Goal: Task Accomplishment & Management: Complete application form

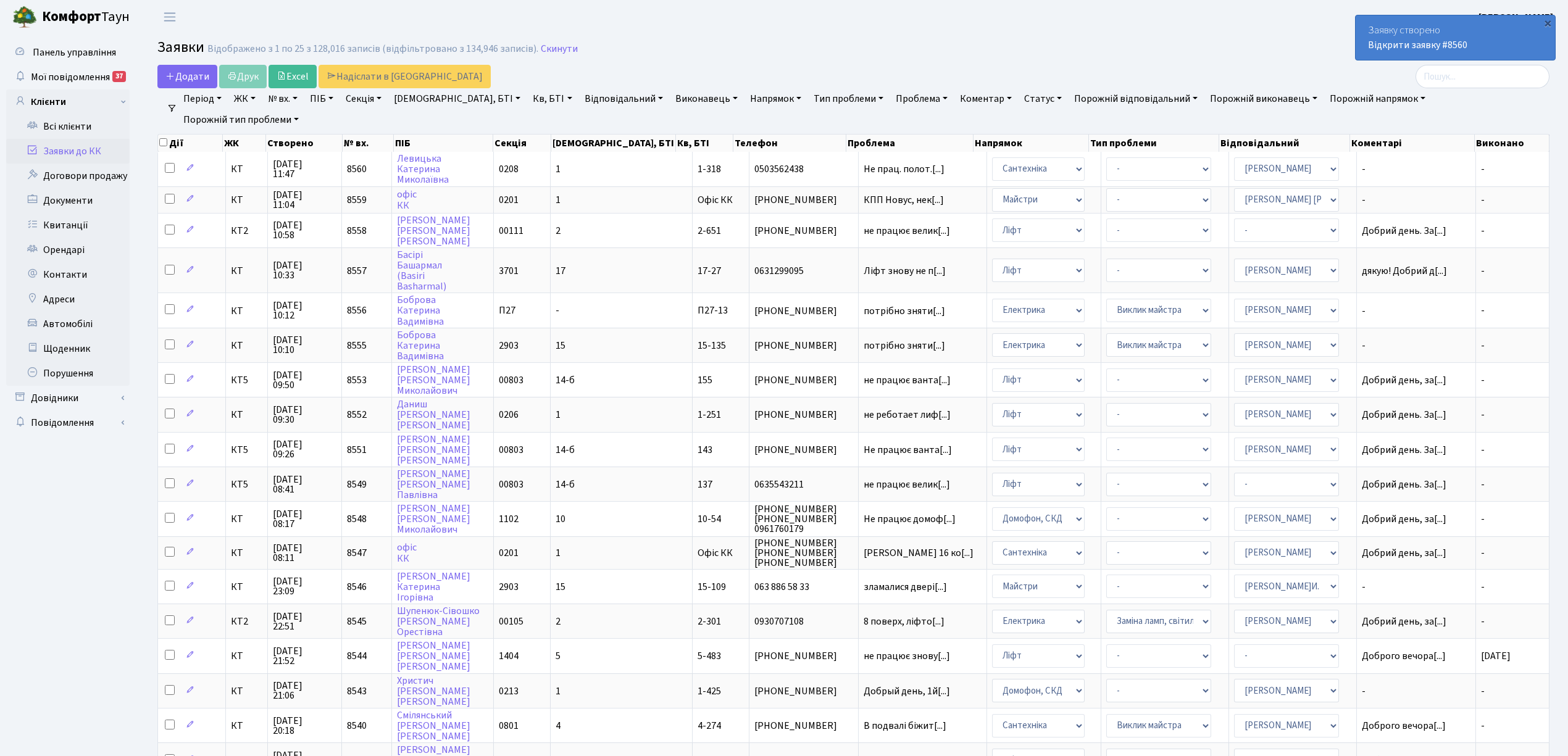
select select "25"
click at [554, 48] on link "Скинути" at bounding box center [559, 48] width 37 height 11
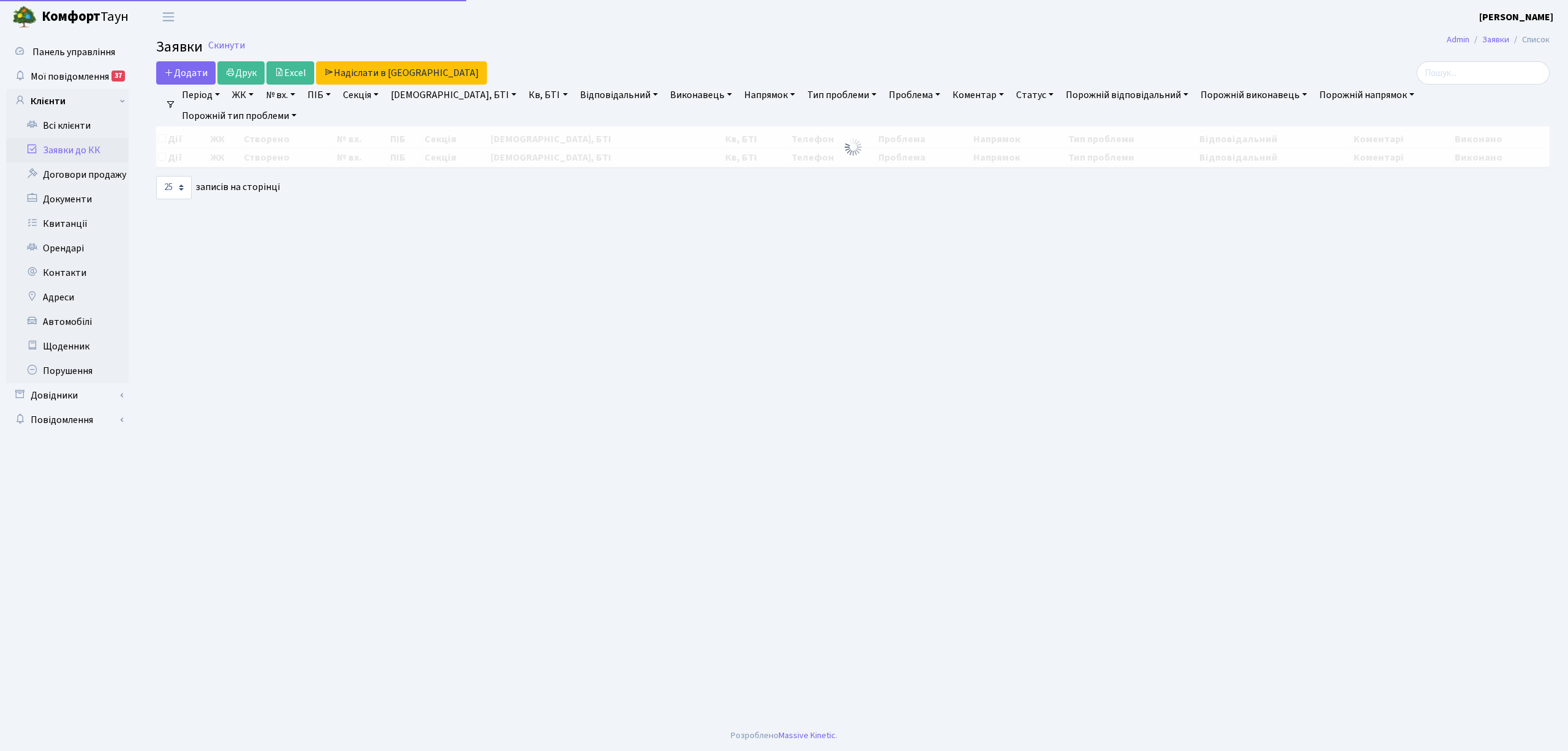
select select "25"
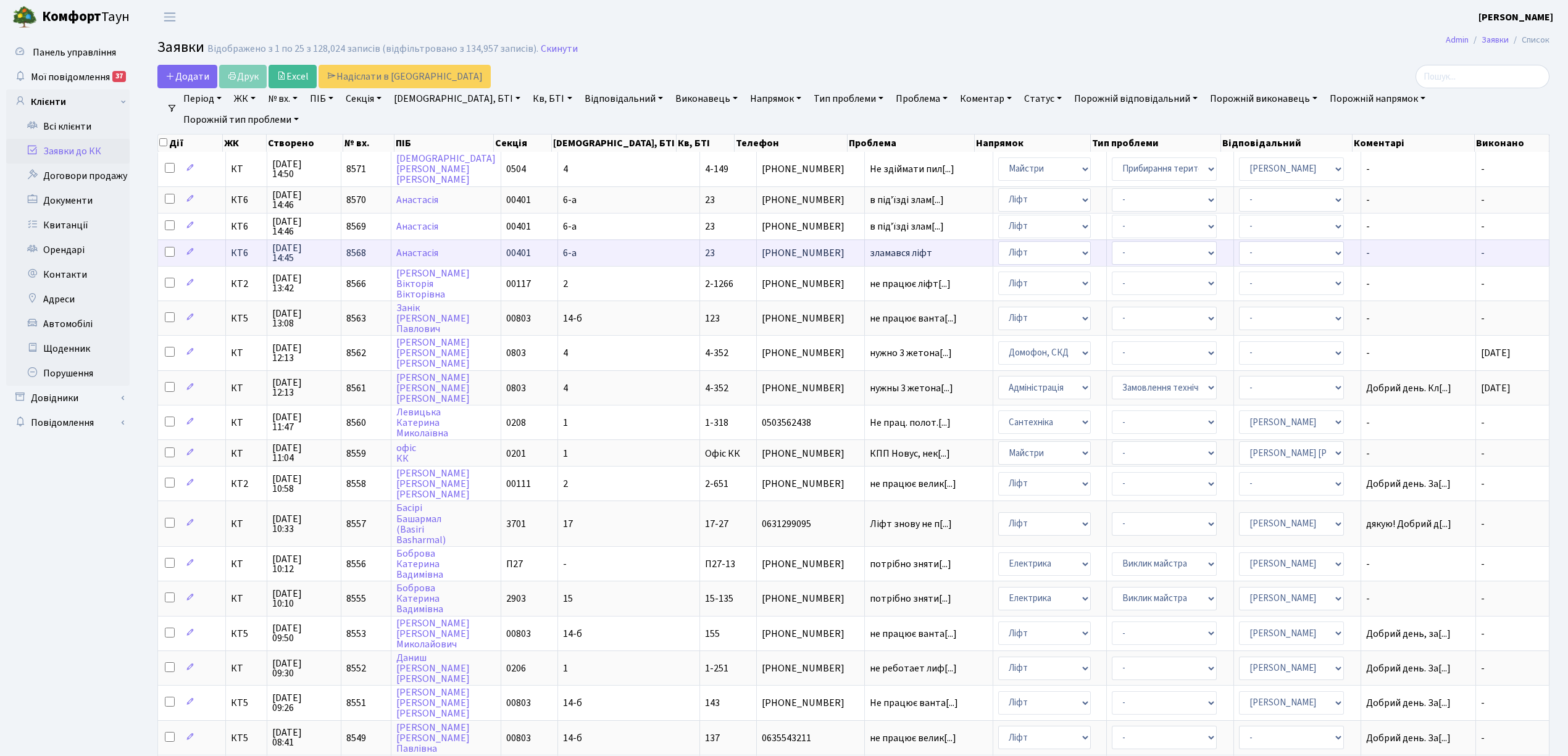
click at [1379, 254] on span "-" at bounding box center [1418, 252] width 104 height 10
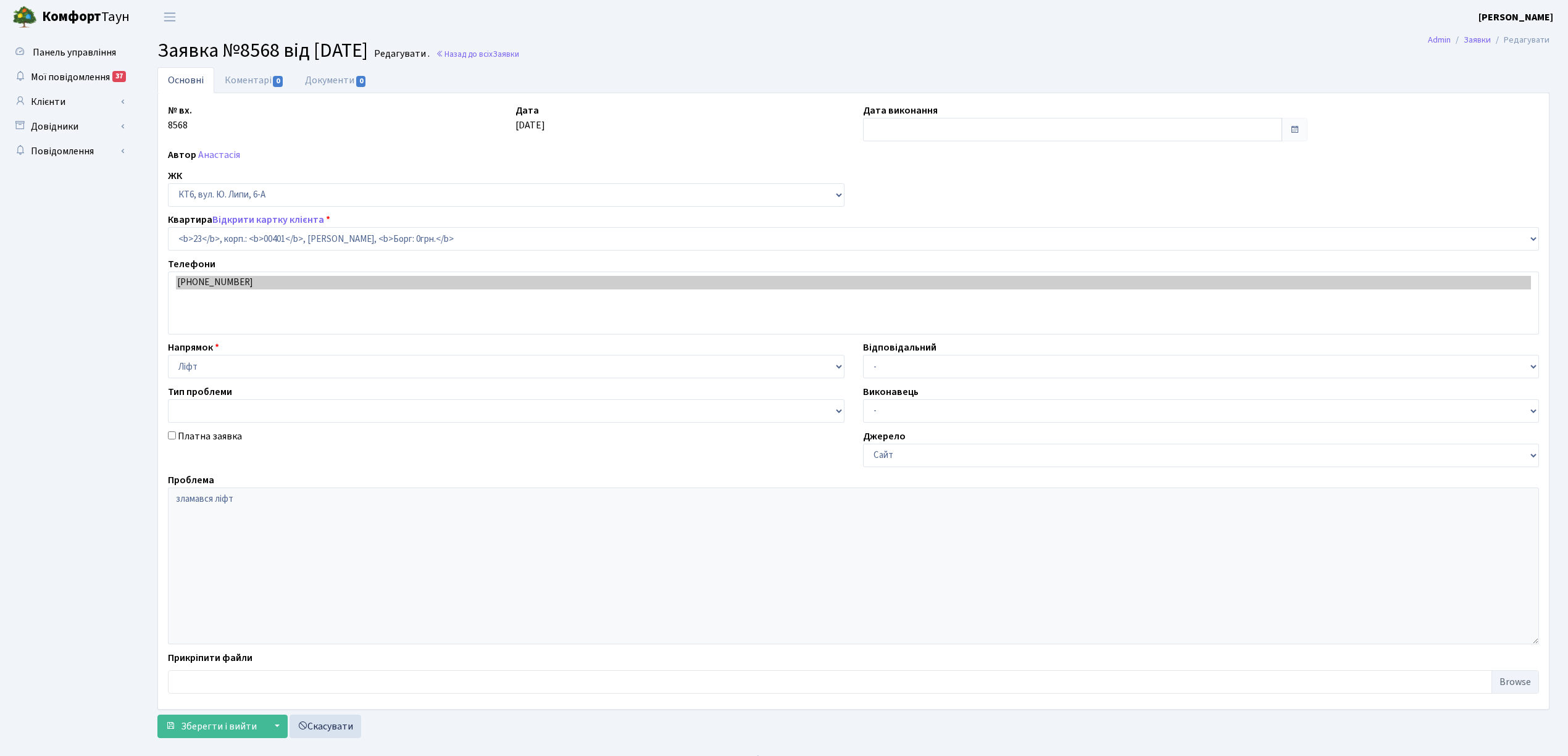
select select "17115"
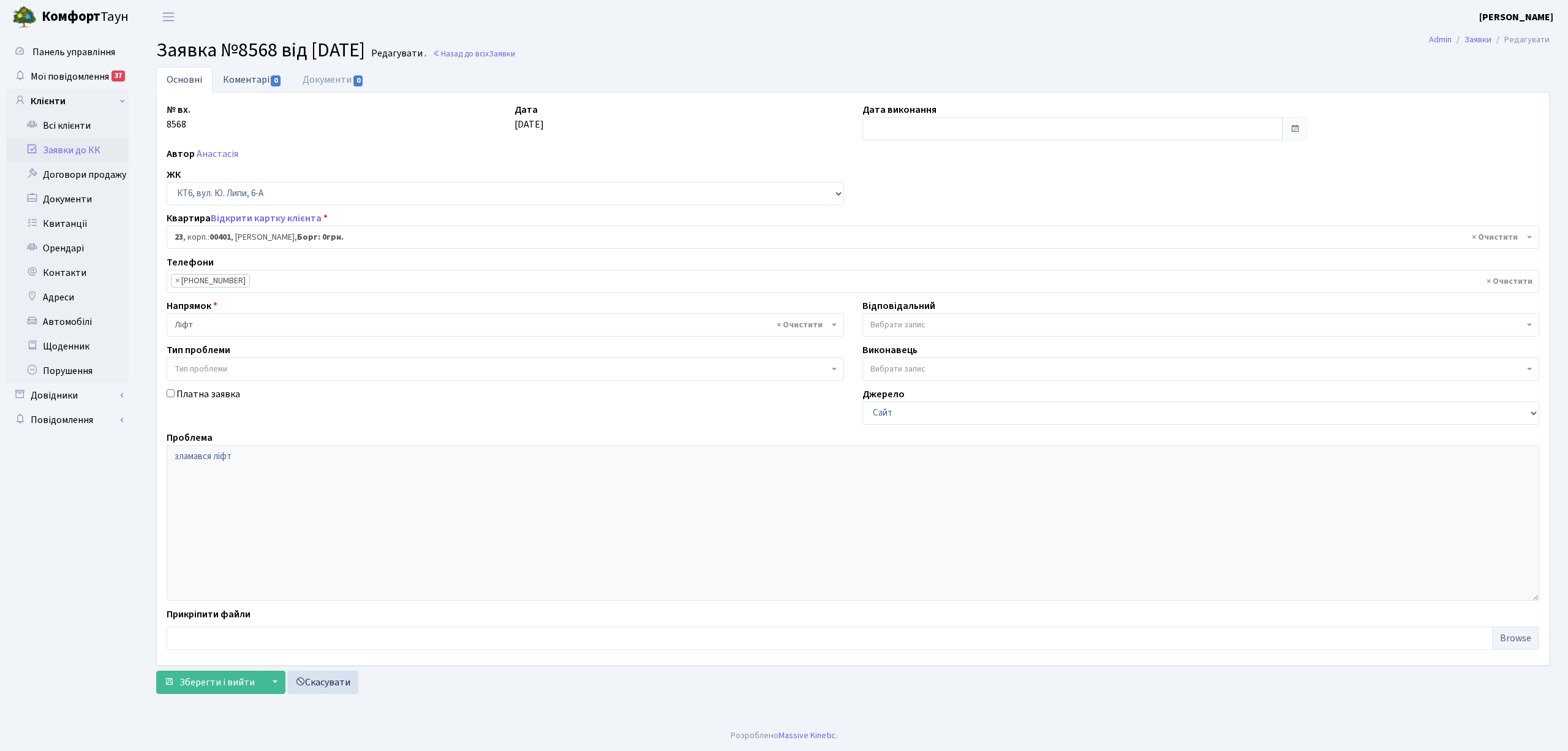
click at [253, 80] on link "Коментарі 0" at bounding box center [252, 80] width 80 height 25
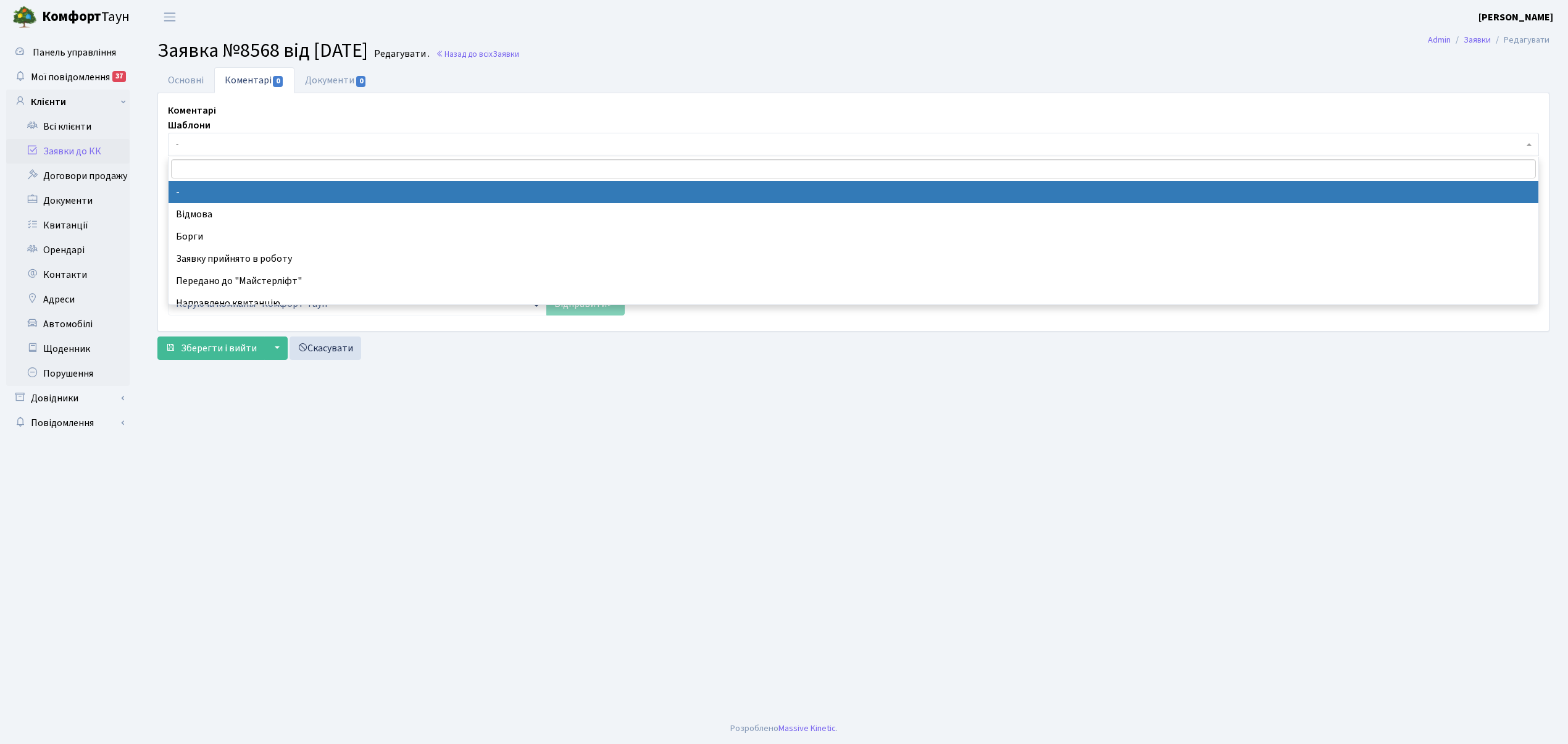
click at [251, 144] on span "-" at bounding box center [849, 144] width 1348 height 12
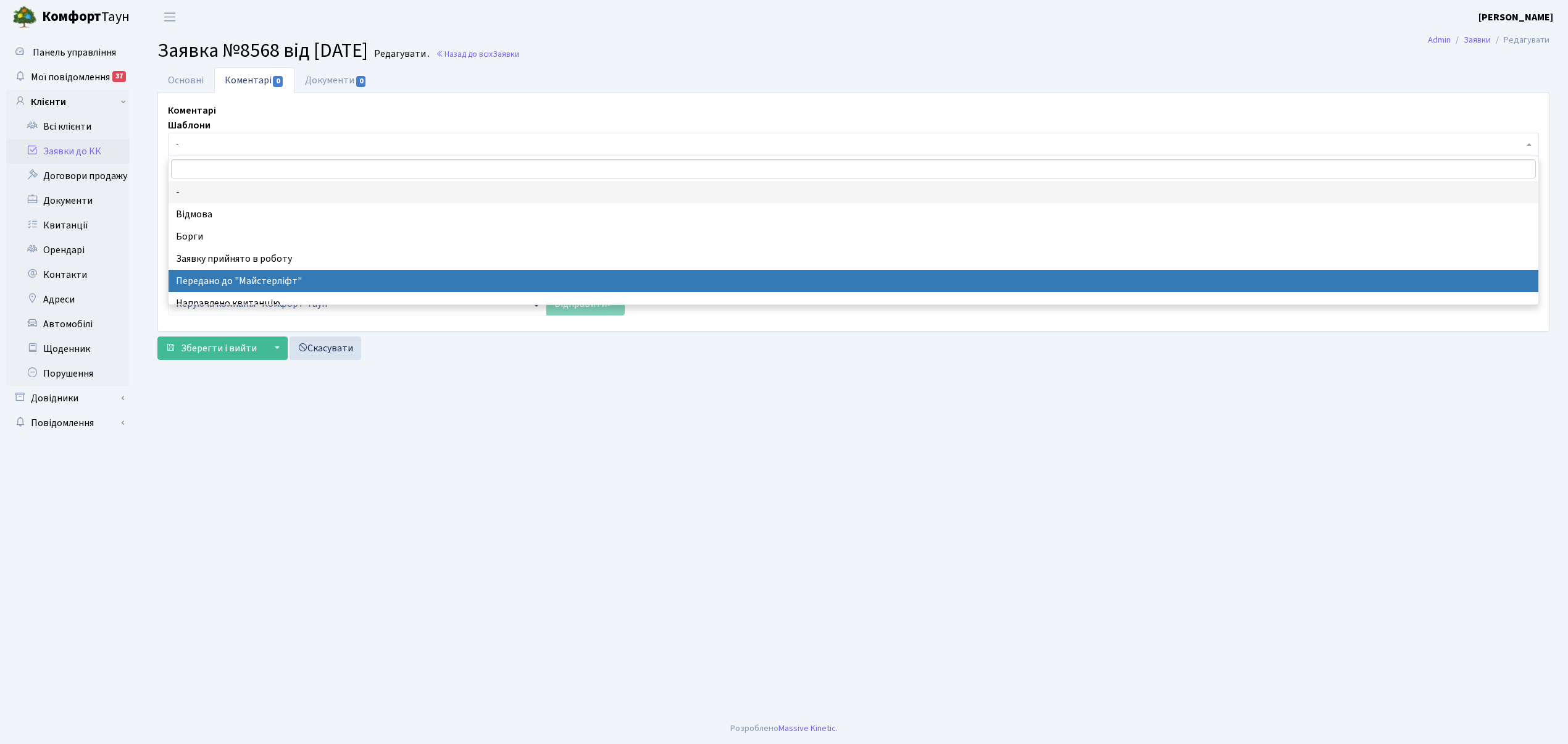
select select "9"
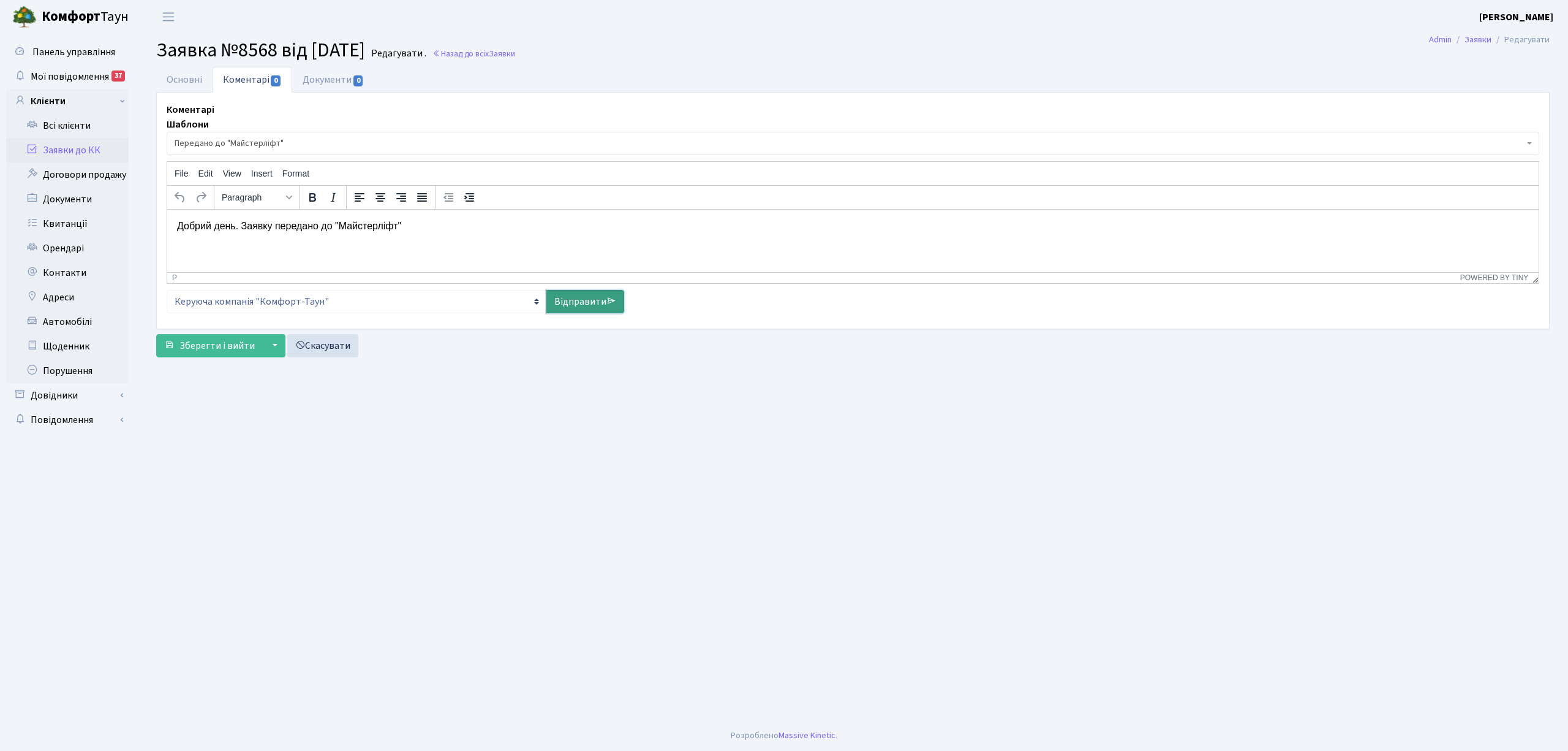
click at [579, 296] on link "Відправити" at bounding box center [585, 301] width 78 height 23
select select
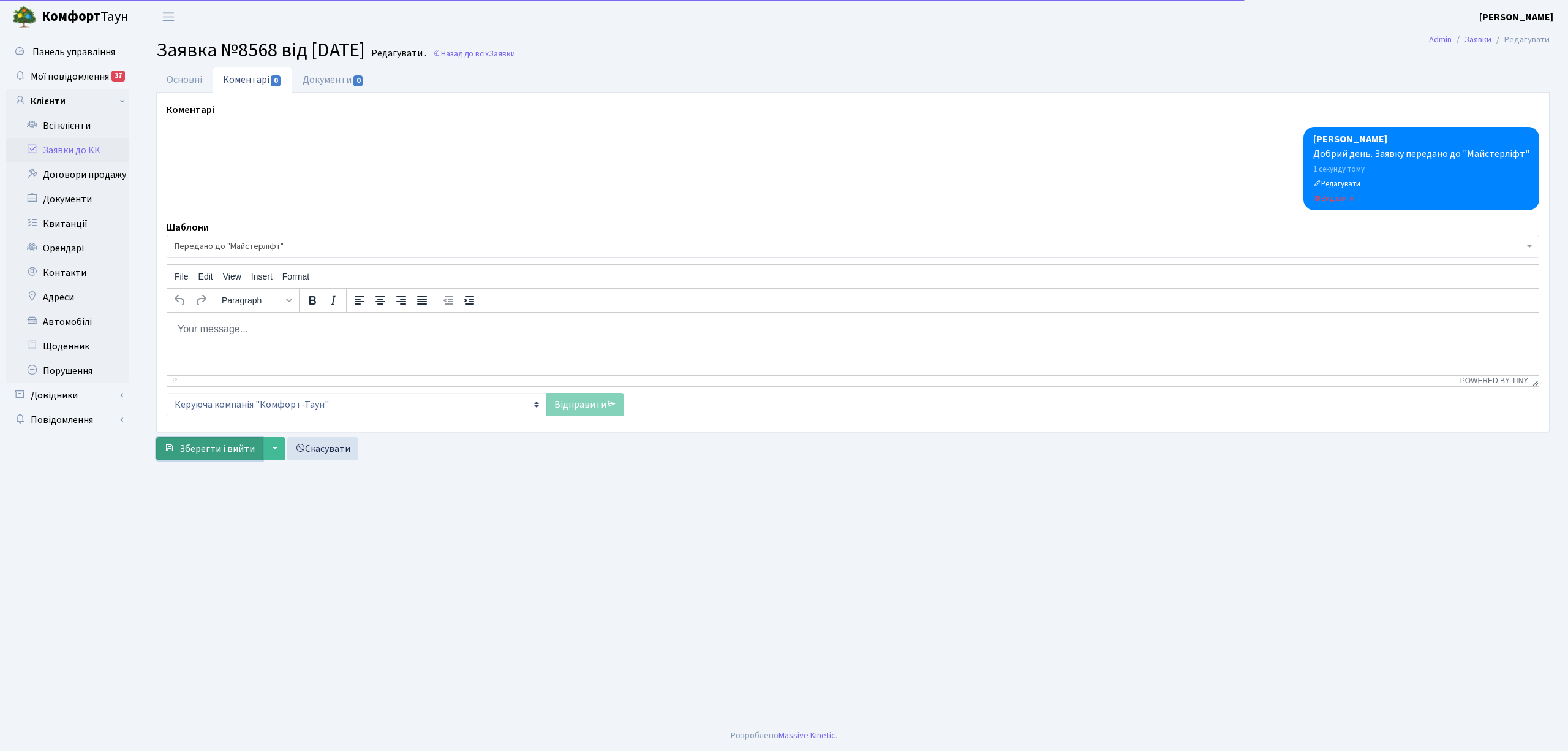
click at [218, 454] on span "Зберегти і вийти" at bounding box center [217, 449] width 76 height 13
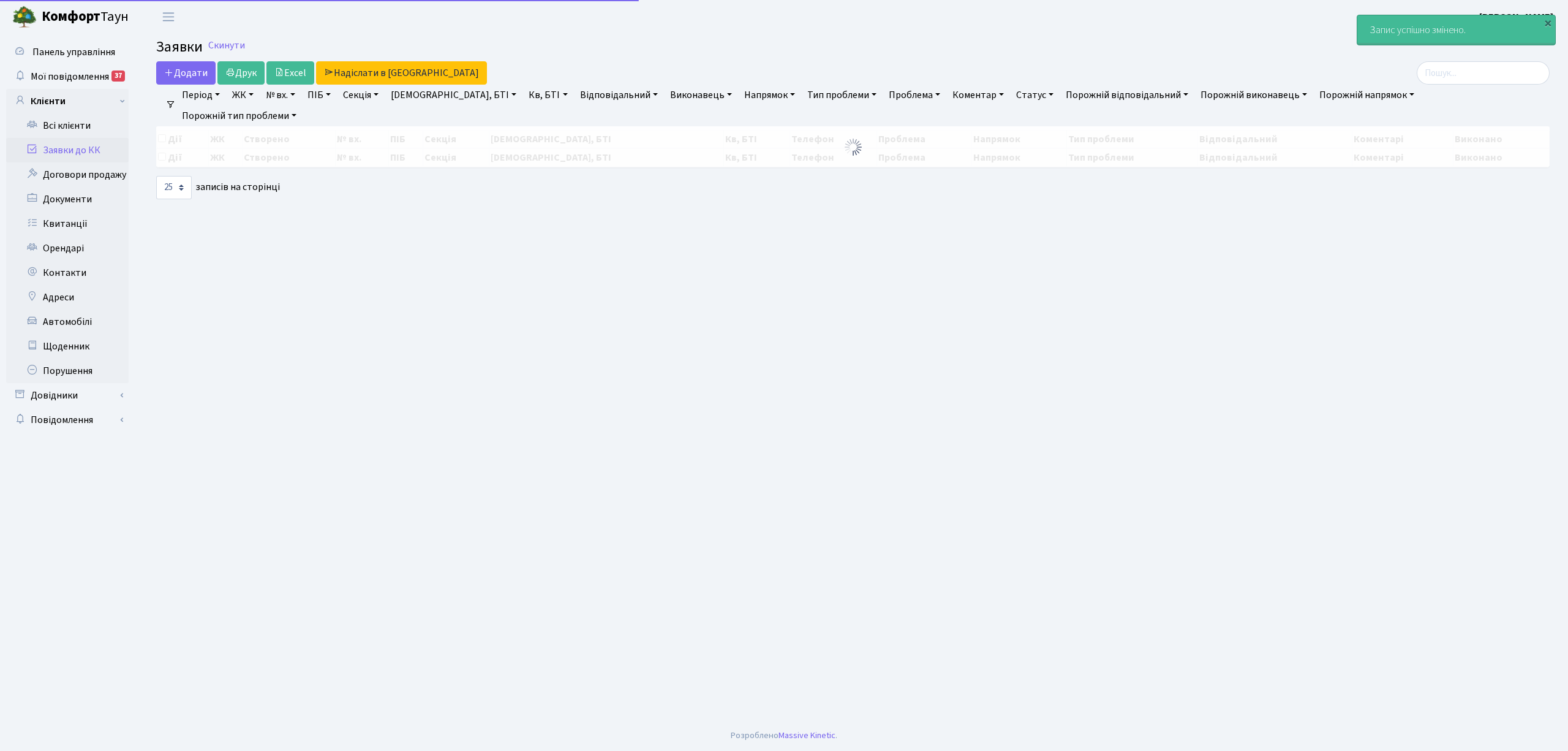
select select "25"
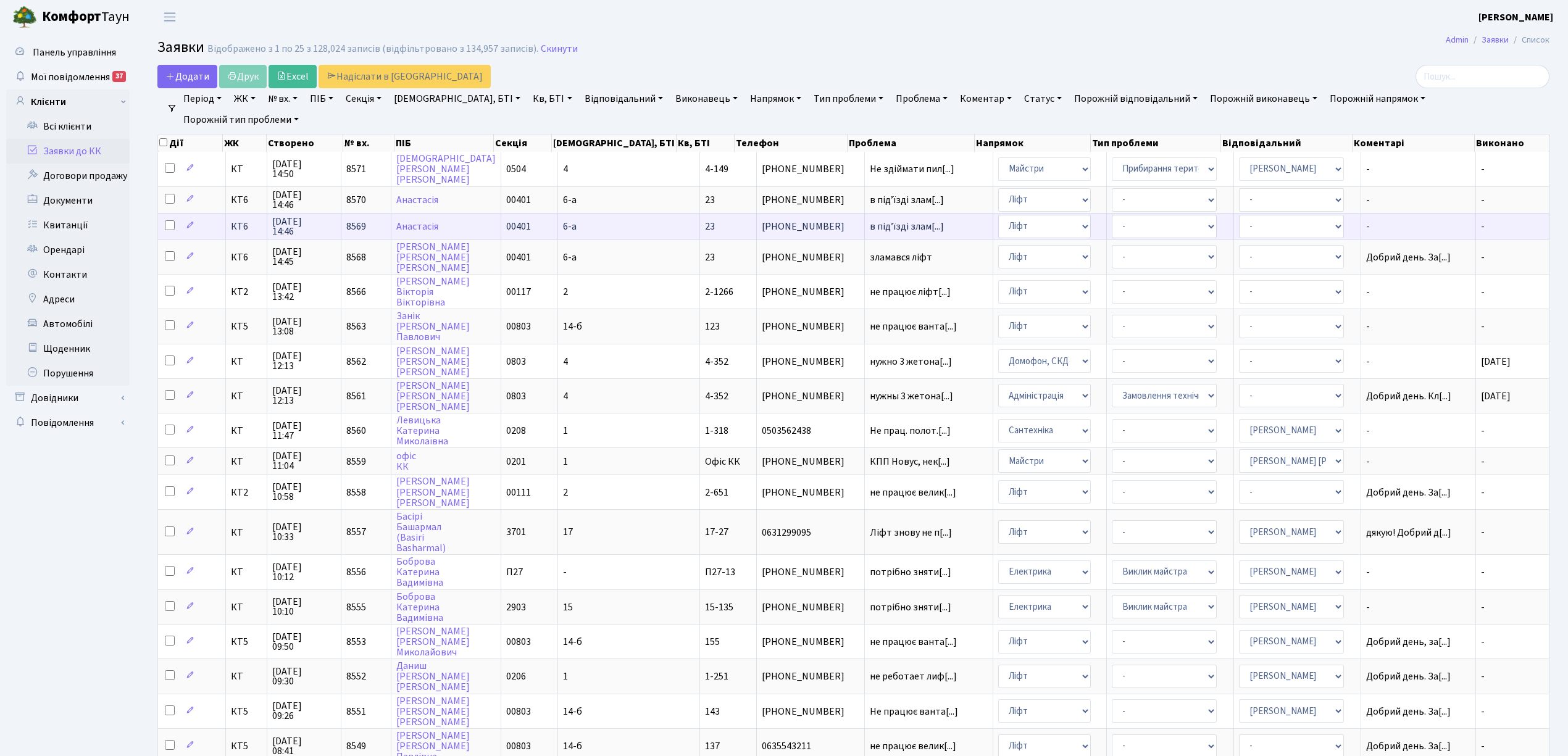
click at [1366, 231] on td "-" at bounding box center [1418, 226] width 115 height 26
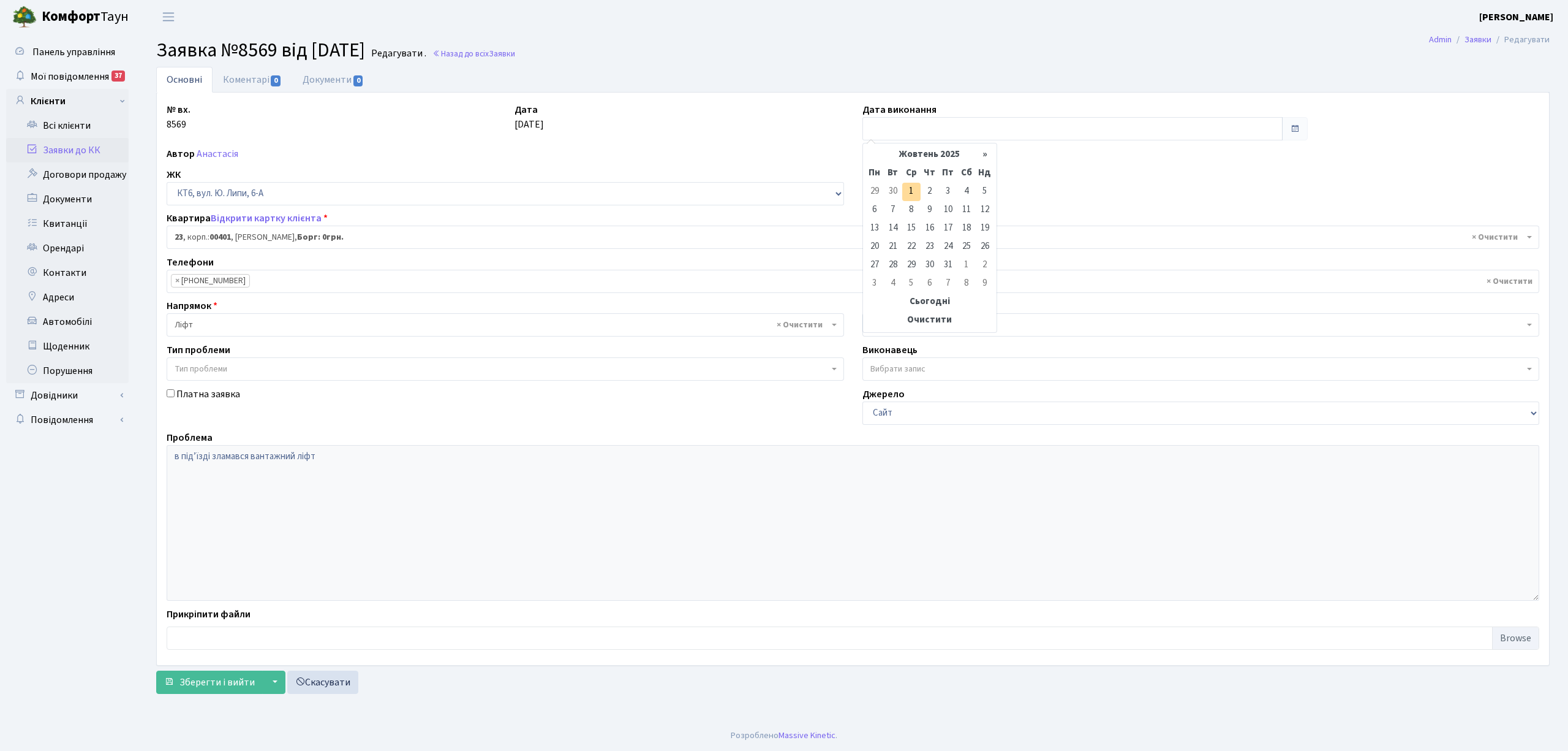
select select "17115"
click at [920, 195] on td "1" at bounding box center [911, 191] width 18 height 18
type input "[DATE]"
click at [251, 75] on link "Коментарі 0" at bounding box center [252, 80] width 80 height 25
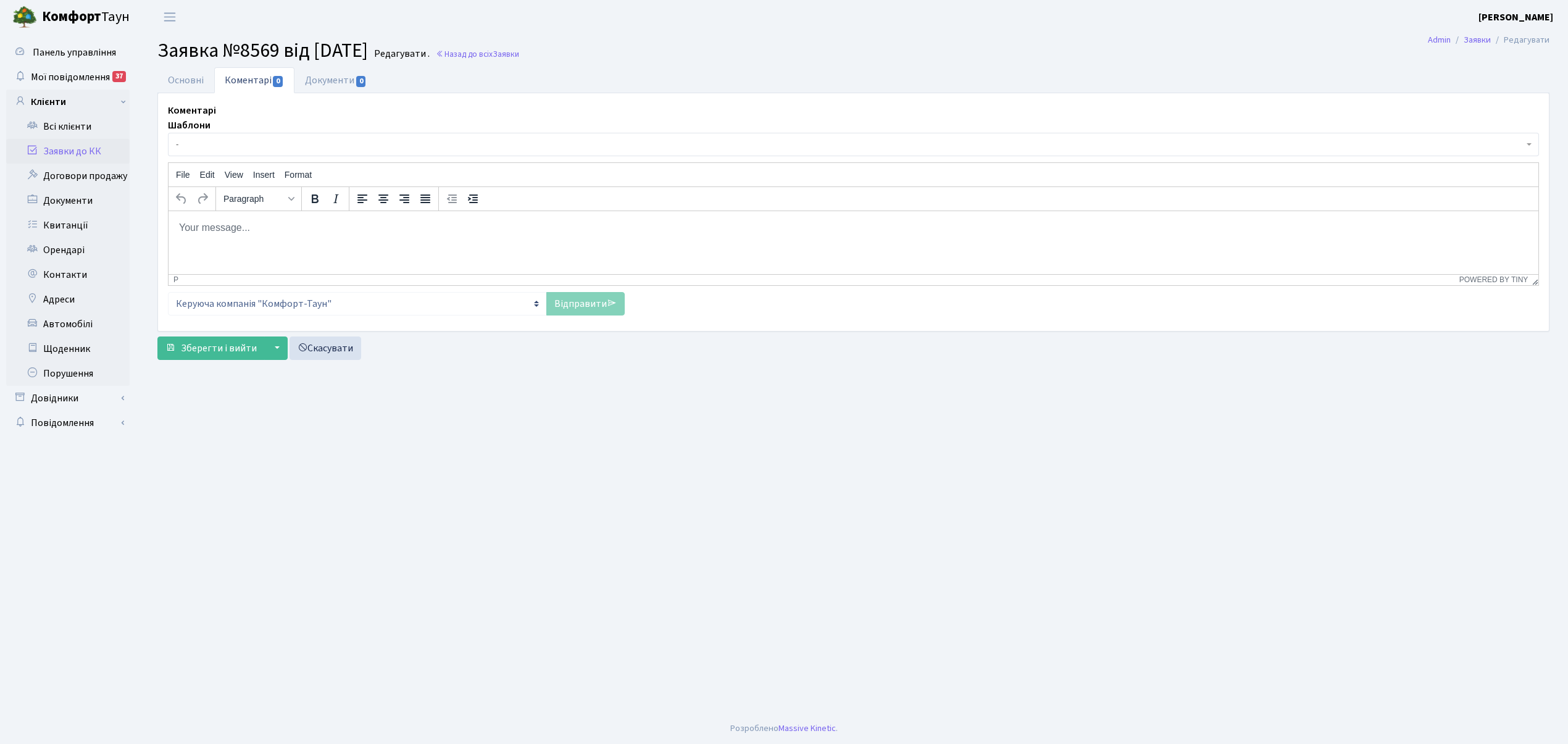
click at [203, 142] on span "-" at bounding box center [849, 144] width 1348 height 12
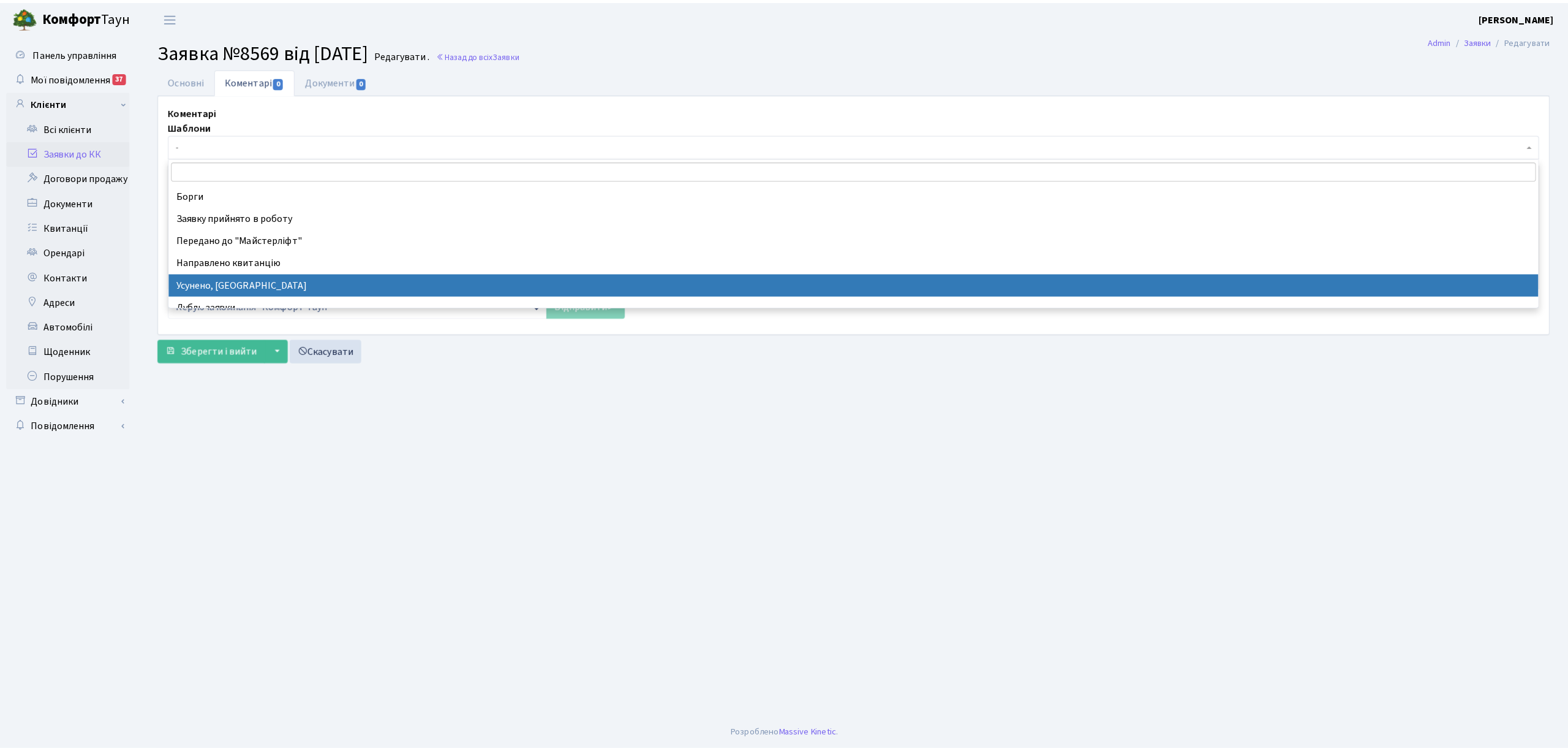
scroll to position [82, 0]
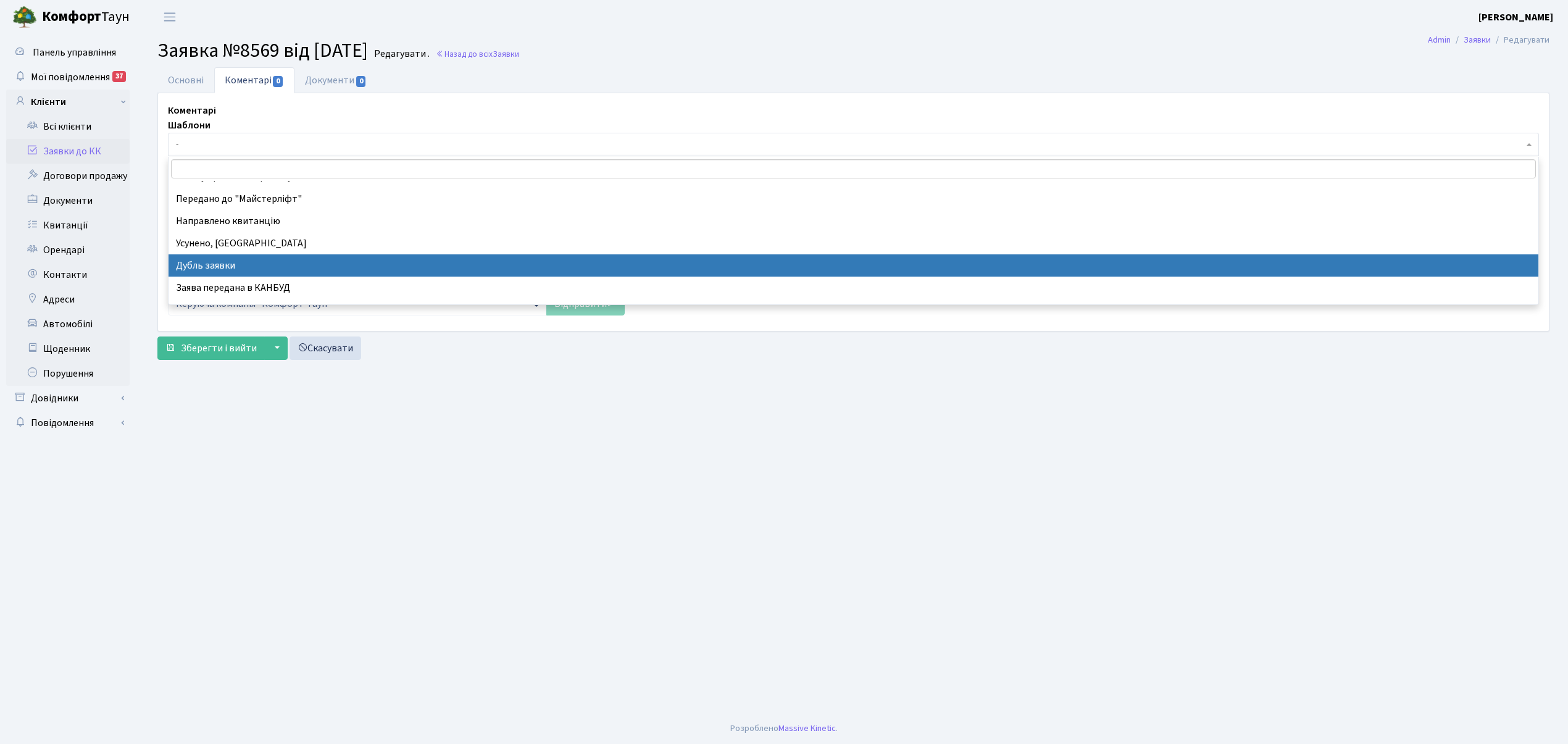
drag, startPoint x: 277, startPoint y: 262, endPoint x: 109, endPoint y: 51, distance: 269.7
select select "17"
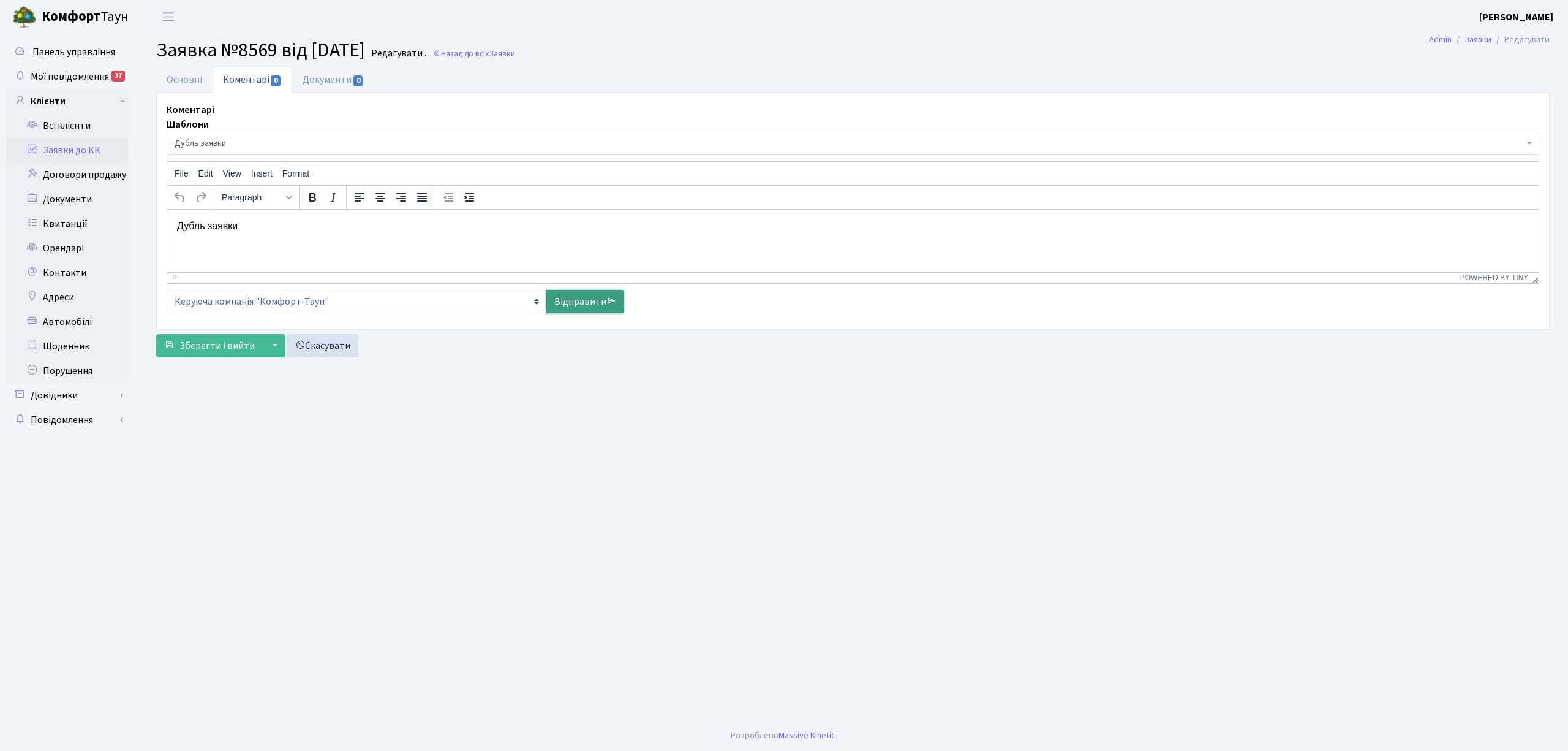
click at [596, 302] on link "Відправити" at bounding box center [585, 301] width 78 height 23
select select
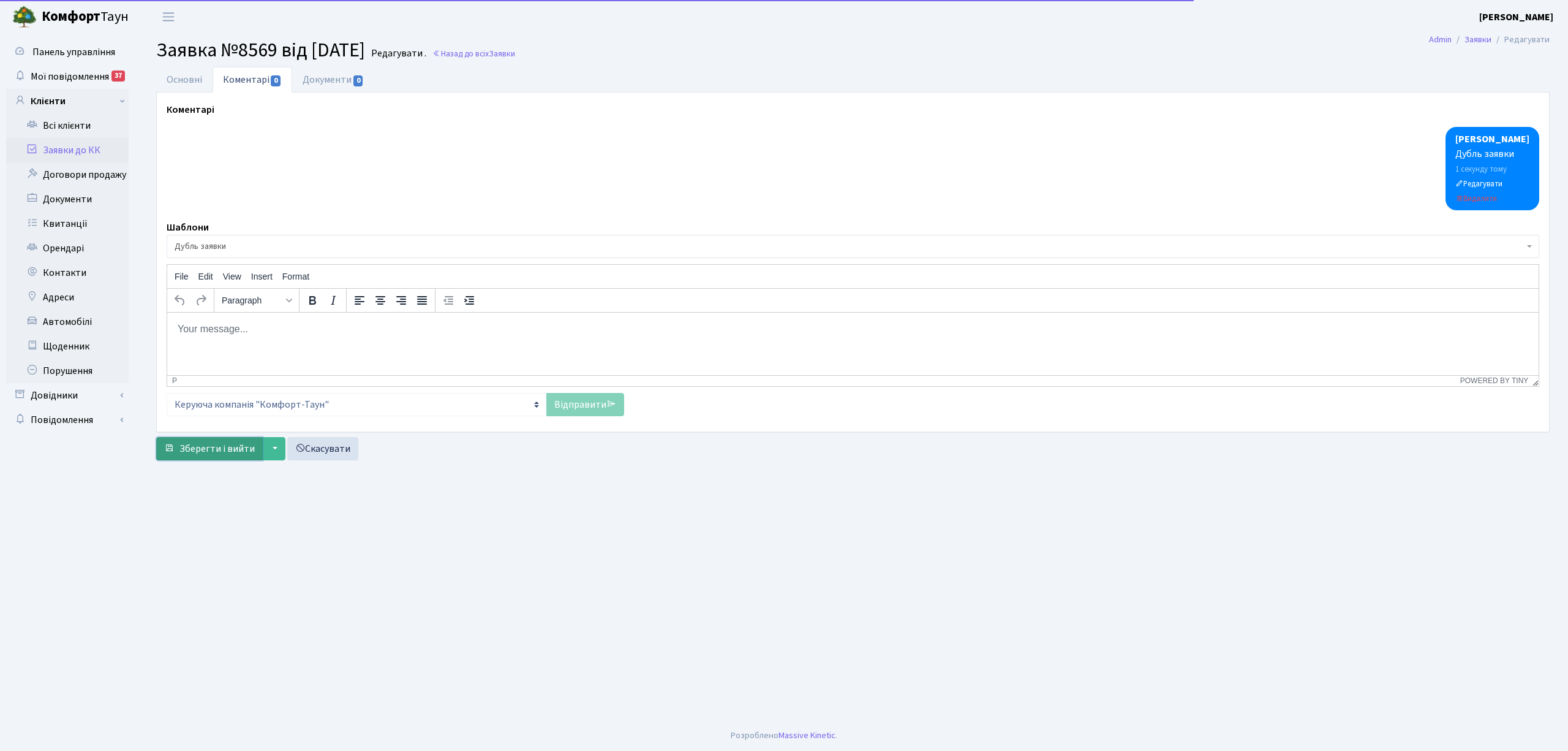
click at [212, 451] on span "Зберегти і вийти" at bounding box center [217, 449] width 76 height 13
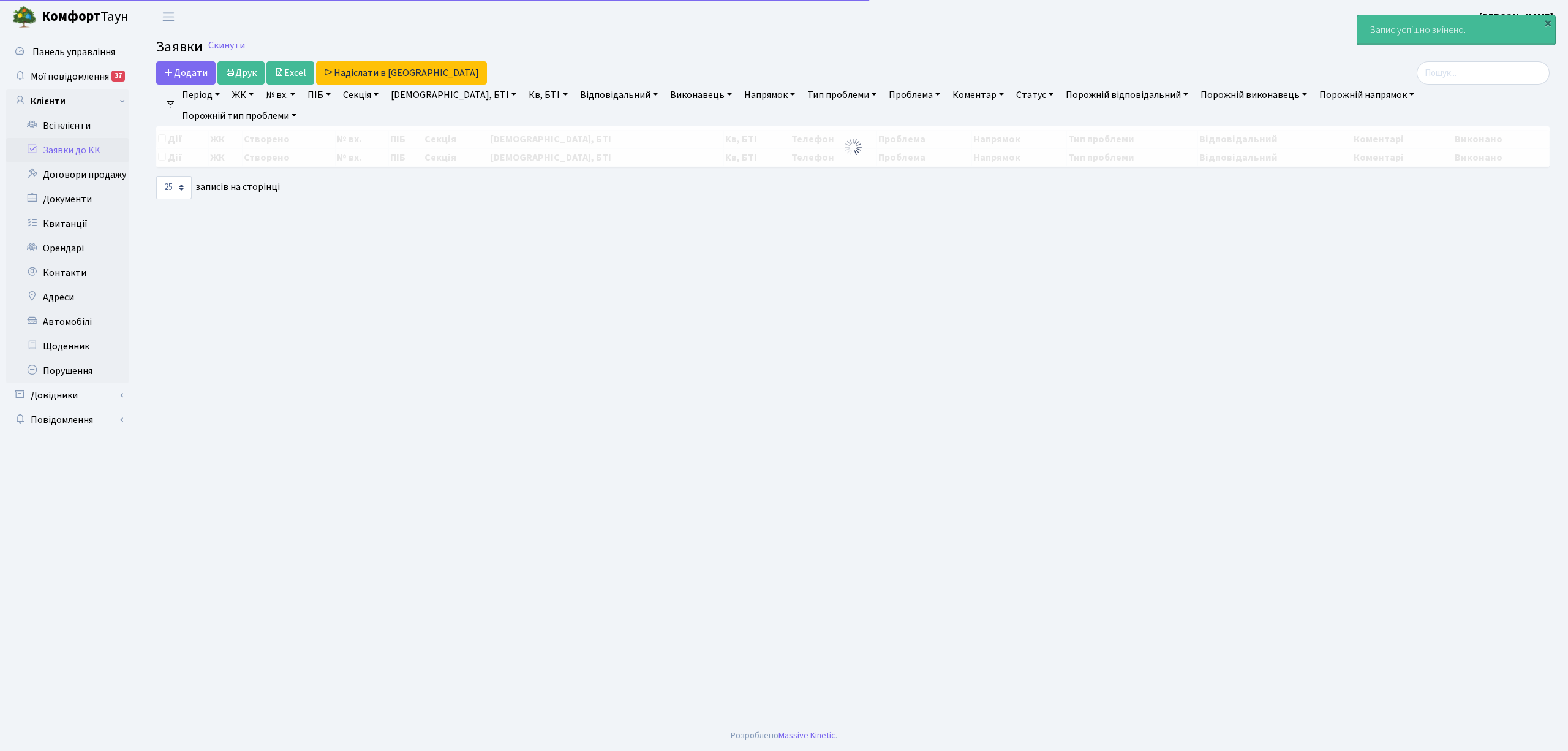
select select "25"
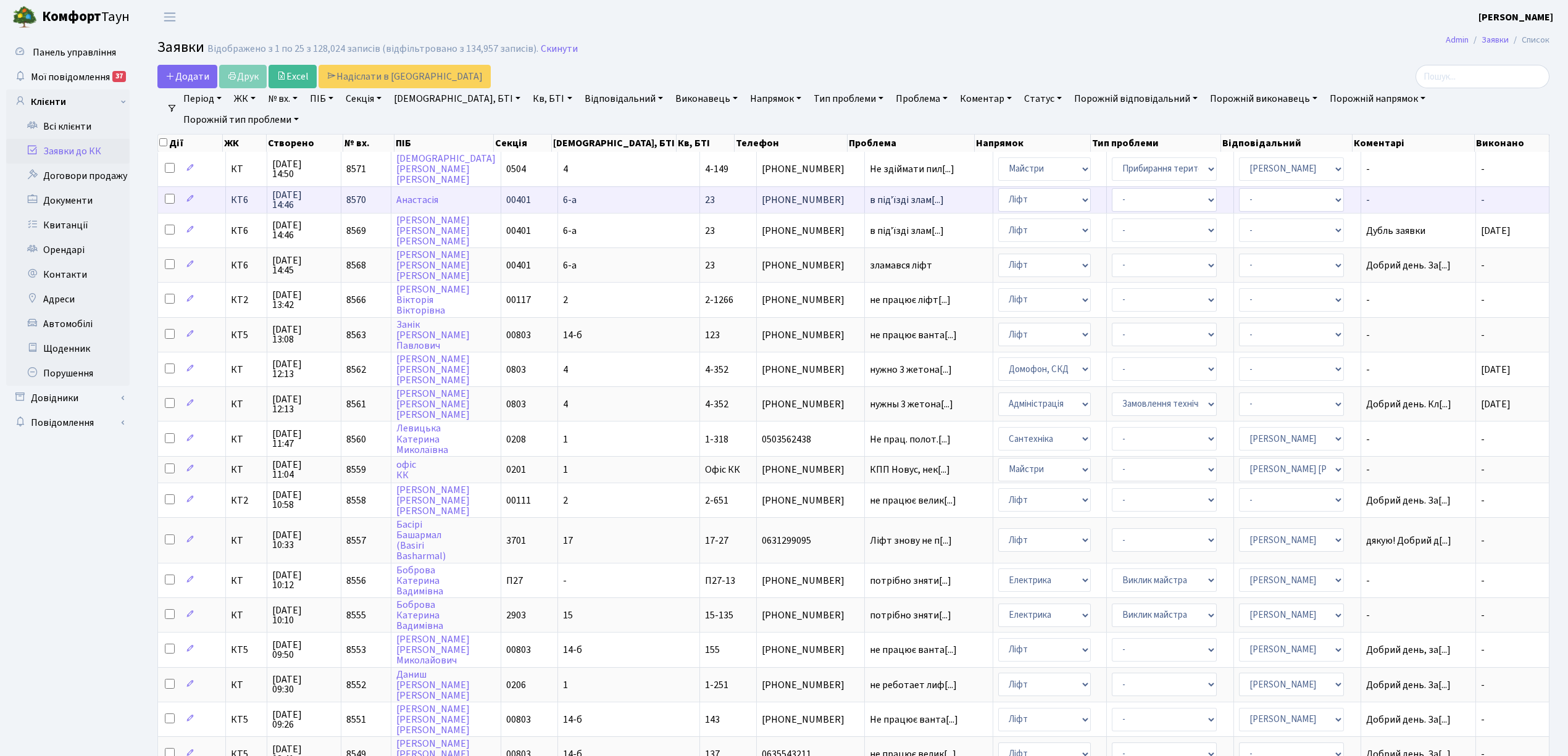
click at [700, 205] on td "23" at bounding box center [728, 199] width 57 height 26
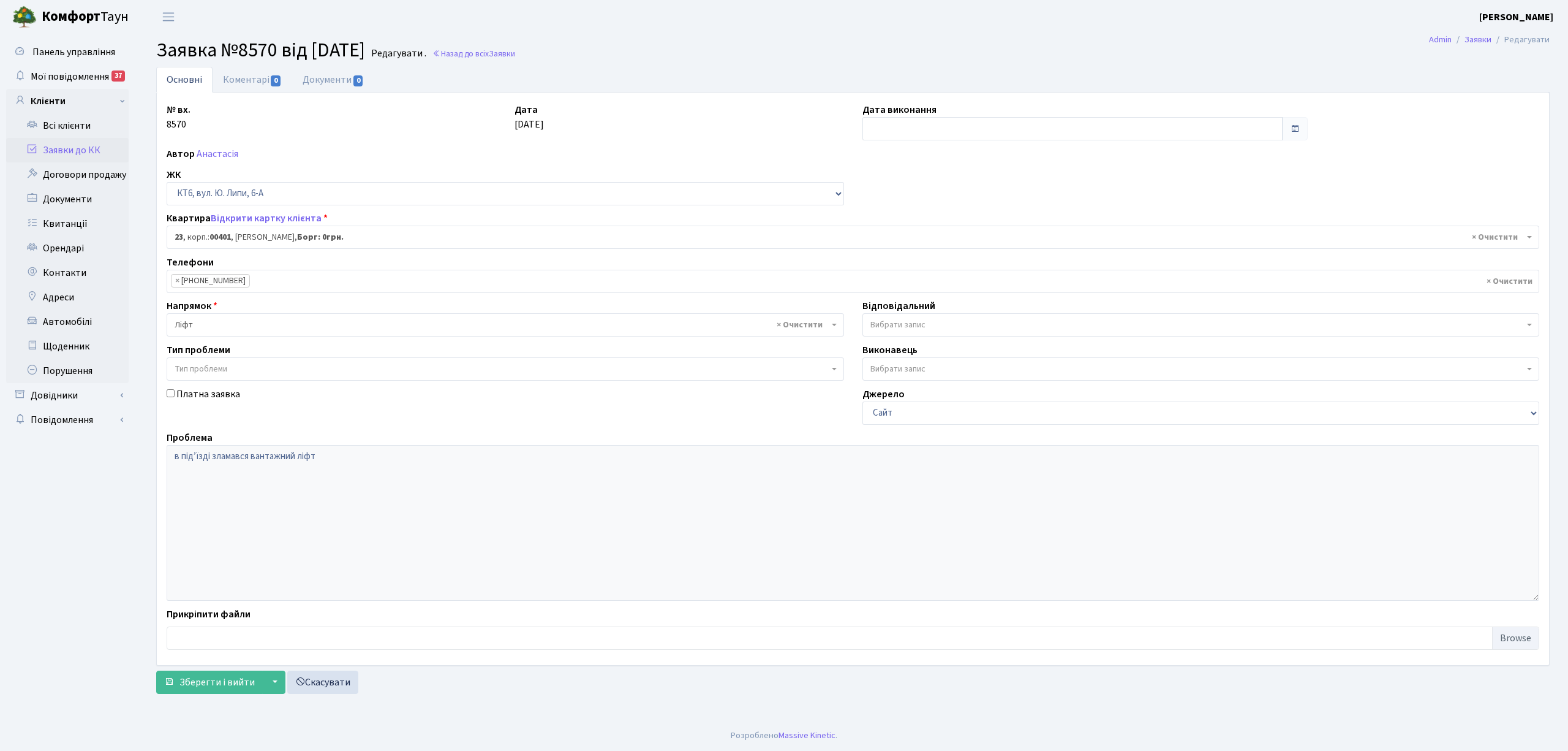
select select "17115"
click at [890, 130] on input "text" at bounding box center [1072, 128] width 420 height 23
click at [909, 196] on td "1" at bounding box center [911, 191] width 18 height 18
type input "[DATE]"
click at [248, 82] on link "Коментарі 0" at bounding box center [252, 80] width 80 height 25
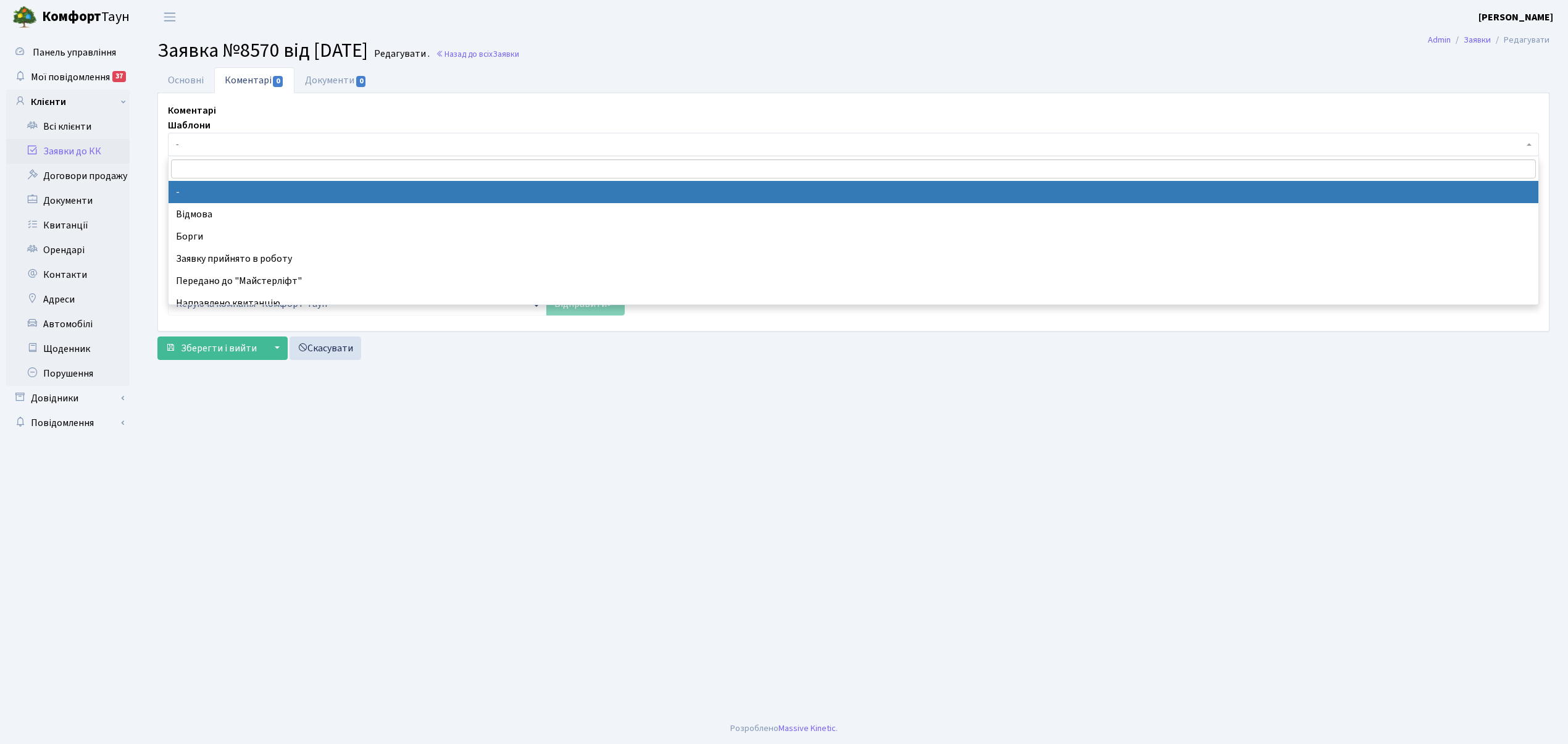
click at [212, 154] on span "-" at bounding box center [853, 144] width 1371 height 24
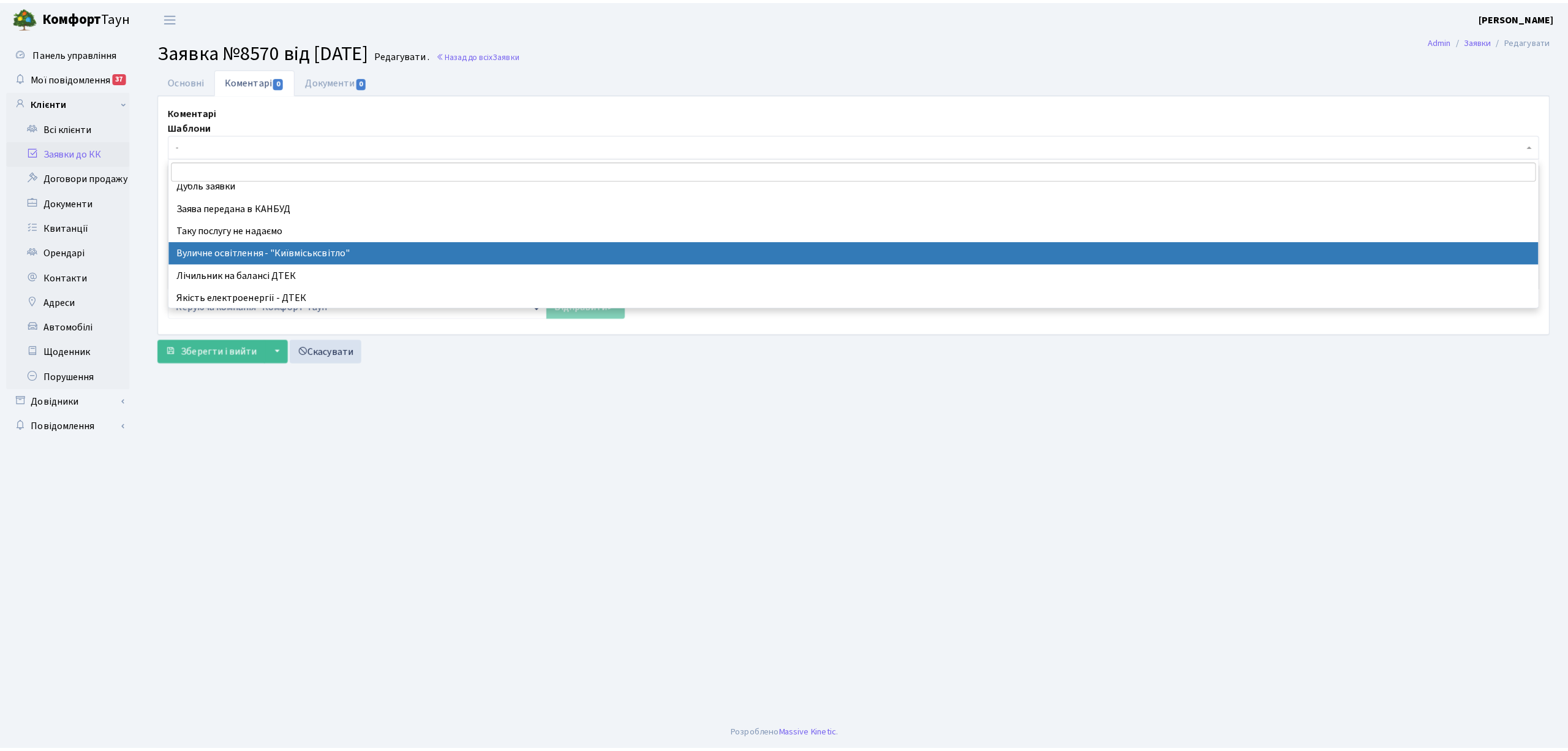
scroll to position [82, 0]
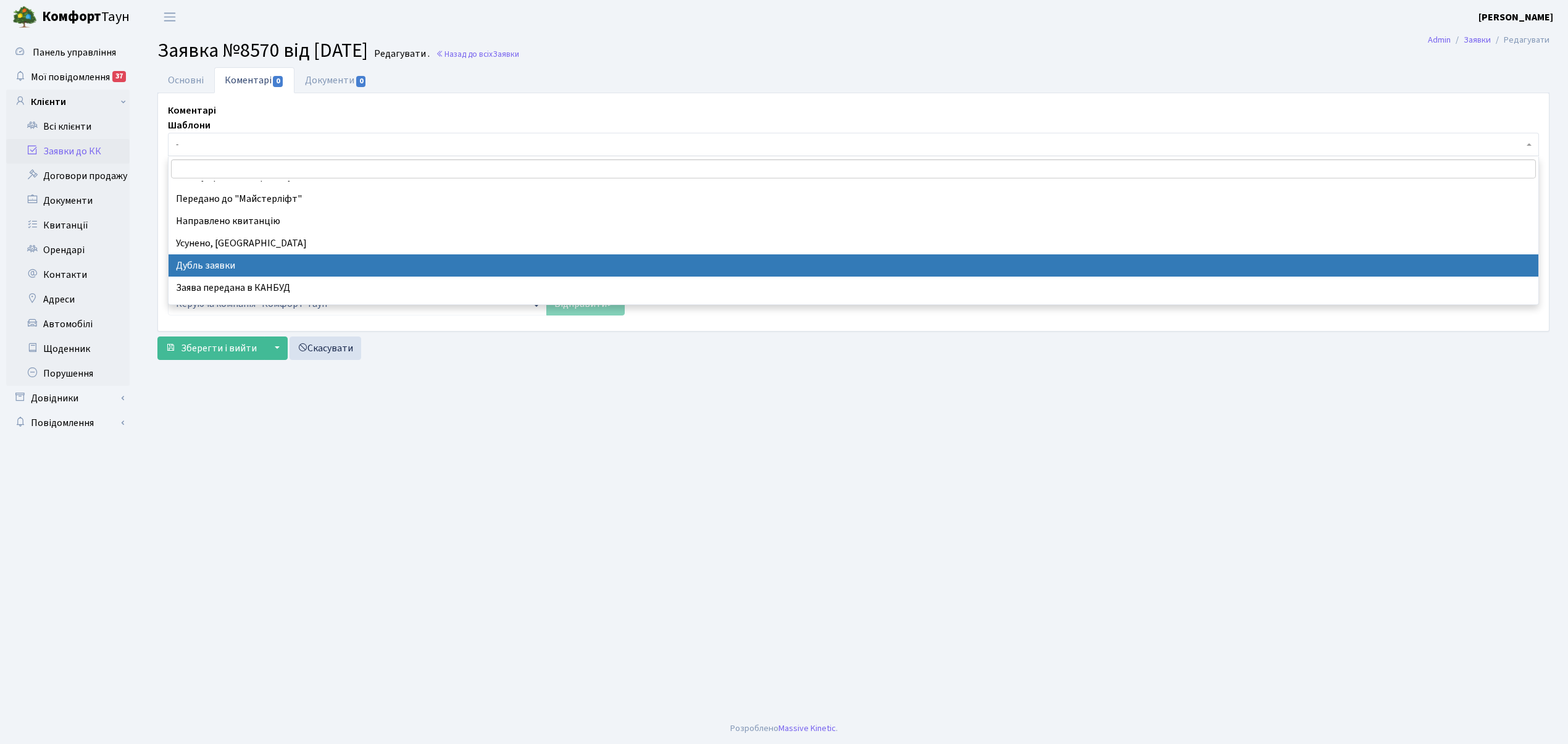
select select "17"
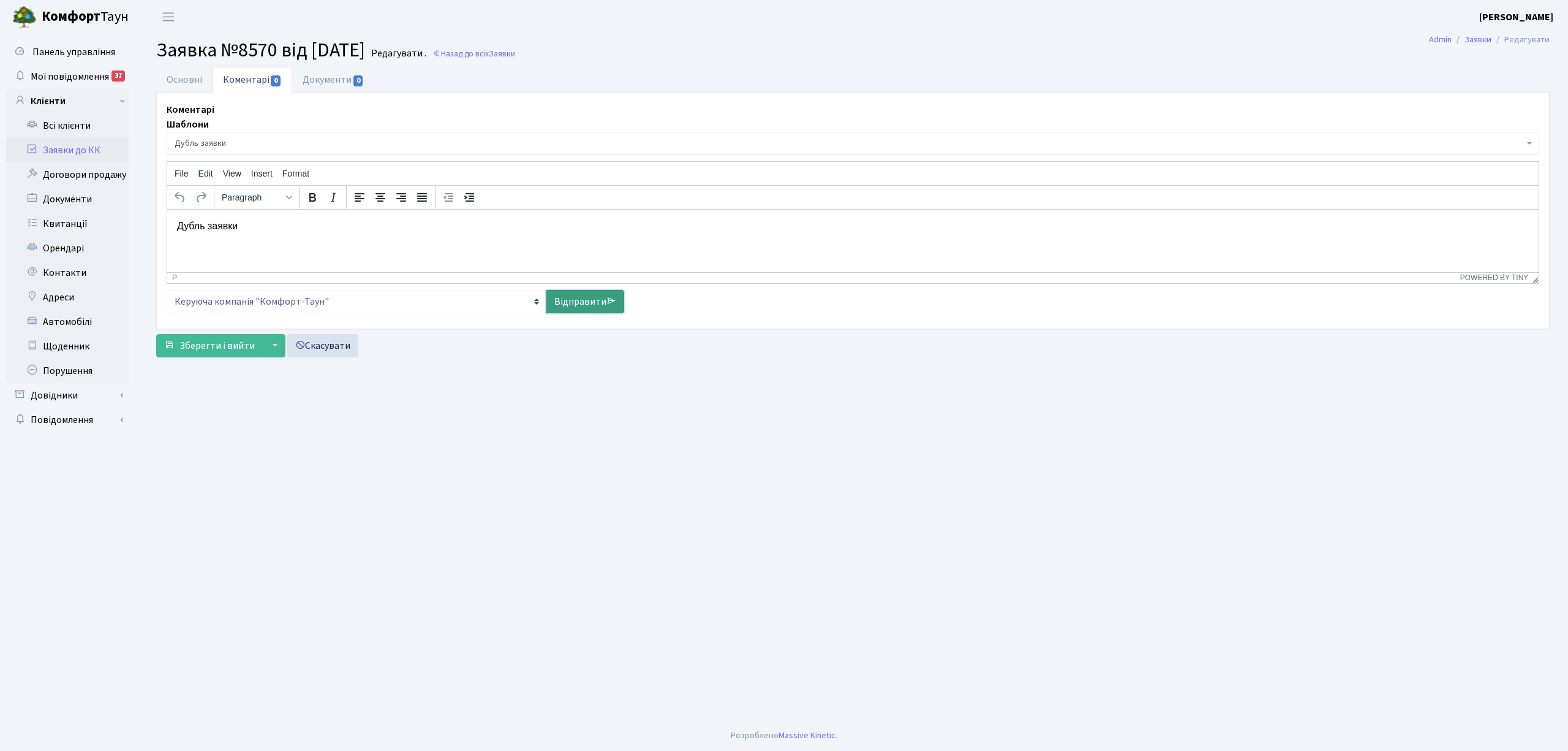
click at [568, 298] on link "Відправити" at bounding box center [585, 301] width 78 height 23
select select
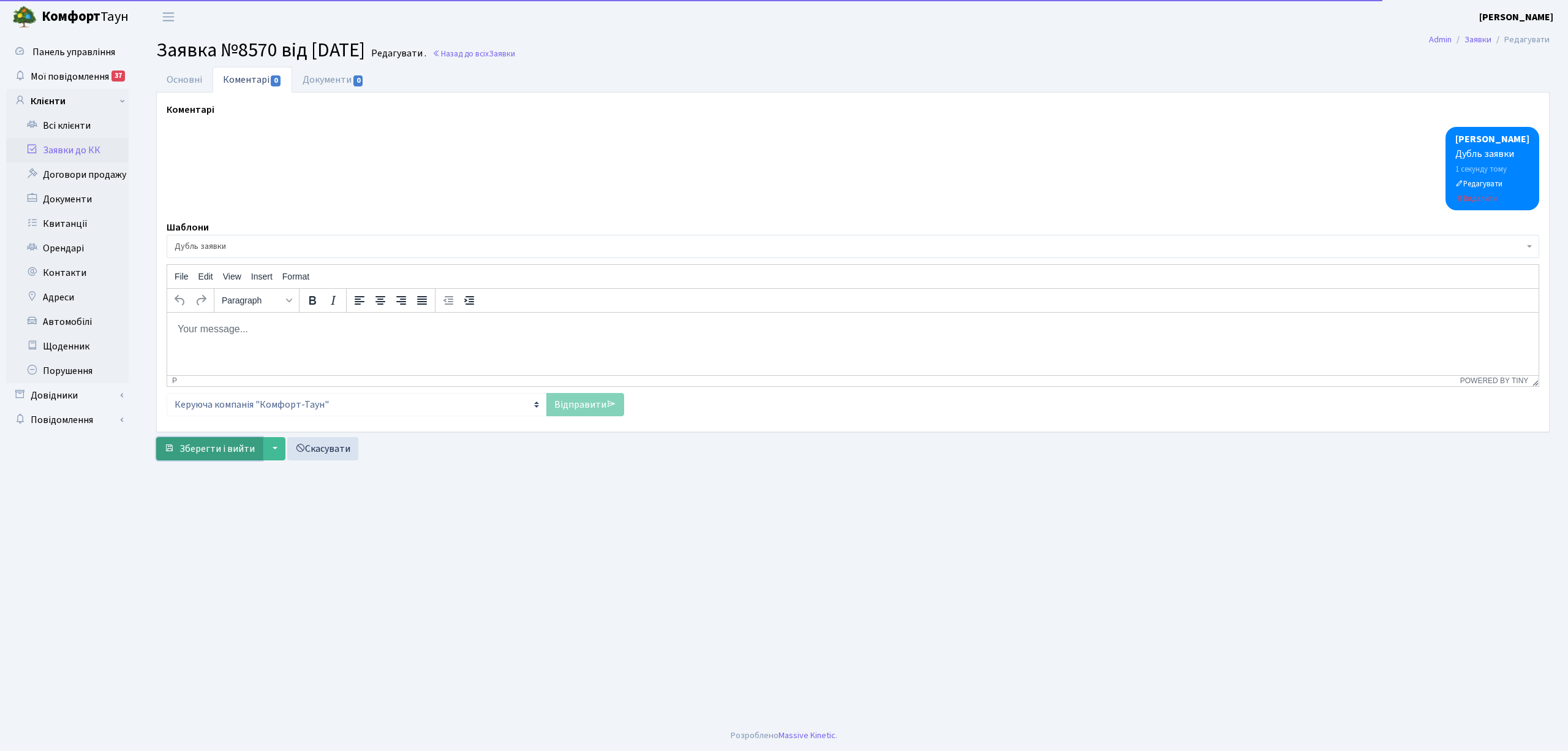
click at [215, 447] on span "Зберегти і вийти" at bounding box center [217, 449] width 76 height 13
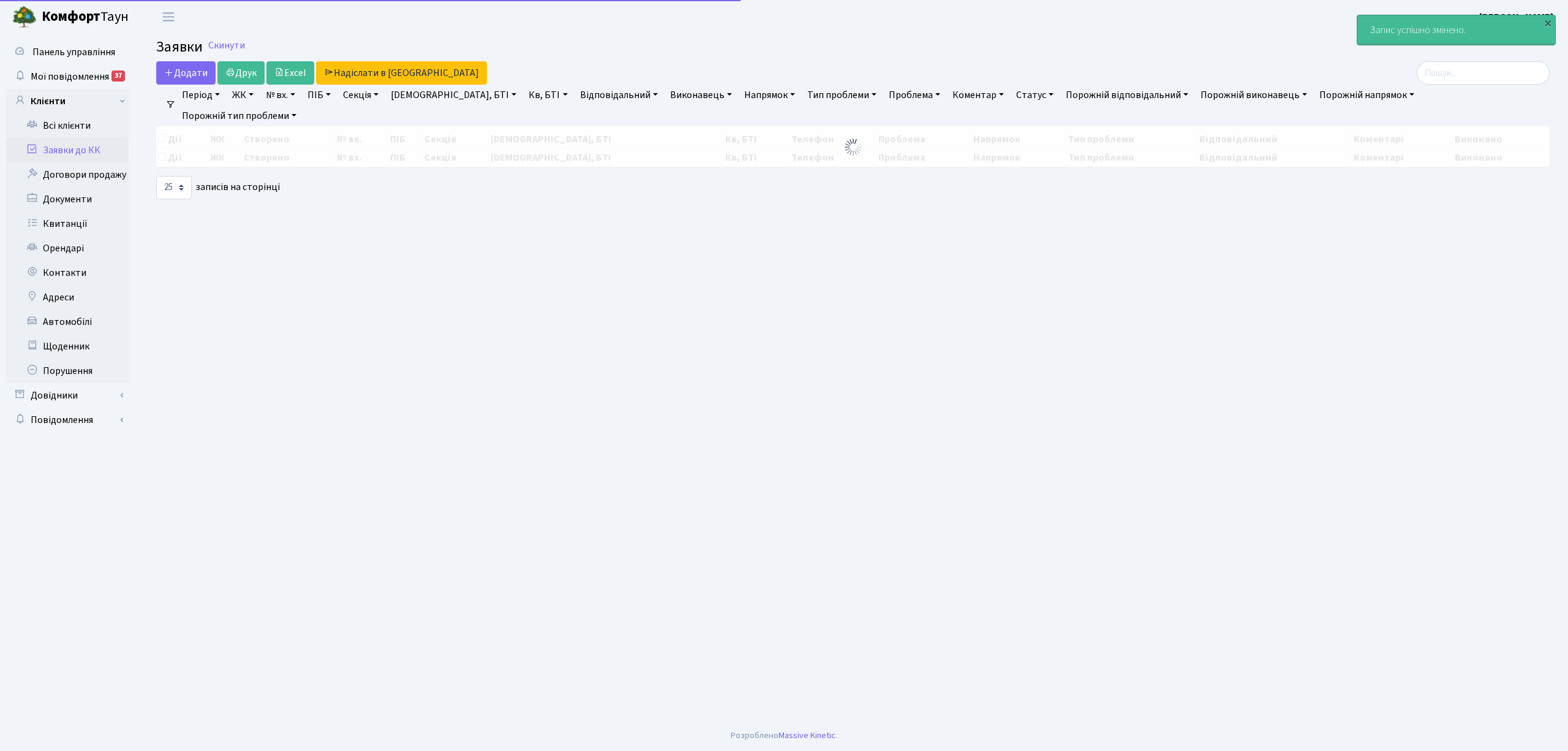
select select "25"
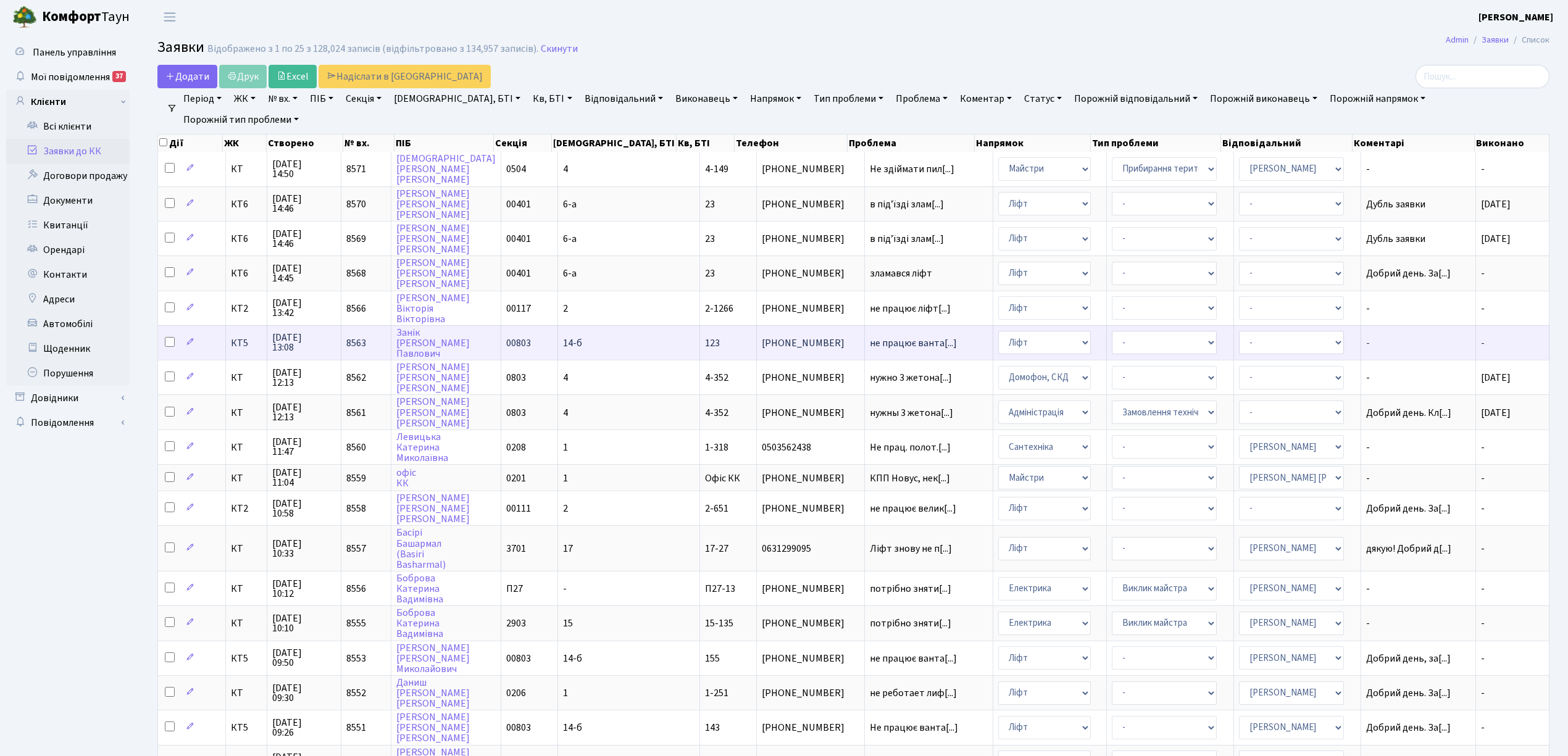
click at [601, 335] on td "14-б" at bounding box center [628, 342] width 142 height 34
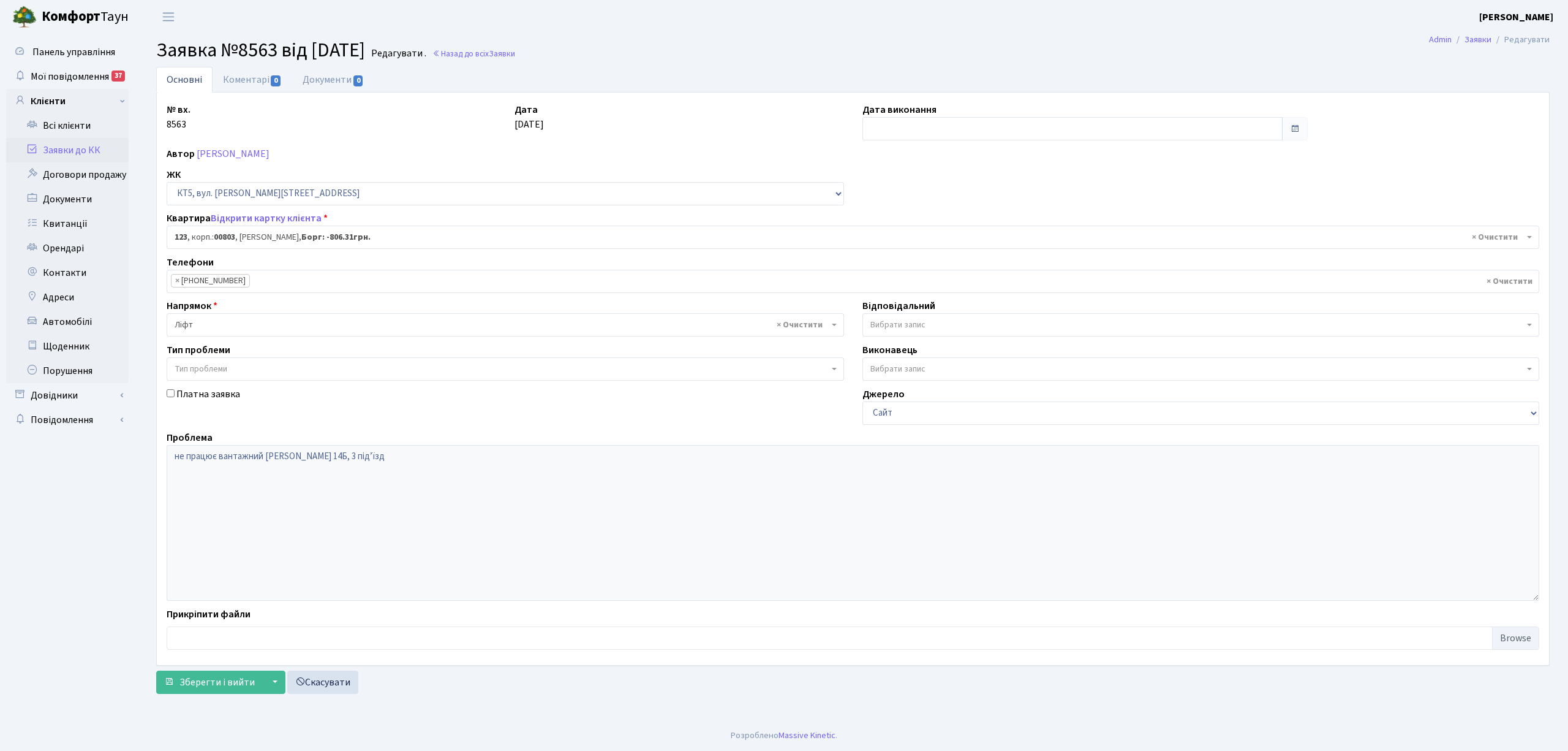
select select "17653"
click at [896, 128] on input "text" at bounding box center [1072, 128] width 420 height 23
click at [912, 189] on td "1" at bounding box center [911, 191] width 18 height 18
type input "[DATE]"
click at [229, 80] on link "Коментарі 0" at bounding box center [252, 80] width 80 height 25
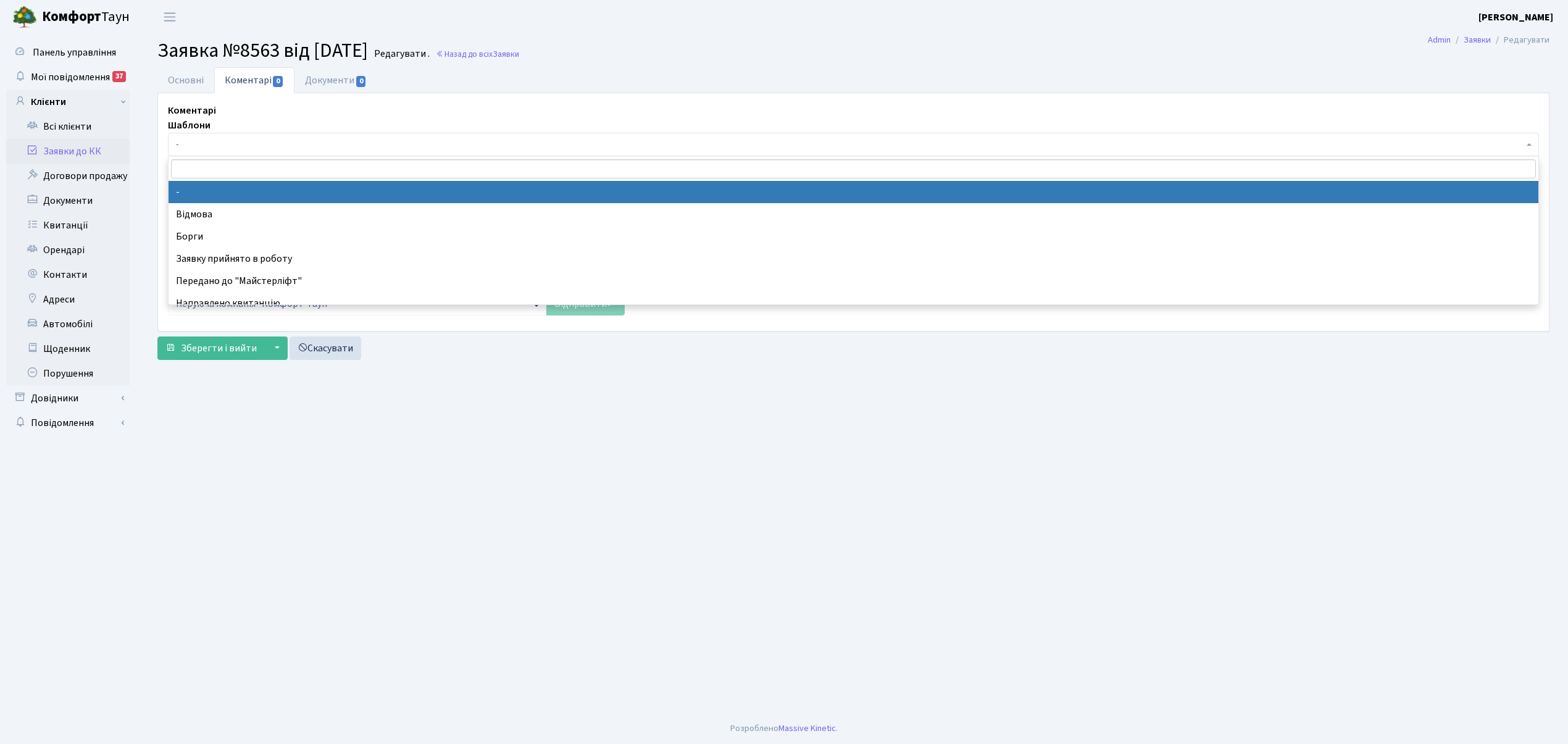
click at [225, 148] on span "-" at bounding box center [849, 144] width 1348 height 12
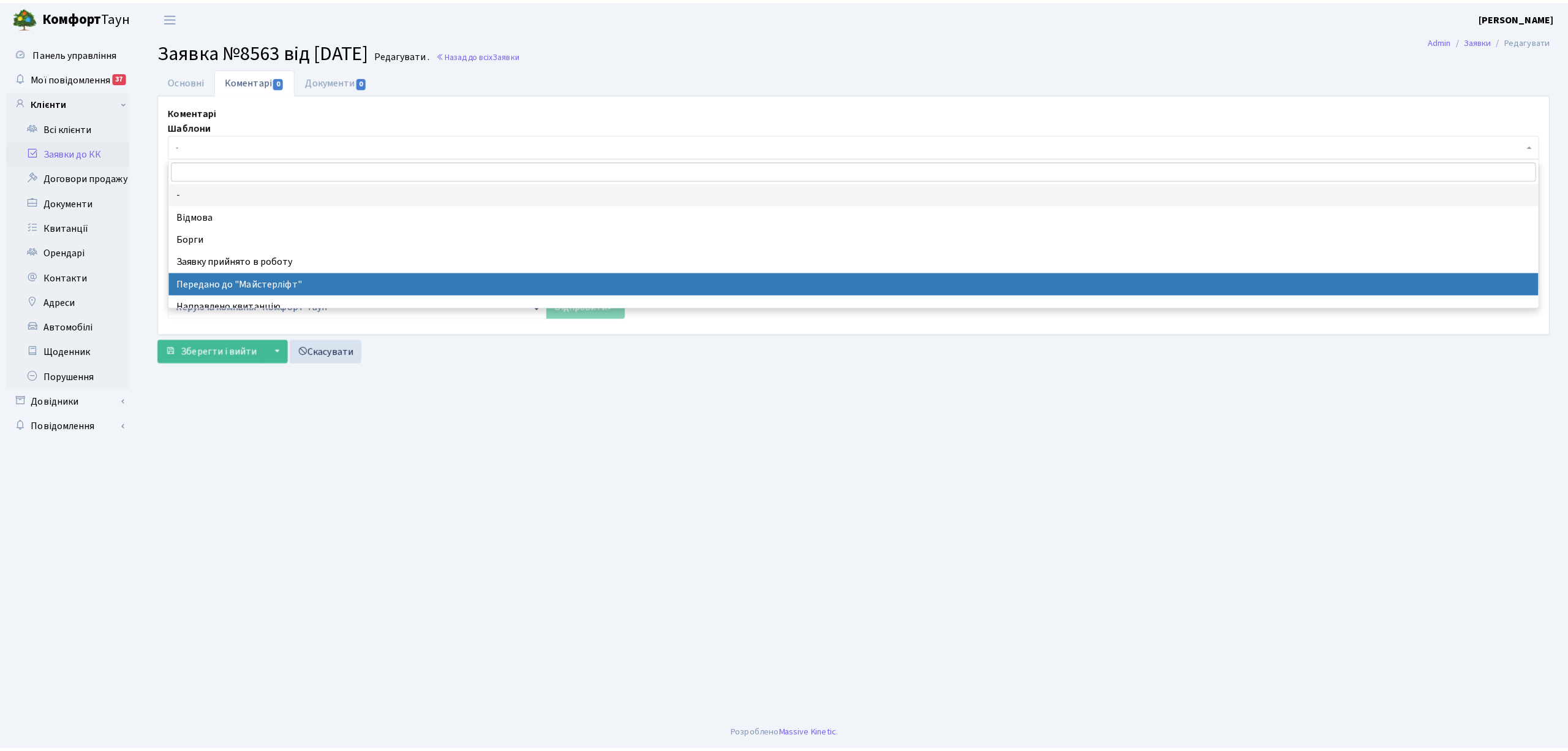
scroll to position [82, 0]
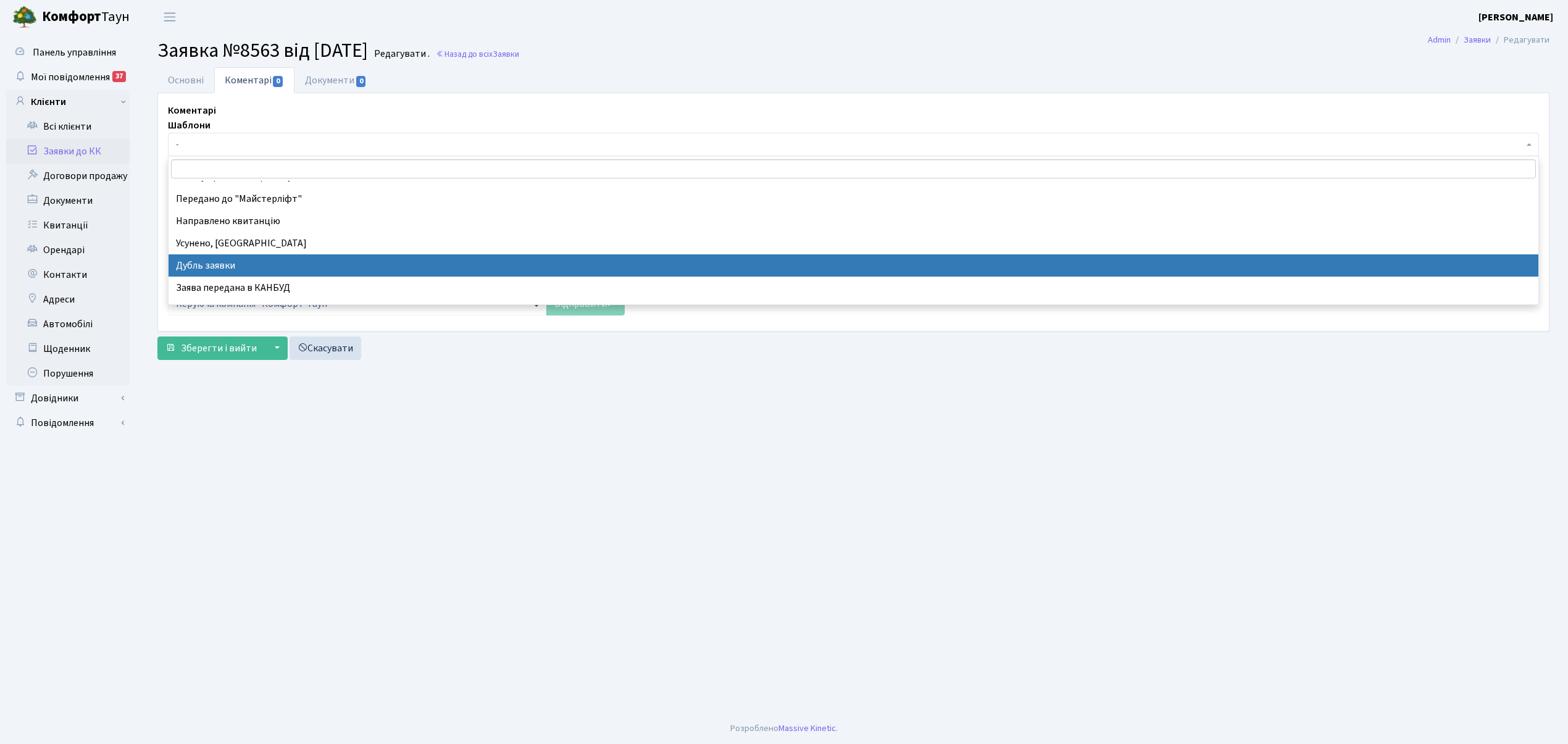
drag, startPoint x: 336, startPoint y: 263, endPoint x: 209, endPoint y: 60, distance: 239.5
select select "17"
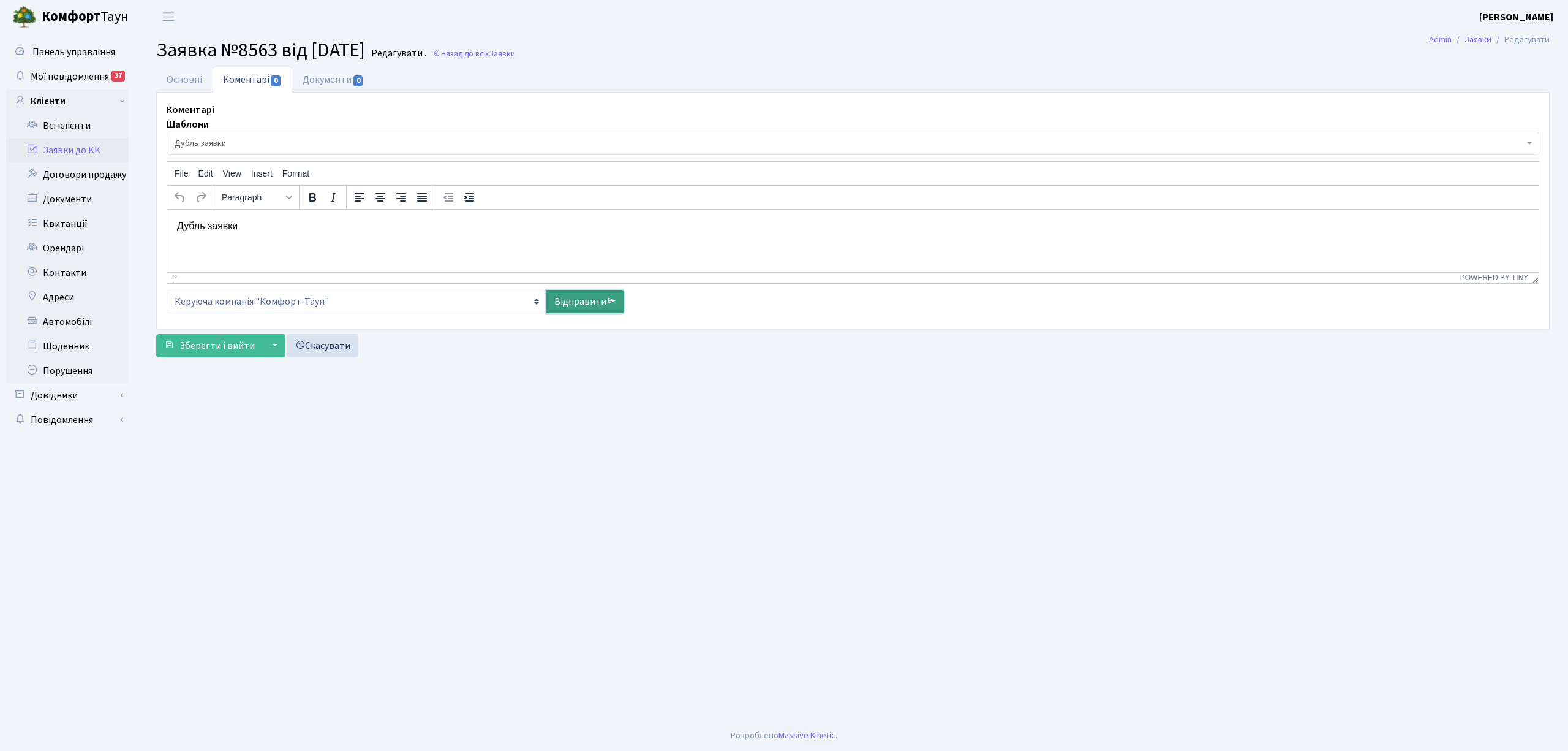
click at [597, 304] on link "Відправити" at bounding box center [585, 301] width 78 height 23
select select
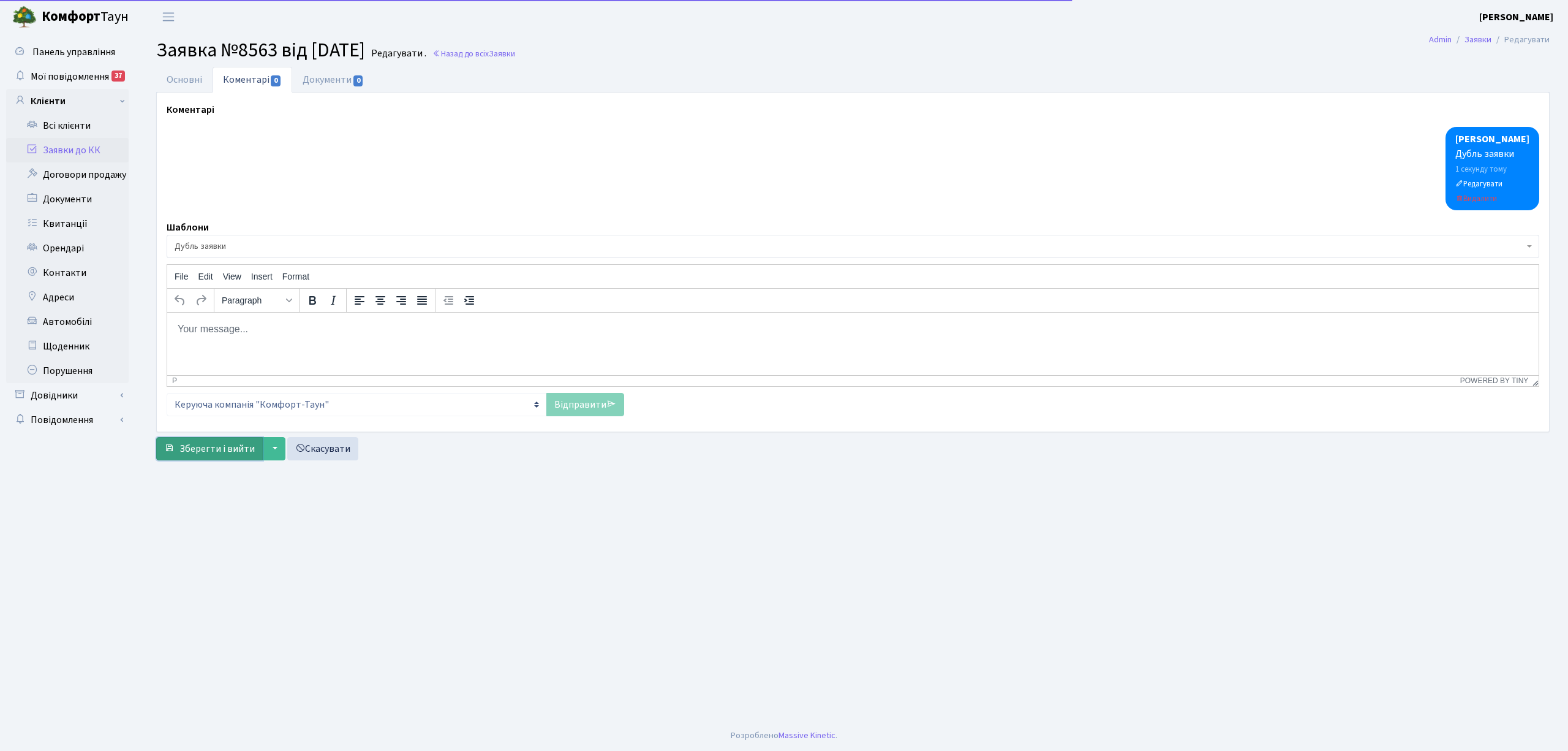
click at [219, 455] on span "Зберегти і вийти" at bounding box center [217, 449] width 76 height 13
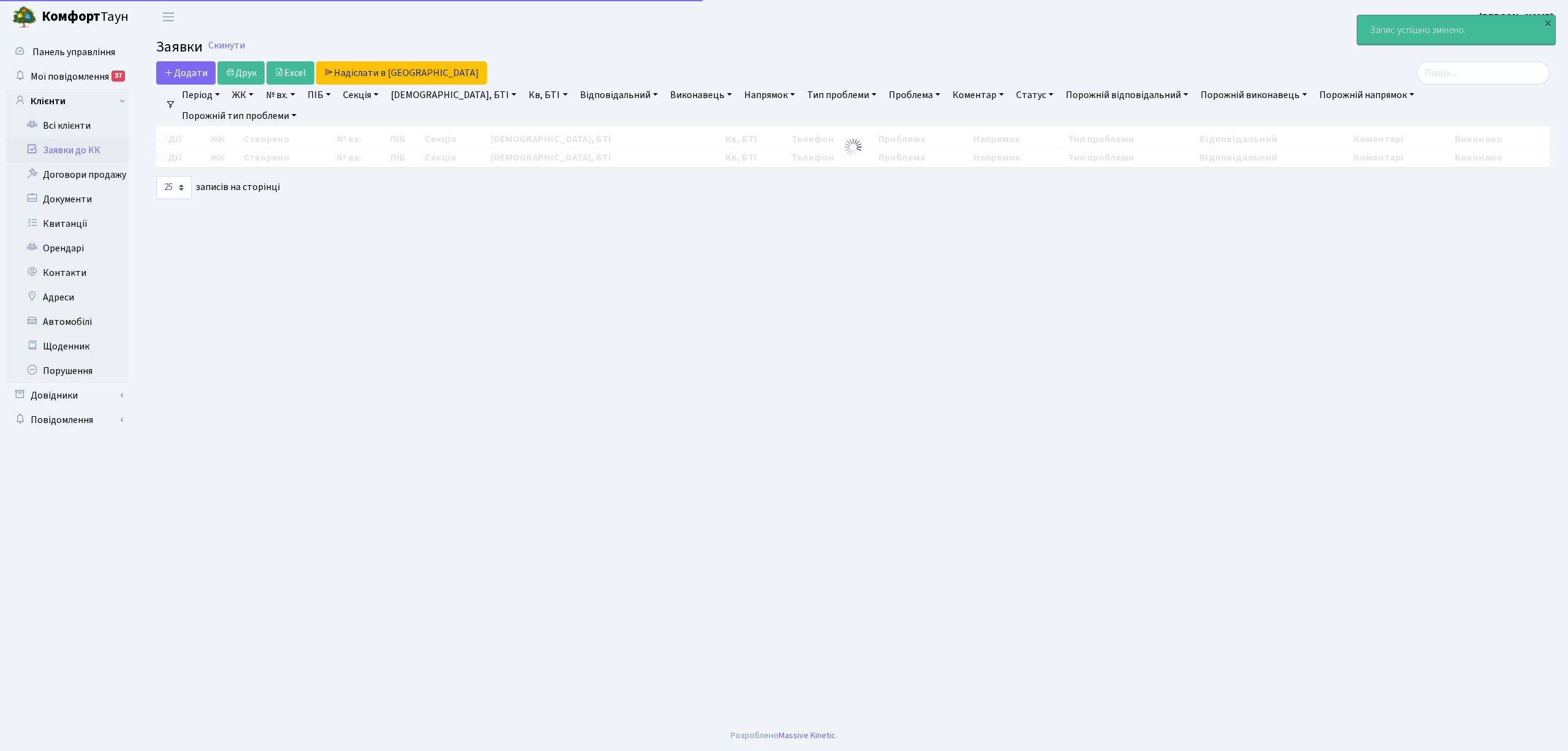
select select "25"
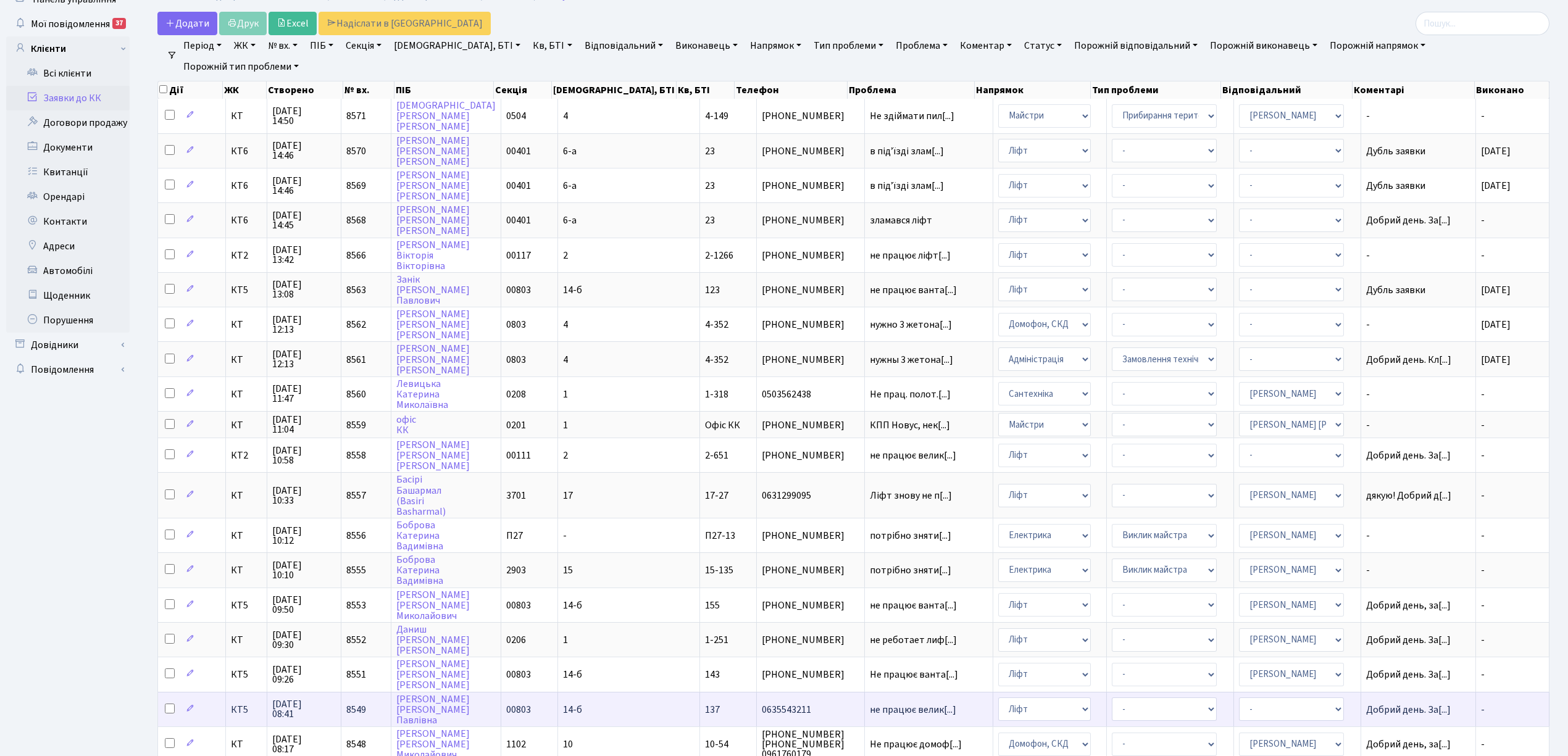
scroll to position [82, 0]
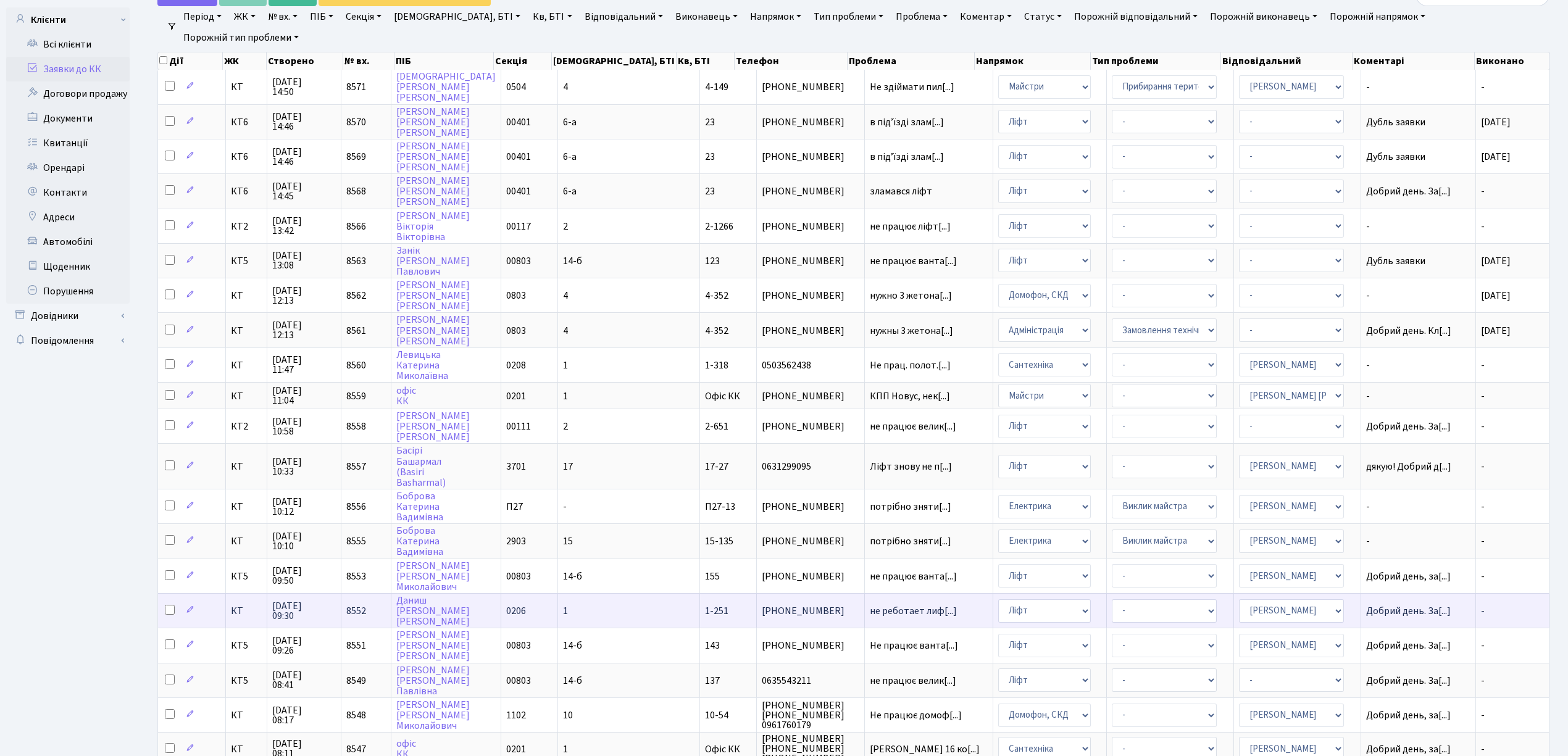
click at [610, 593] on td "1" at bounding box center [628, 610] width 142 height 34
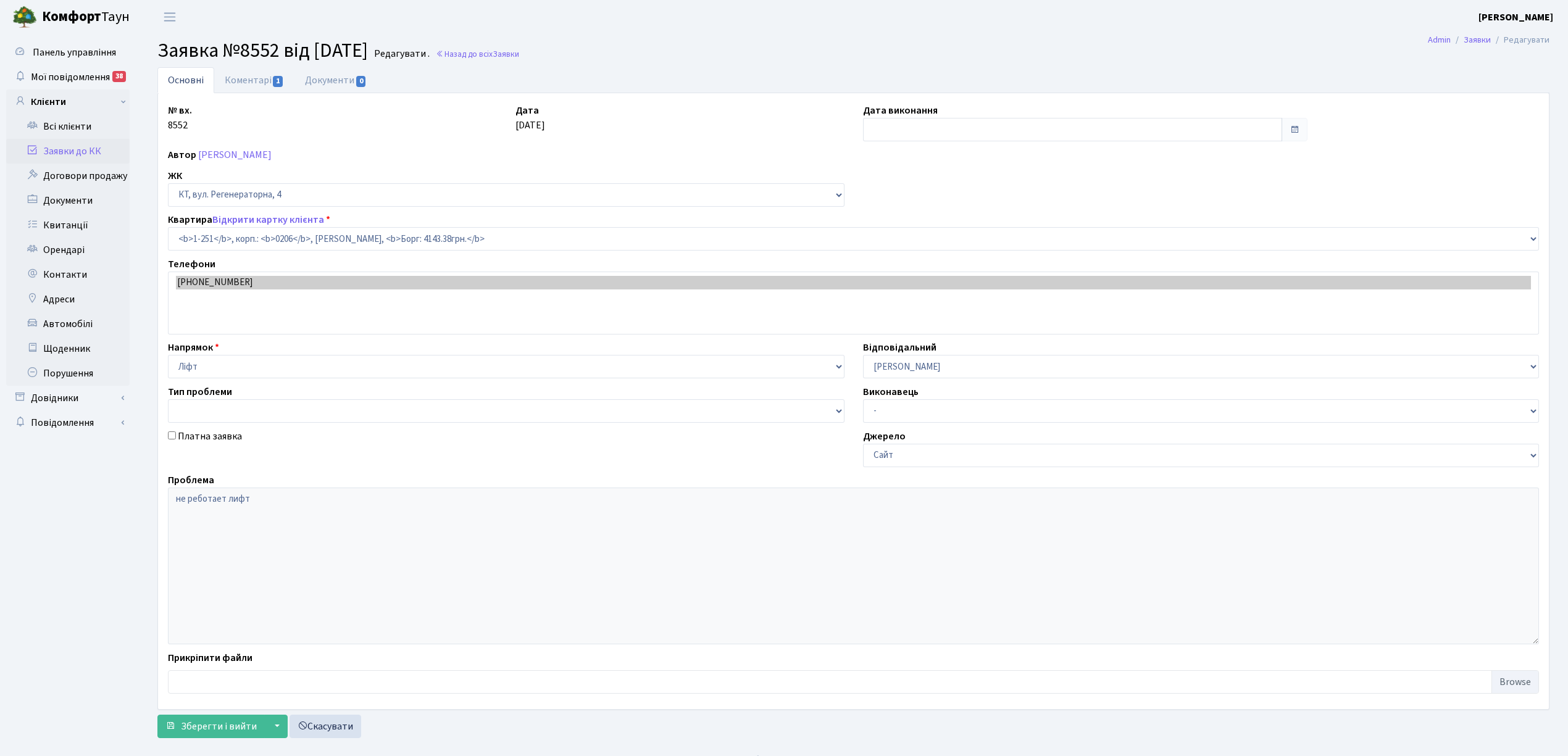
select select "251"
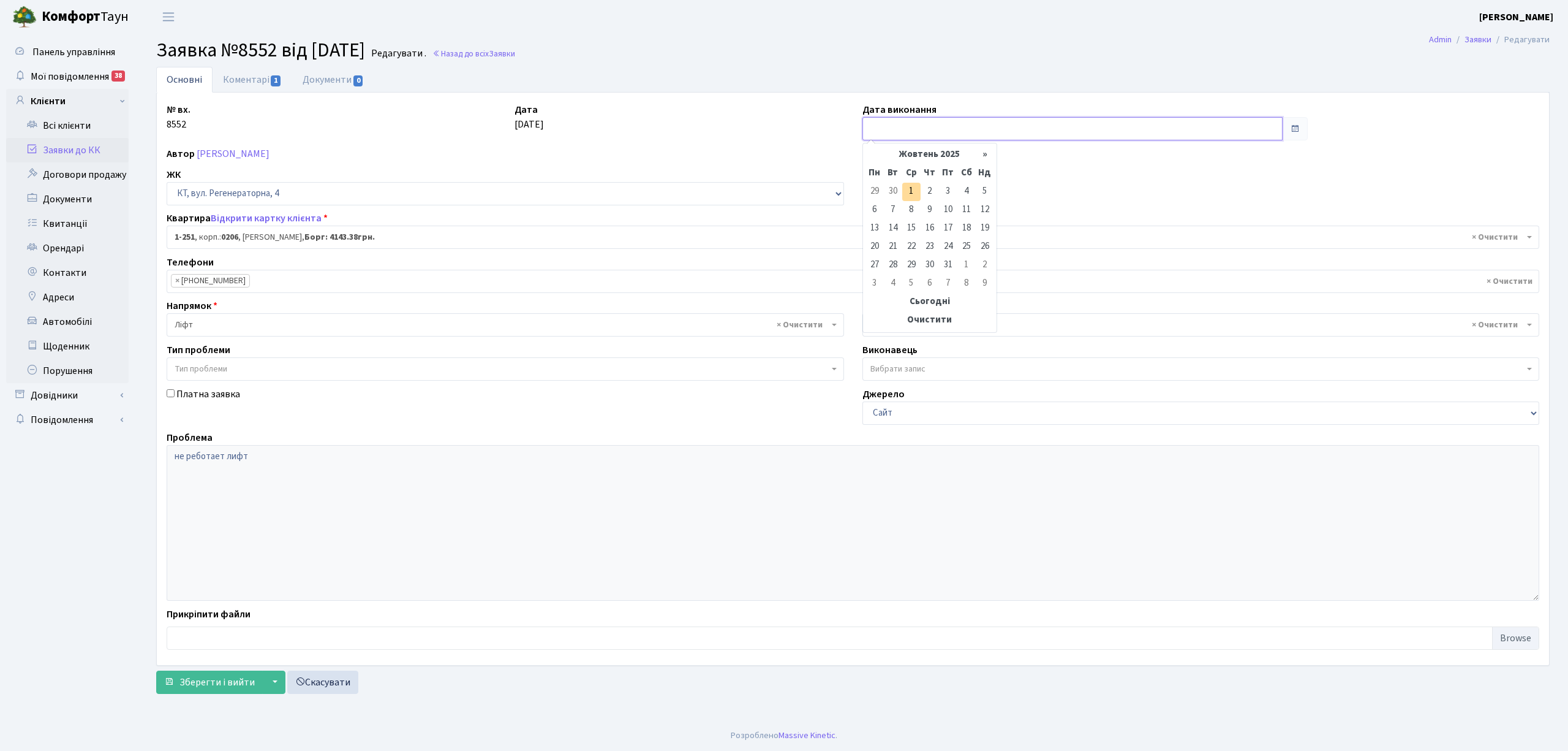
click at [913, 130] on input "text" at bounding box center [1072, 128] width 420 height 23
drag, startPoint x: 909, startPoint y: 189, endPoint x: 888, endPoint y: 190, distance: 21.0
click at [902, 190] on td "1" at bounding box center [911, 191] width 18 height 18
type input "[DATE]"
click at [238, 77] on link "Коментарі 1" at bounding box center [252, 80] width 80 height 25
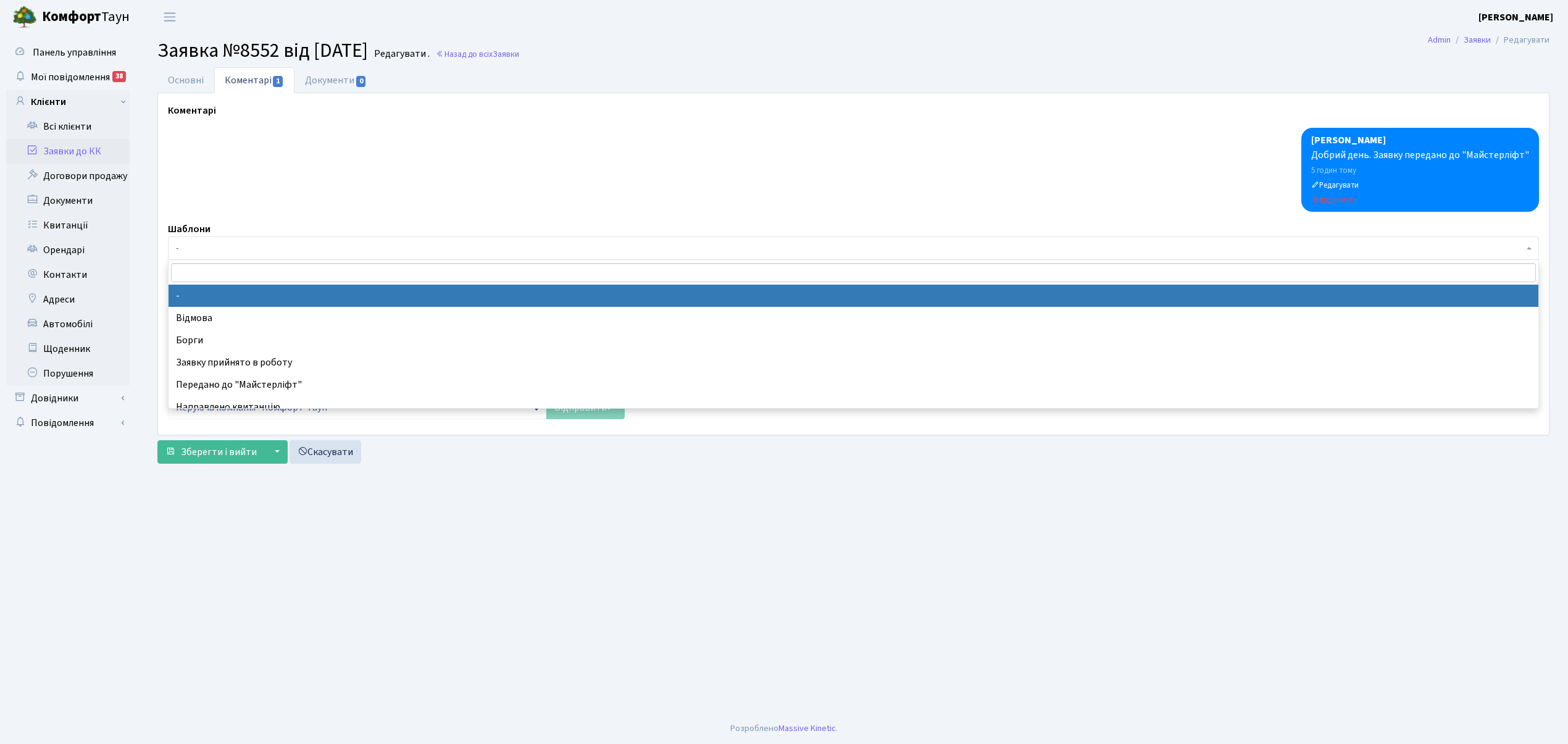
click at [191, 250] on span "-" at bounding box center [849, 248] width 1348 height 12
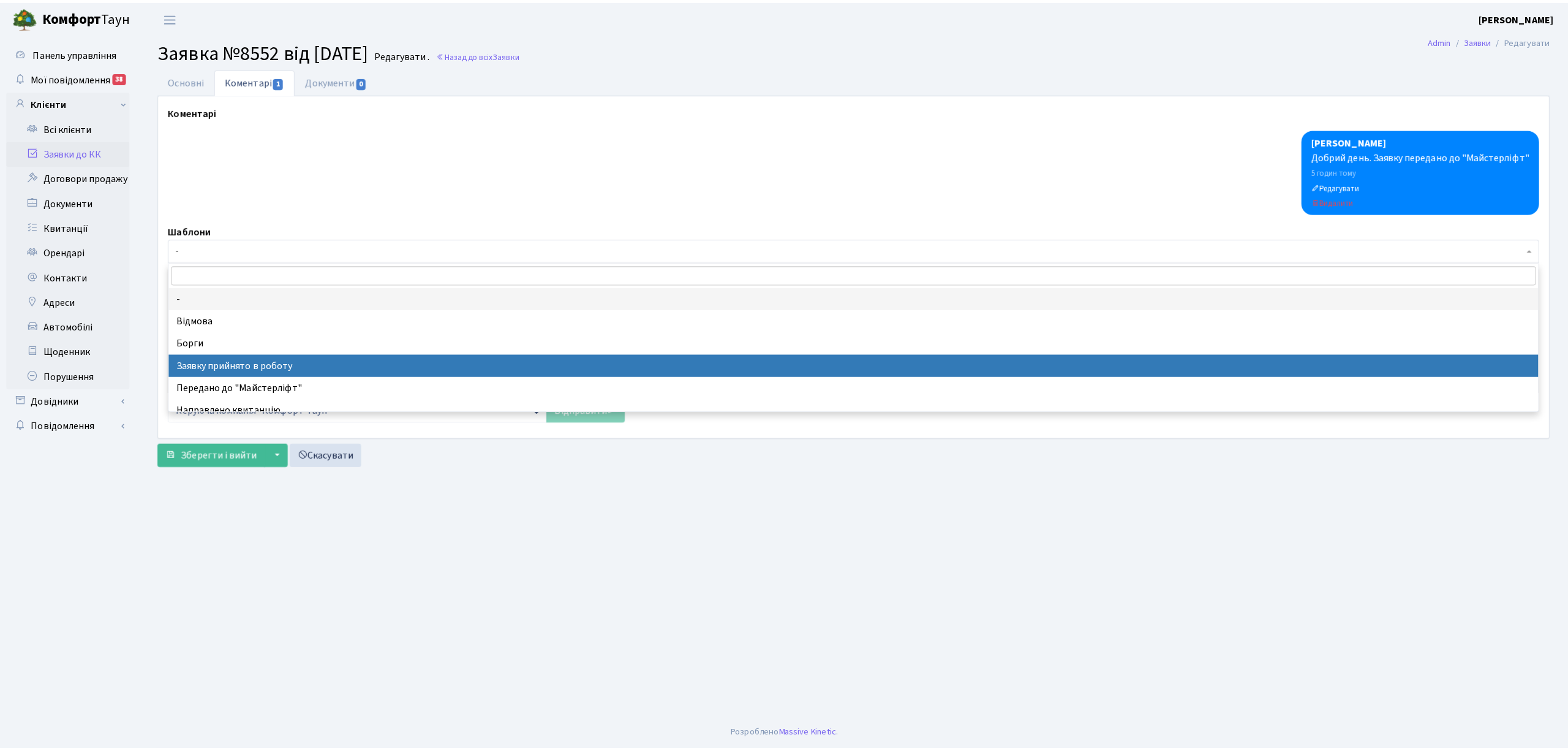
scroll to position [82, 0]
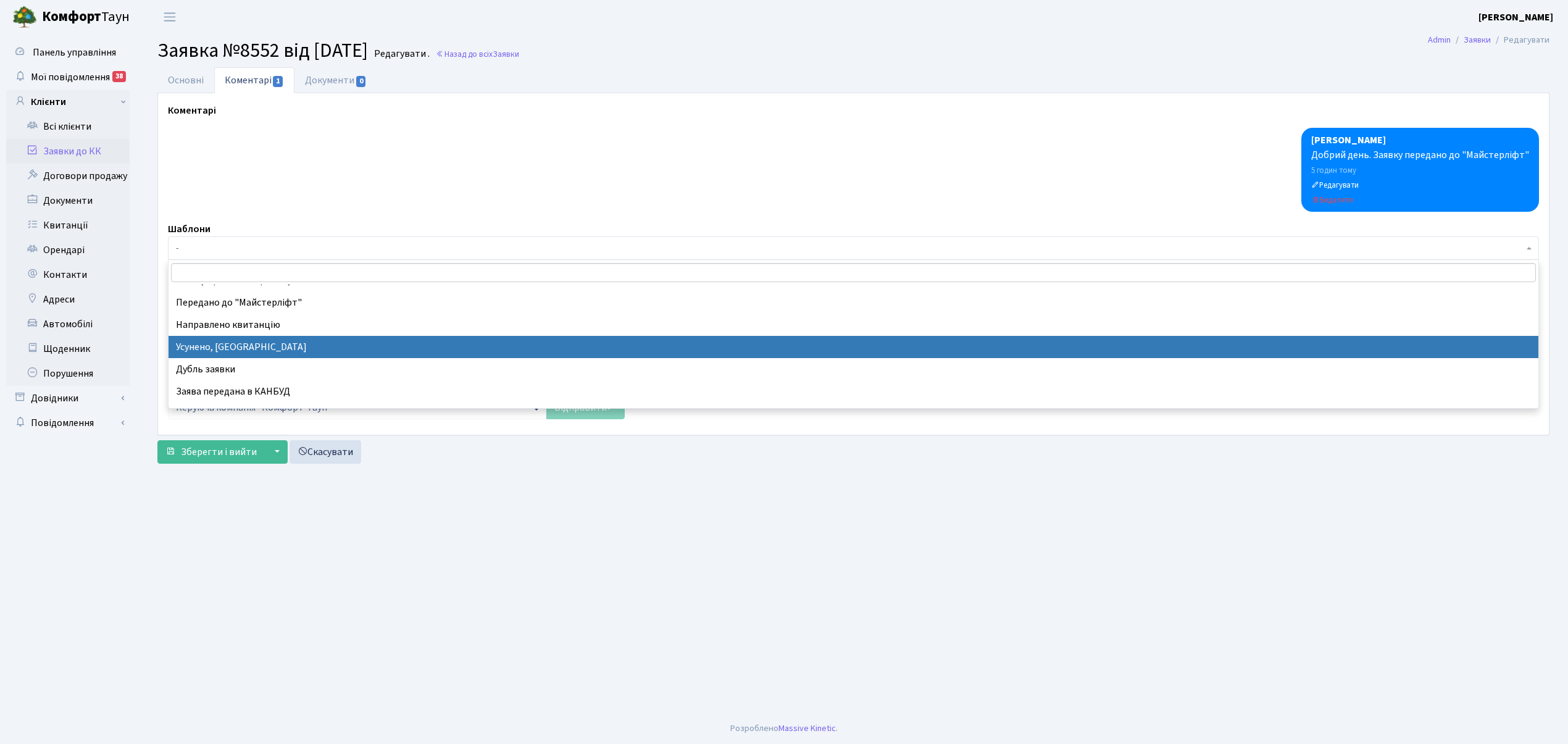
select select "15"
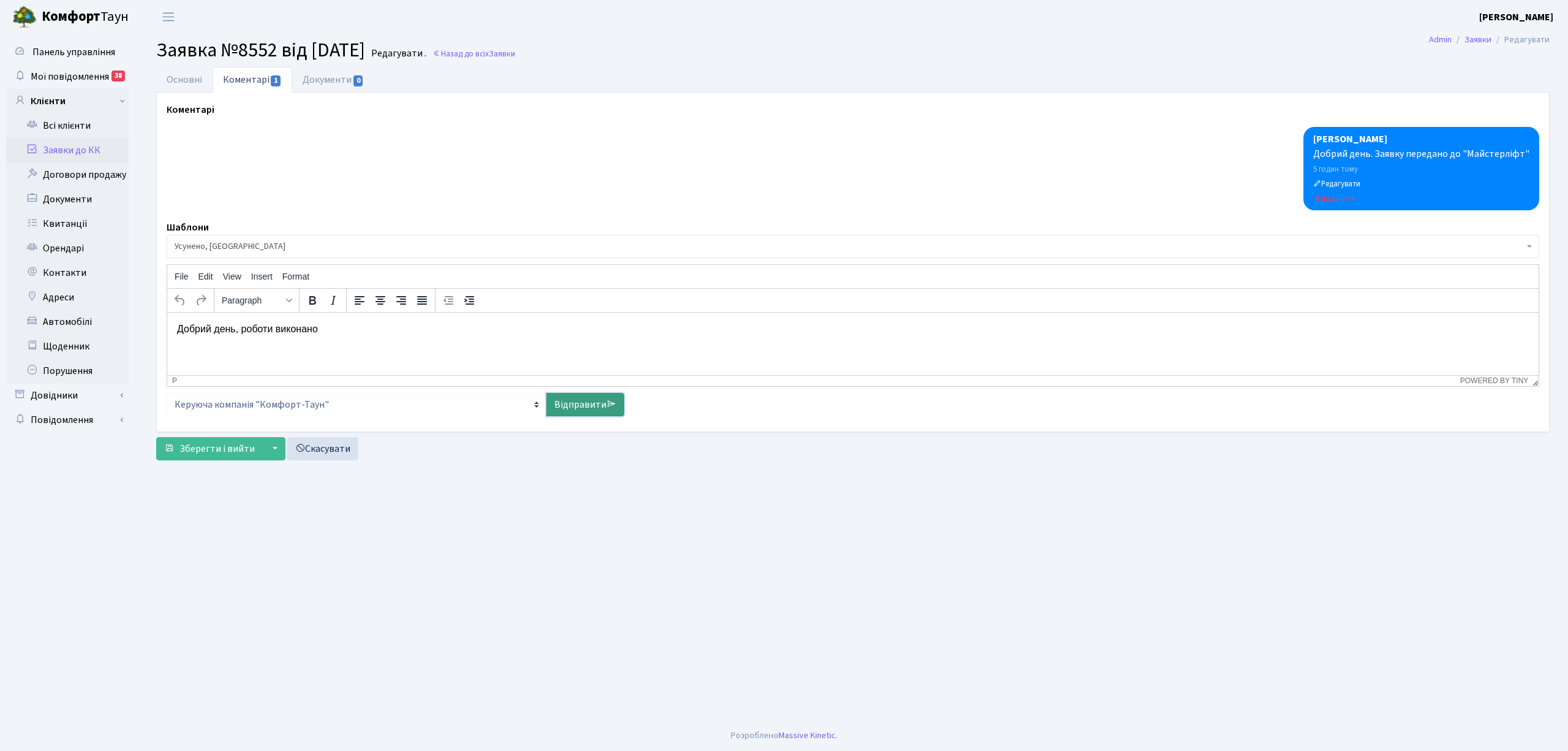
click at [569, 402] on link "Відправити" at bounding box center [585, 404] width 78 height 23
select select
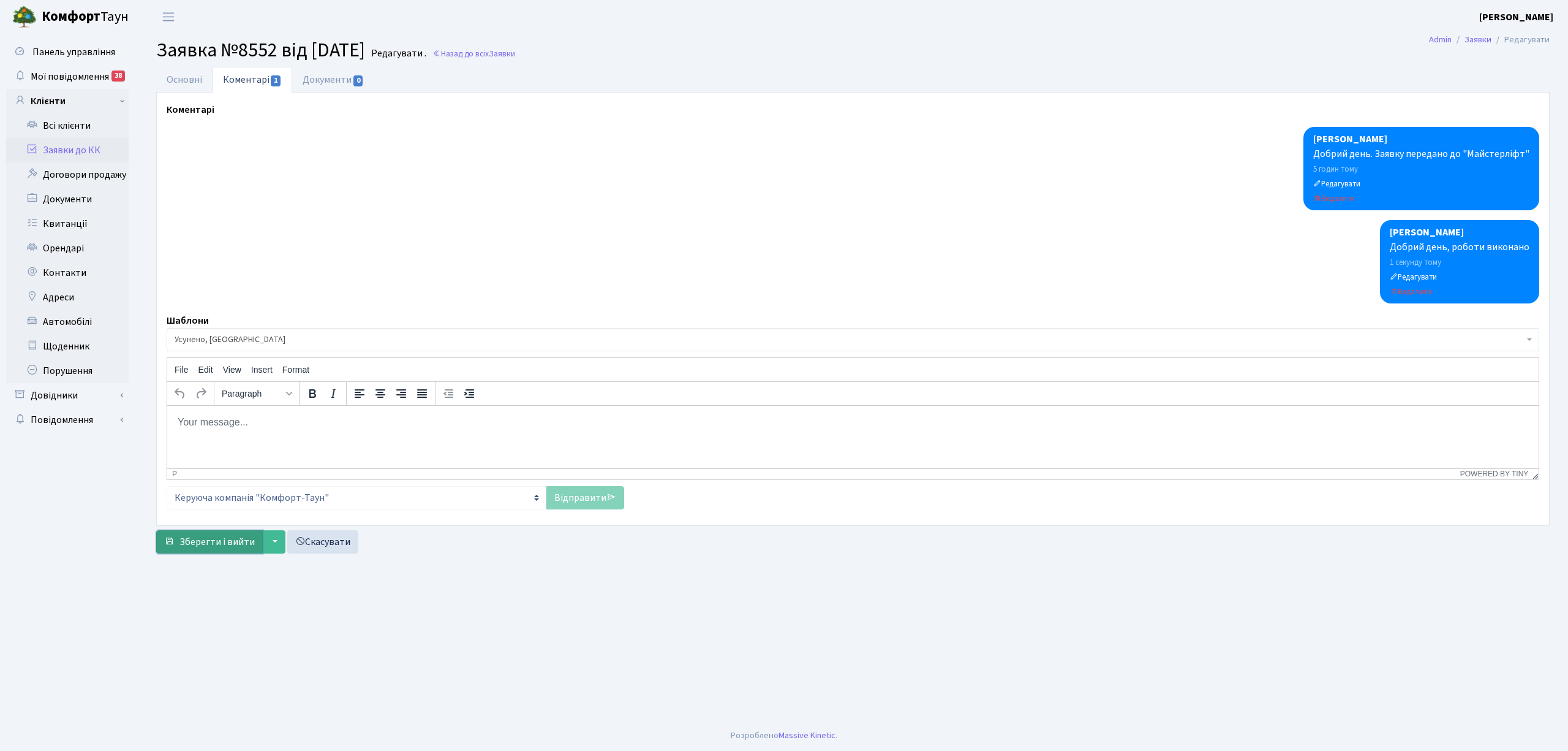
click at [207, 545] on span "Зберегти і вийти" at bounding box center [217, 542] width 76 height 13
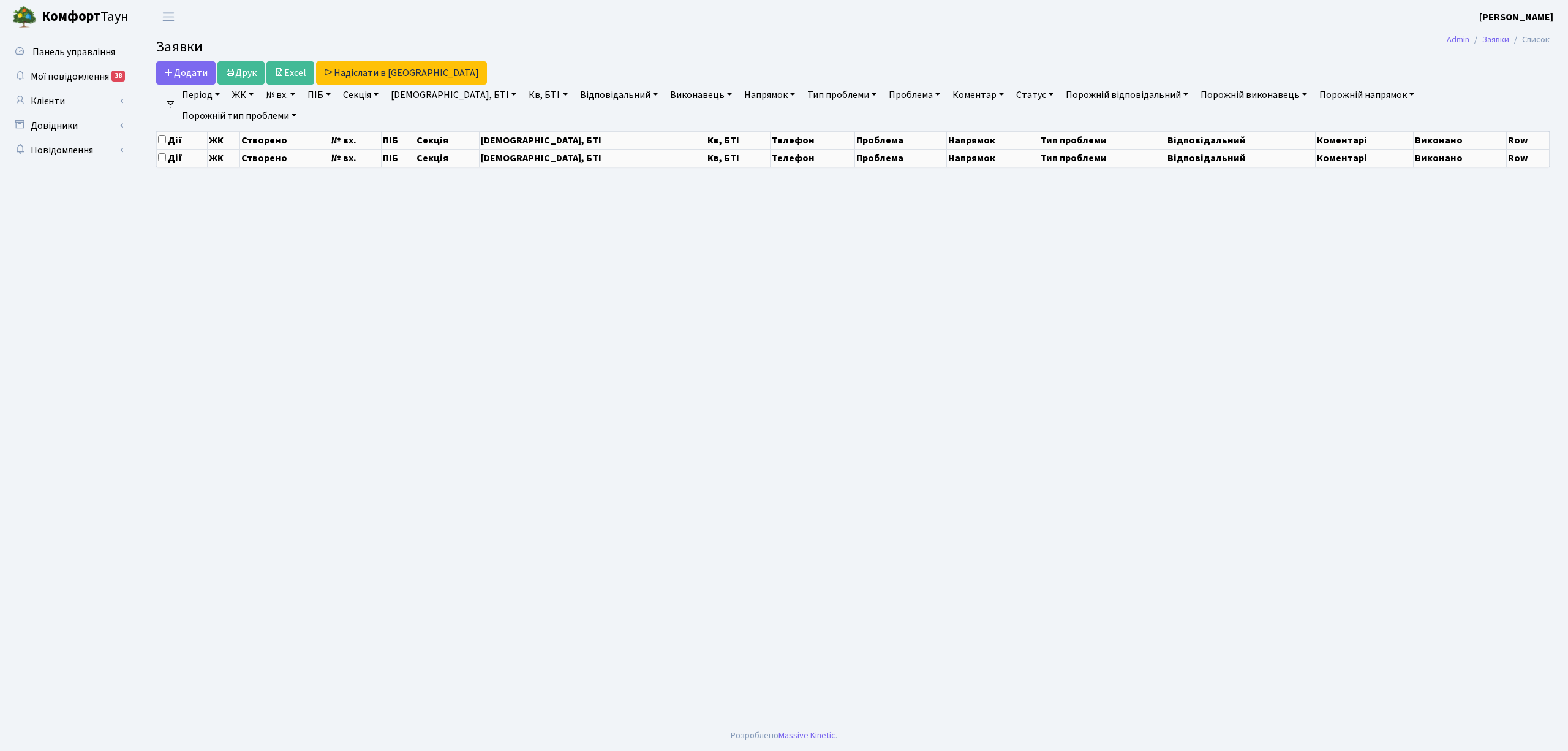
select select "25"
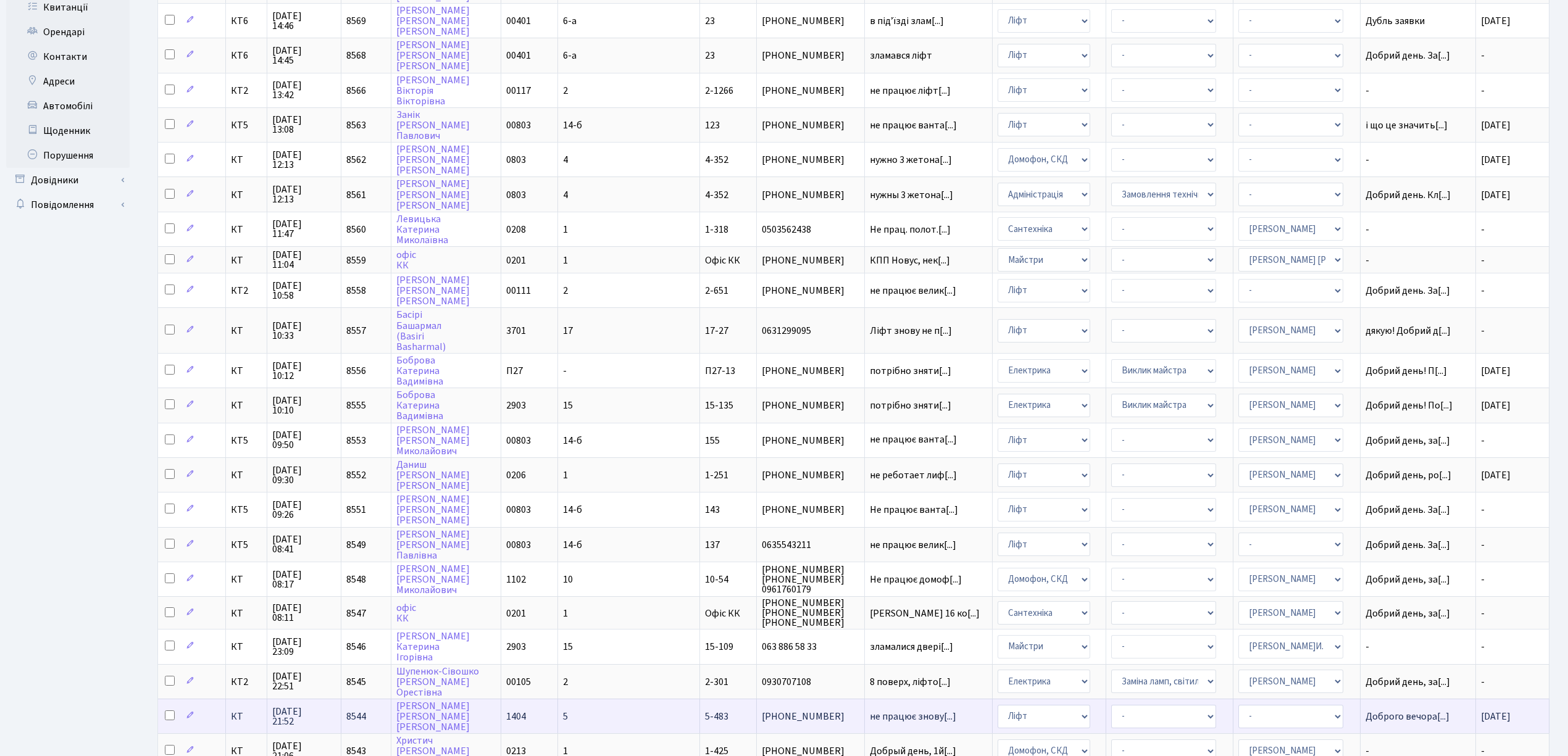
scroll to position [247, 0]
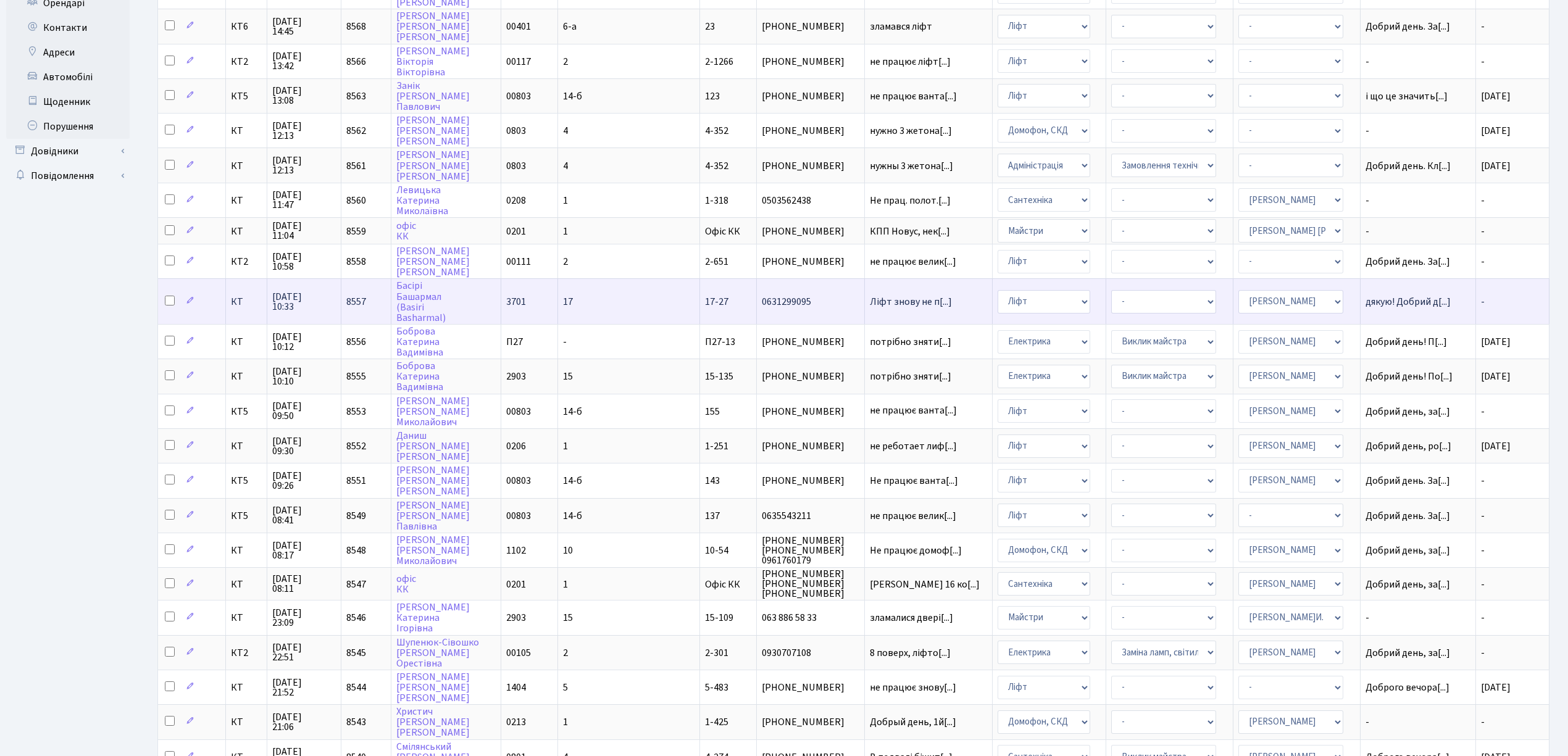
click at [624, 283] on td "17" at bounding box center [628, 300] width 142 height 45
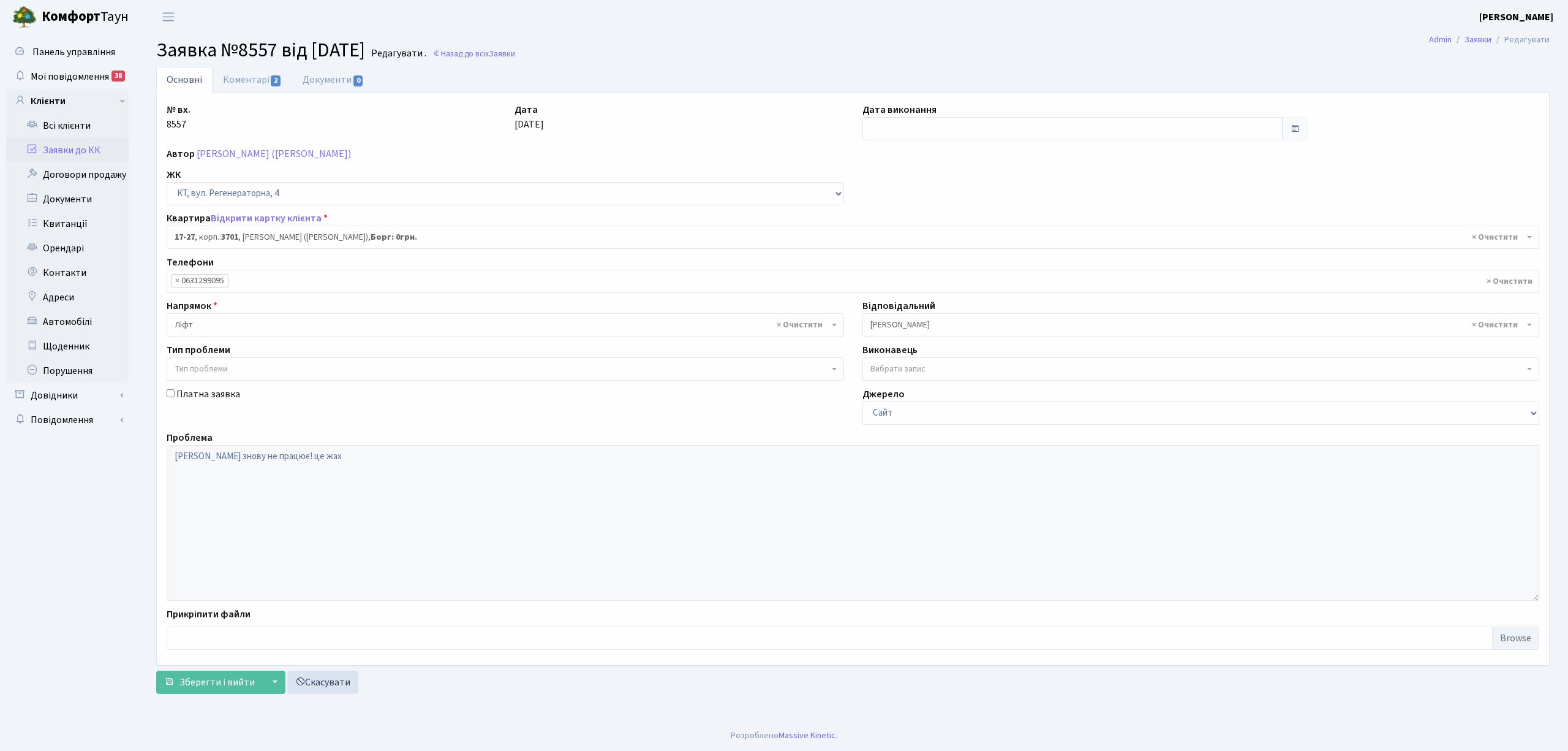
select select "8981"
click at [907, 130] on input "text" at bounding box center [1072, 128] width 420 height 23
click at [915, 191] on td "1" at bounding box center [911, 191] width 18 height 18
type input "[DATE]"
click at [245, 75] on link "Коментарі 2" at bounding box center [252, 80] width 80 height 25
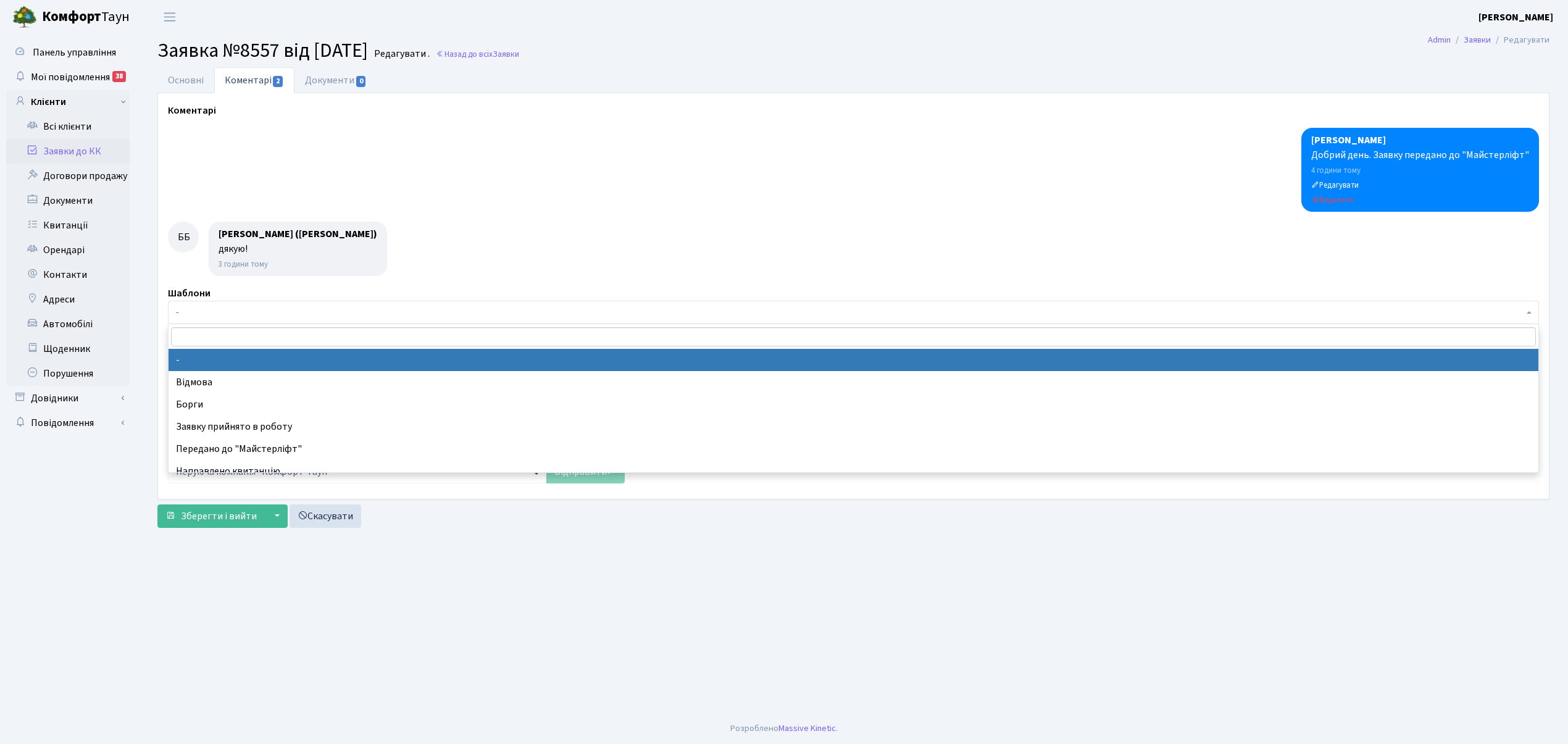
click at [206, 310] on span "-" at bounding box center [849, 313] width 1348 height 12
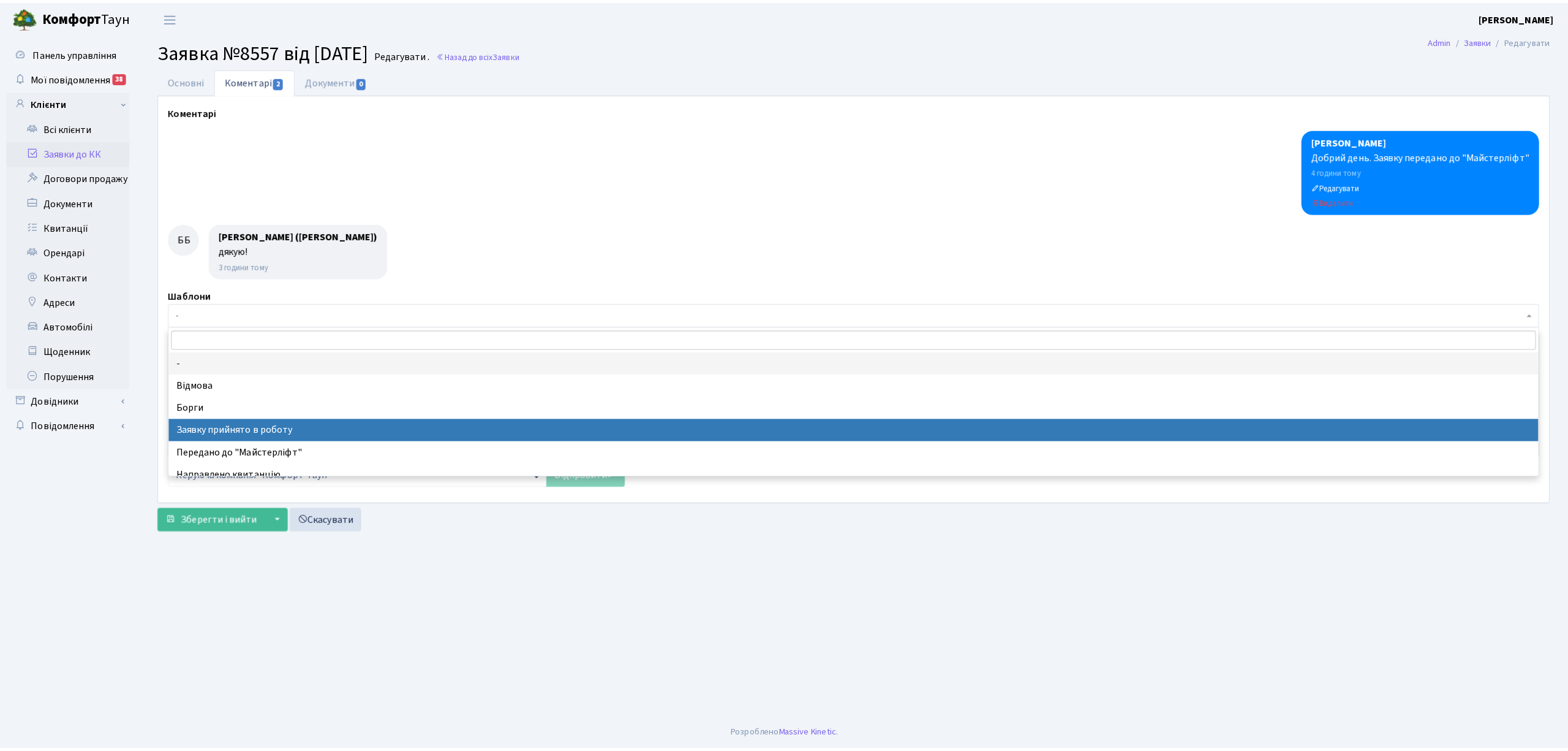
scroll to position [82, 0]
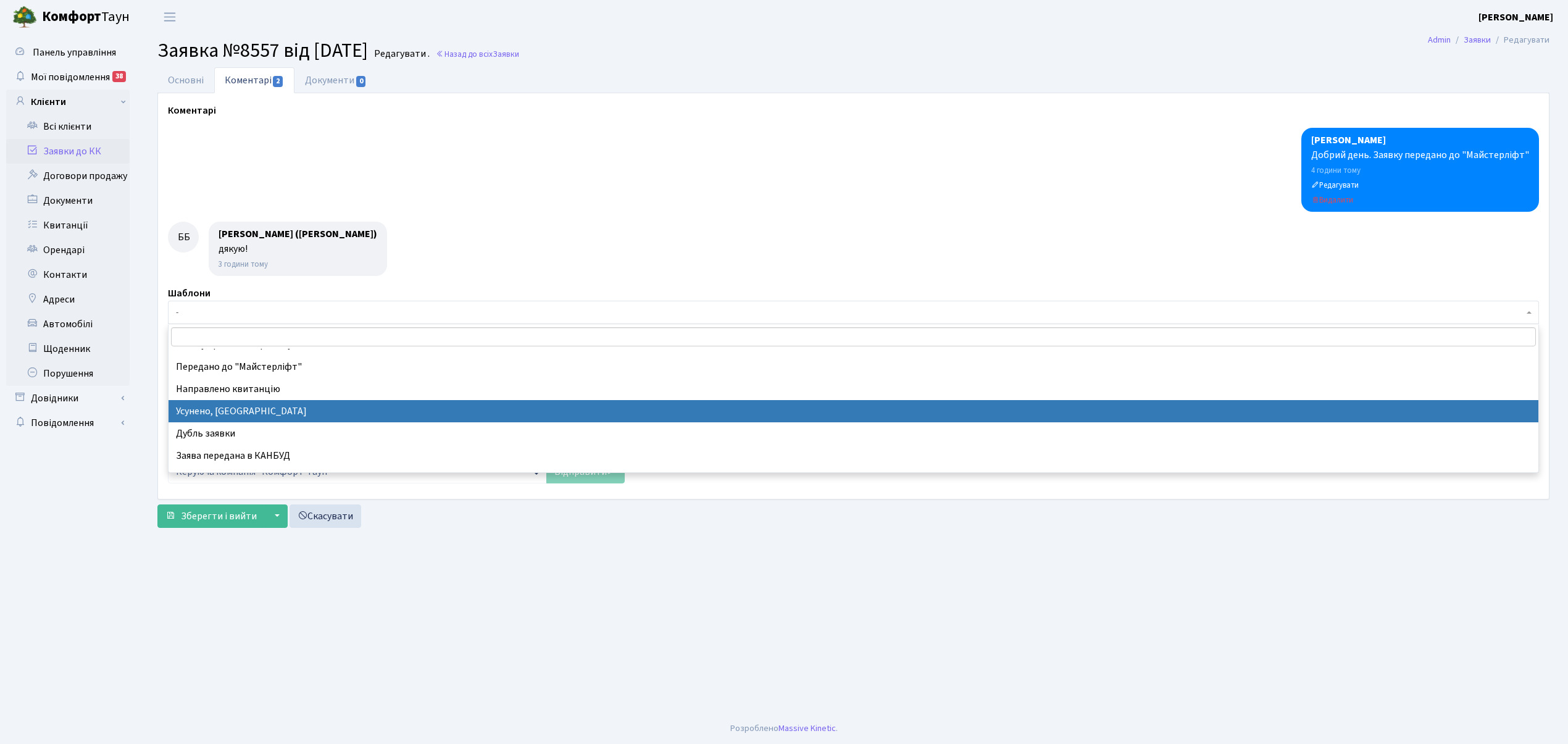
select select "15"
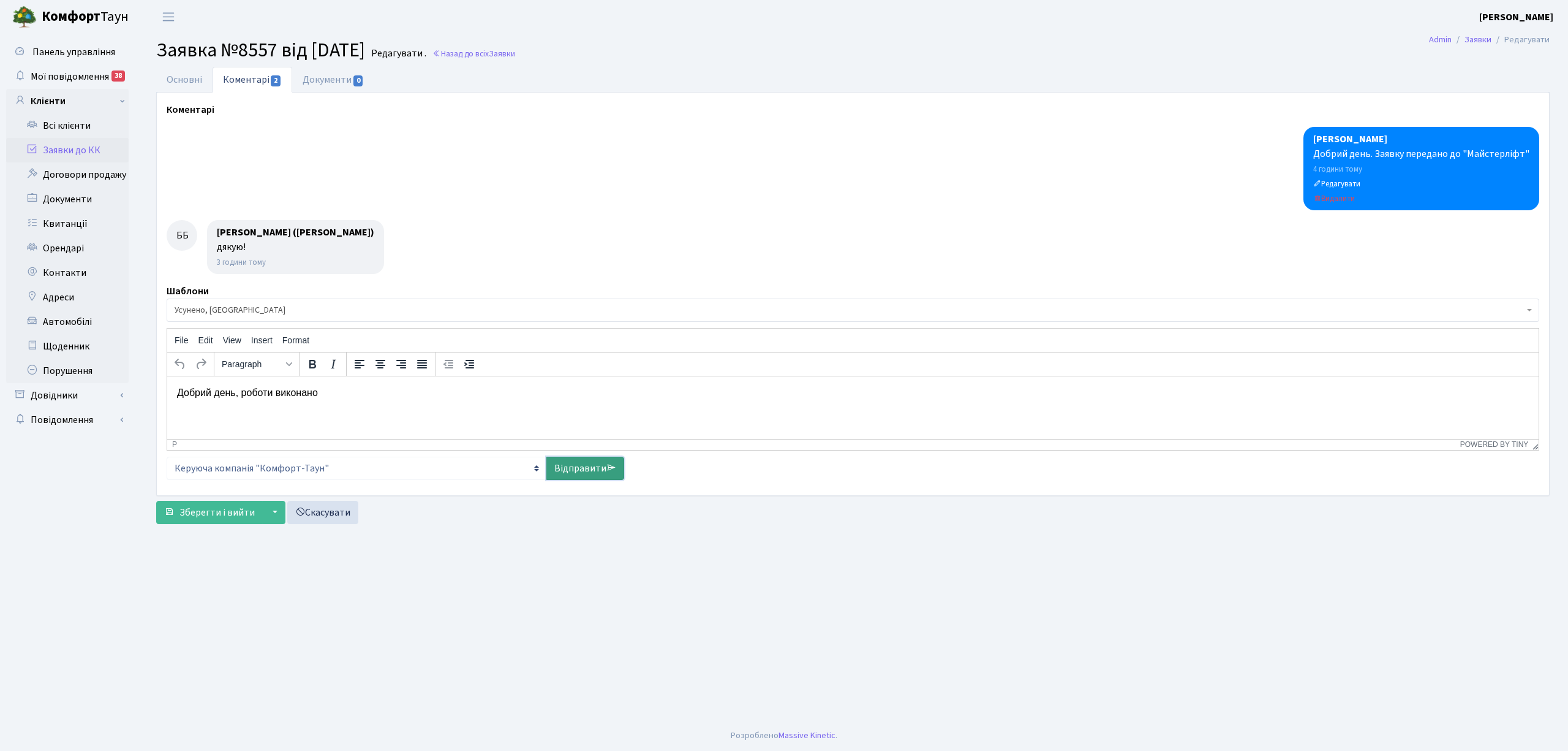
click at [581, 472] on link "Відправити" at bounding box center [585, 468] width 78 height 23
select select
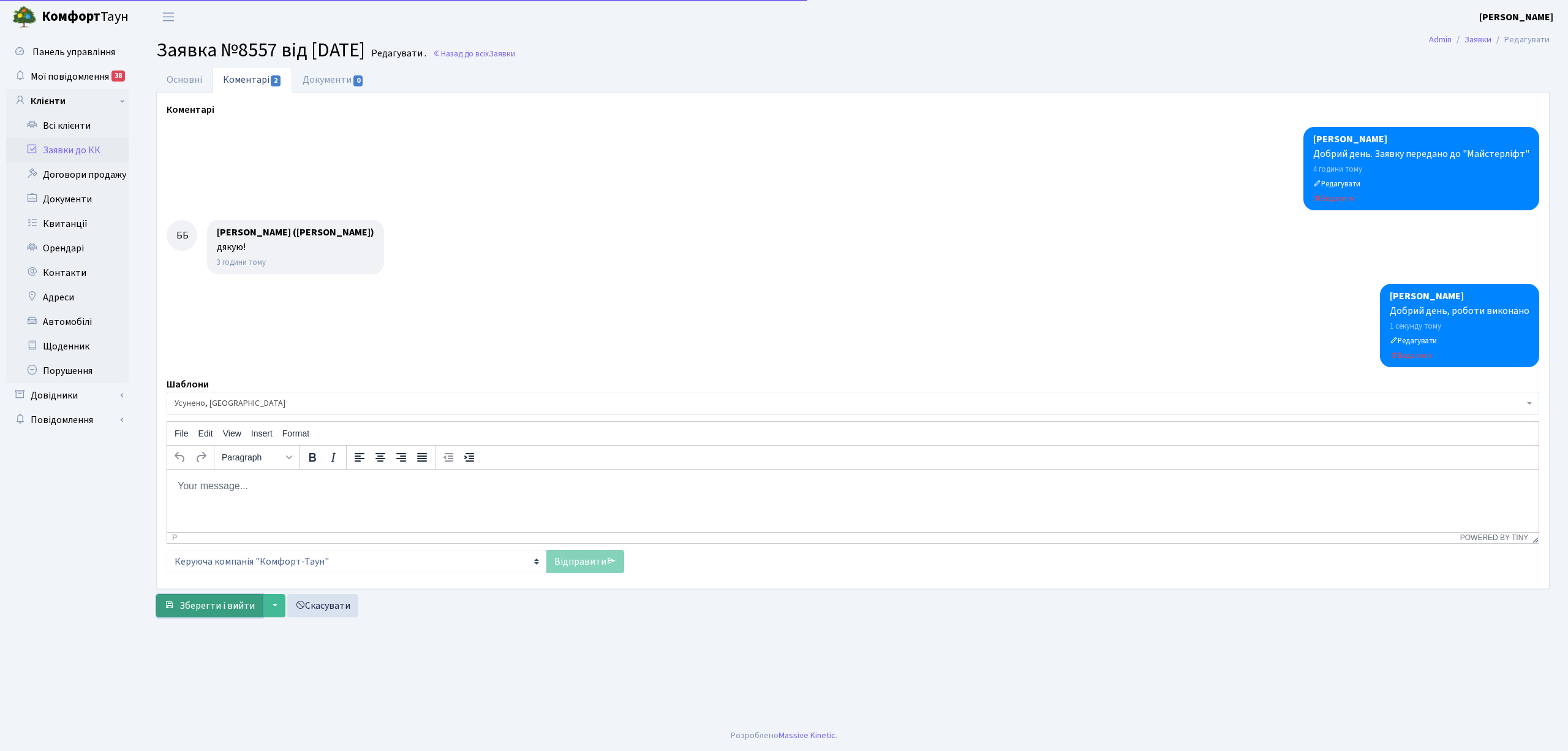
click at [209, 609] on span "Зберегти і вийти" at bounding box center [217, 605] width 76 height 13
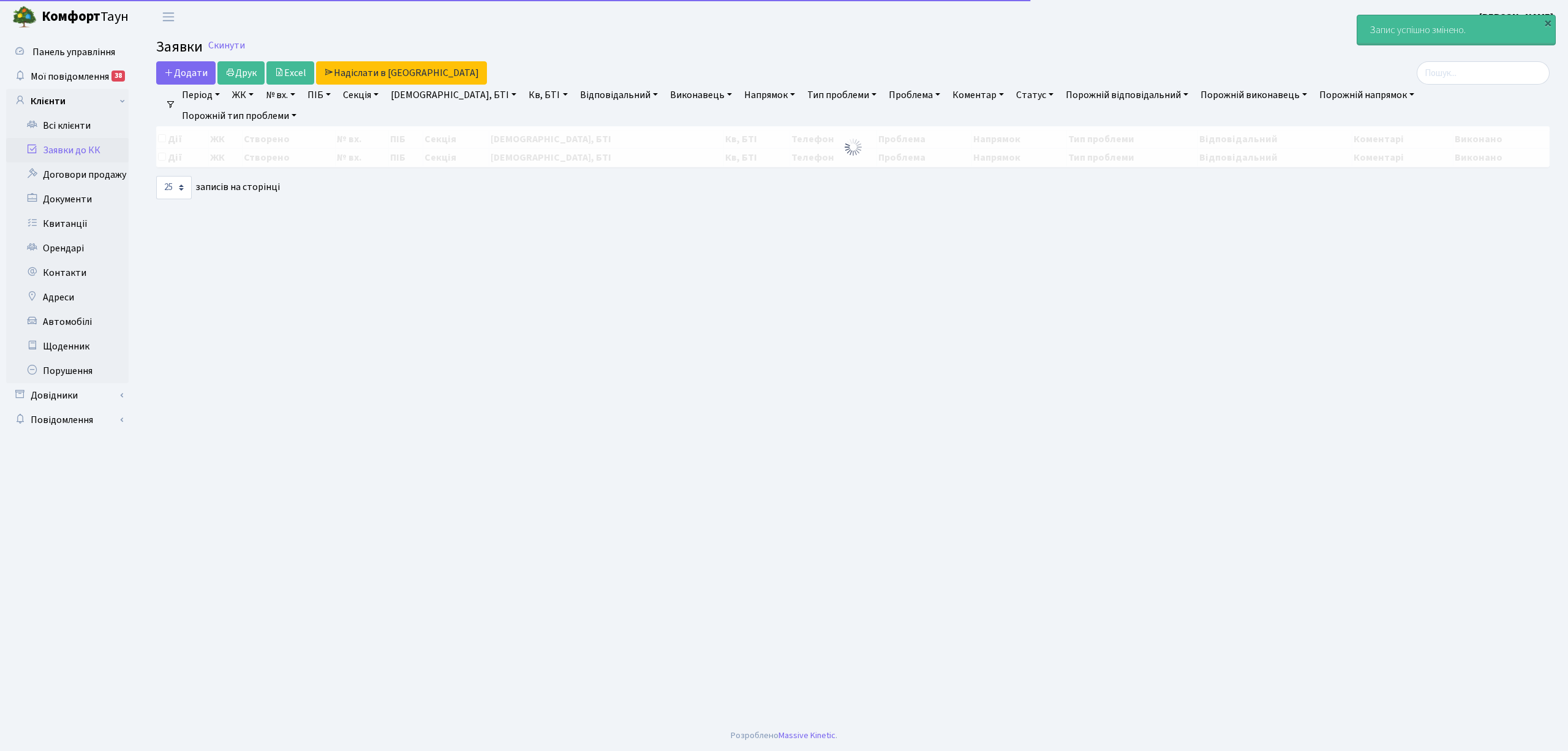
select select "25"
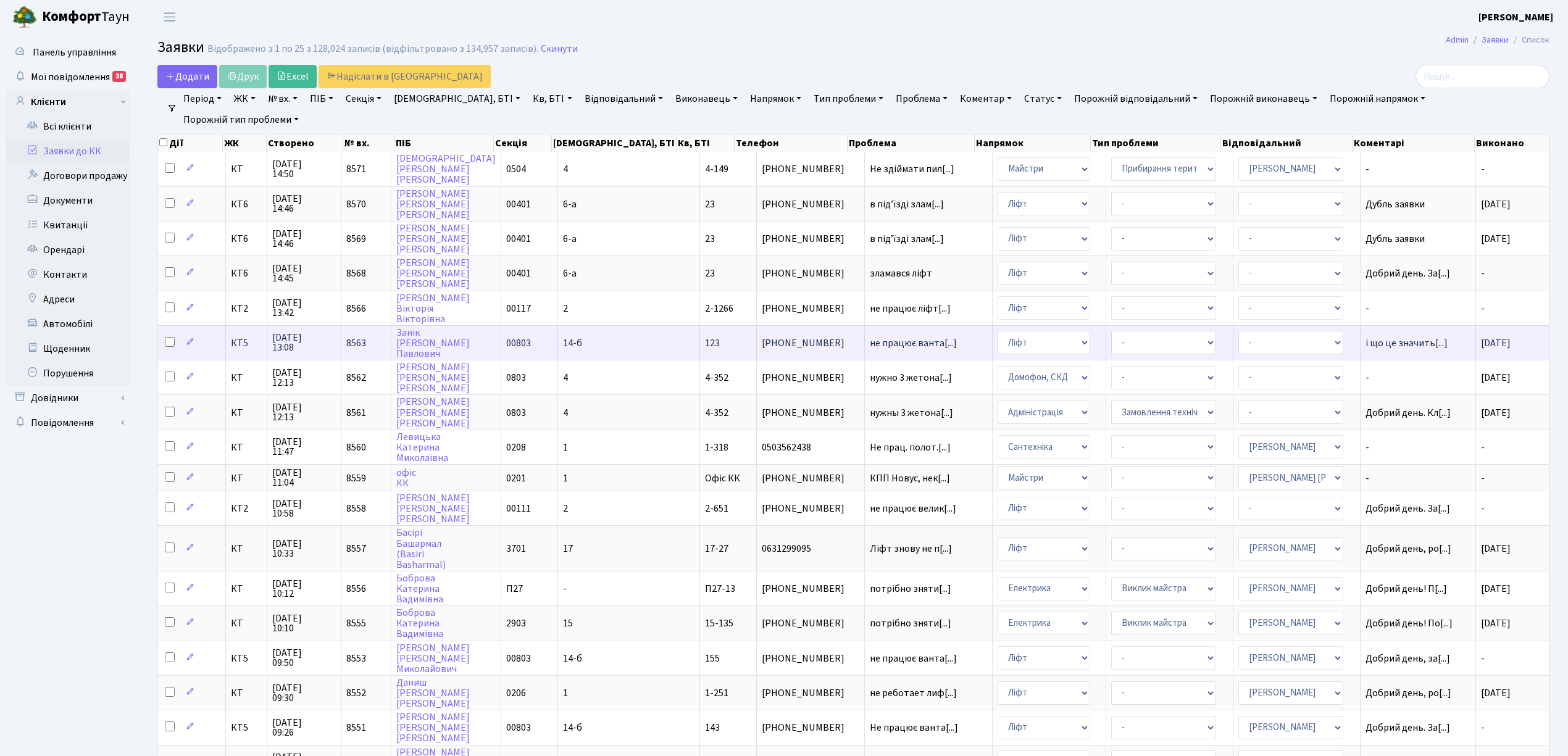
click at [603, 337] on td "14-б" at bounding box center [628, 342] width 142 height 34
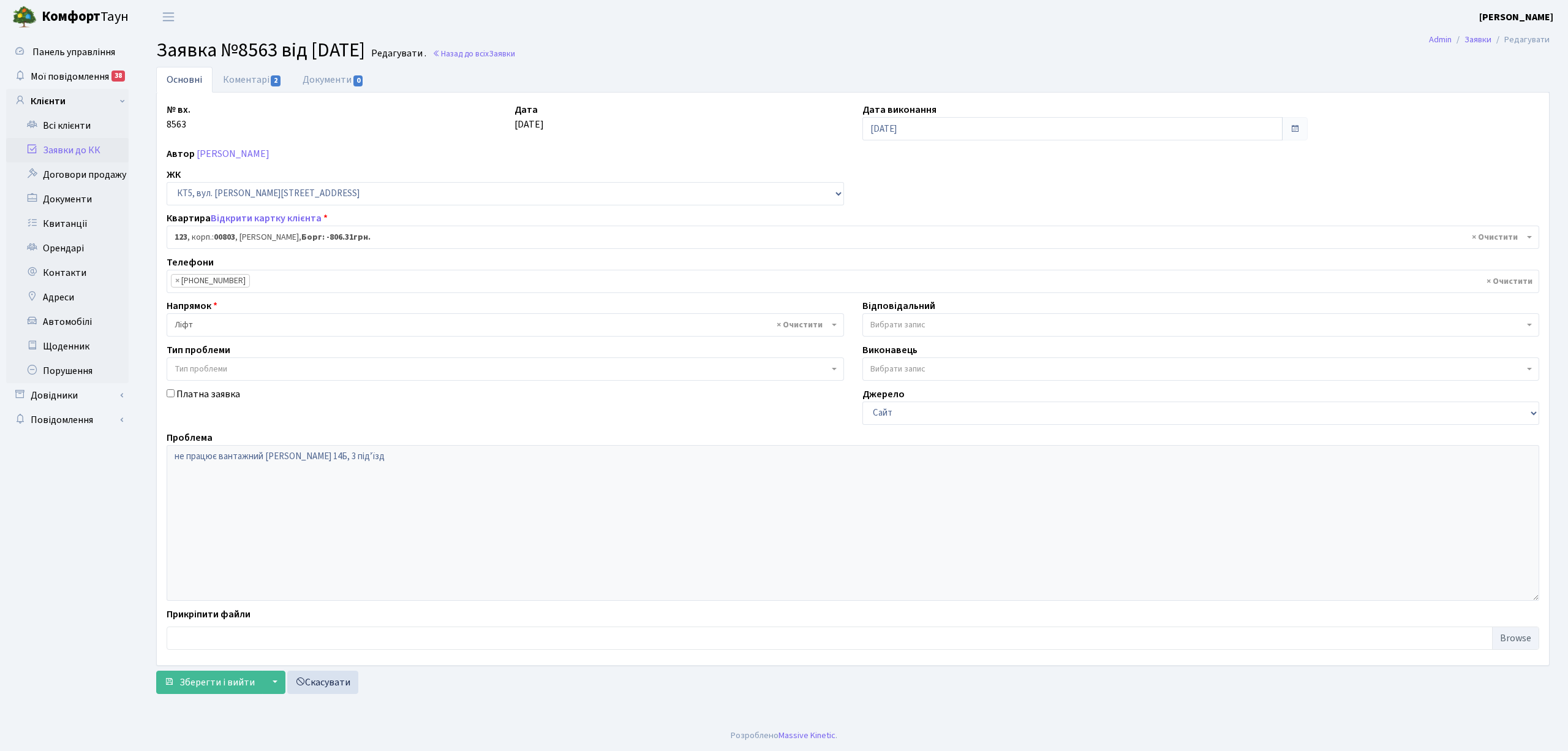
select select "17653"
click at [239, 81] on link "Коментарі 2" at bounding box center [252, 80] width 80 height 25
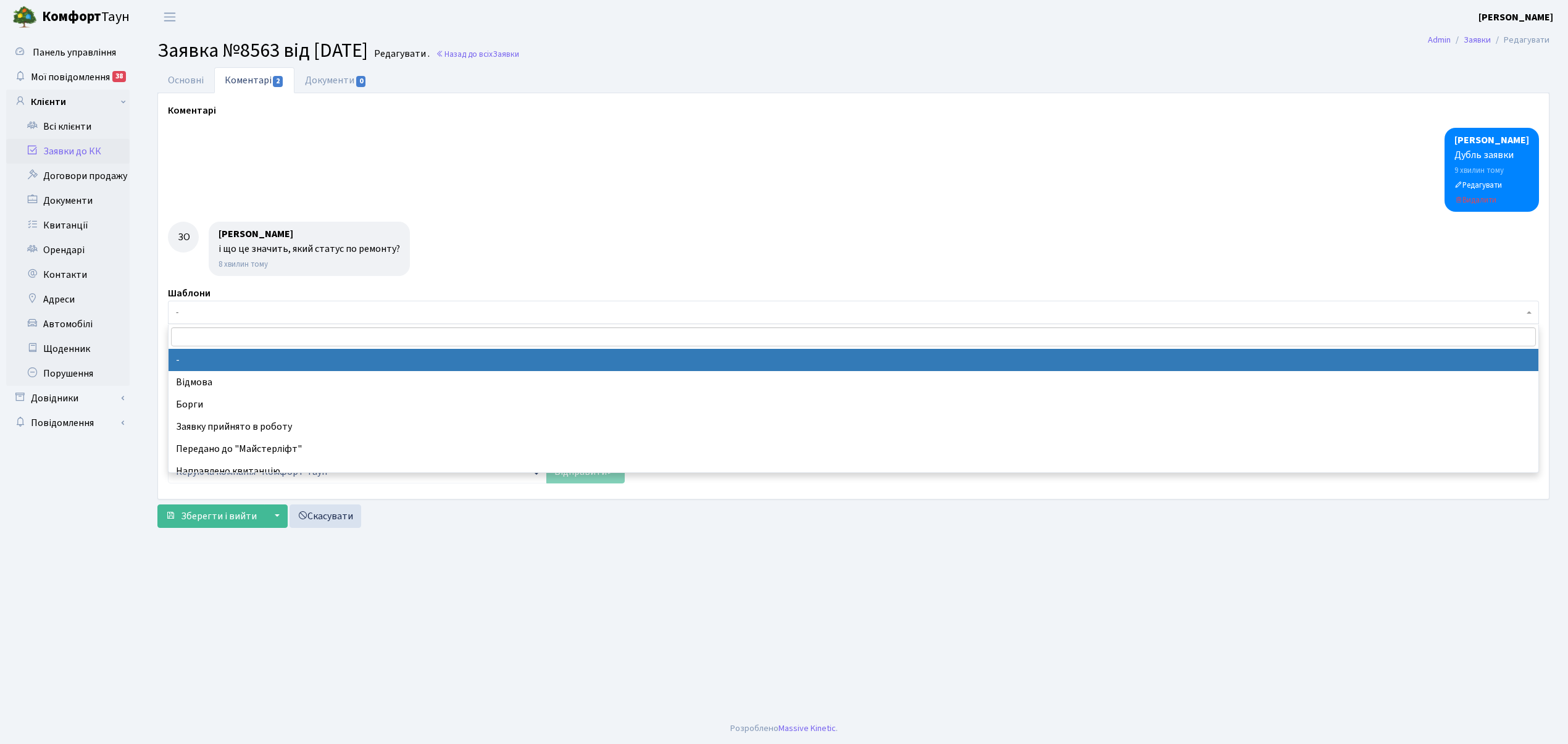
click at [221, 316] on span "-" at bounding box center [849, 313] width 1348 height 12
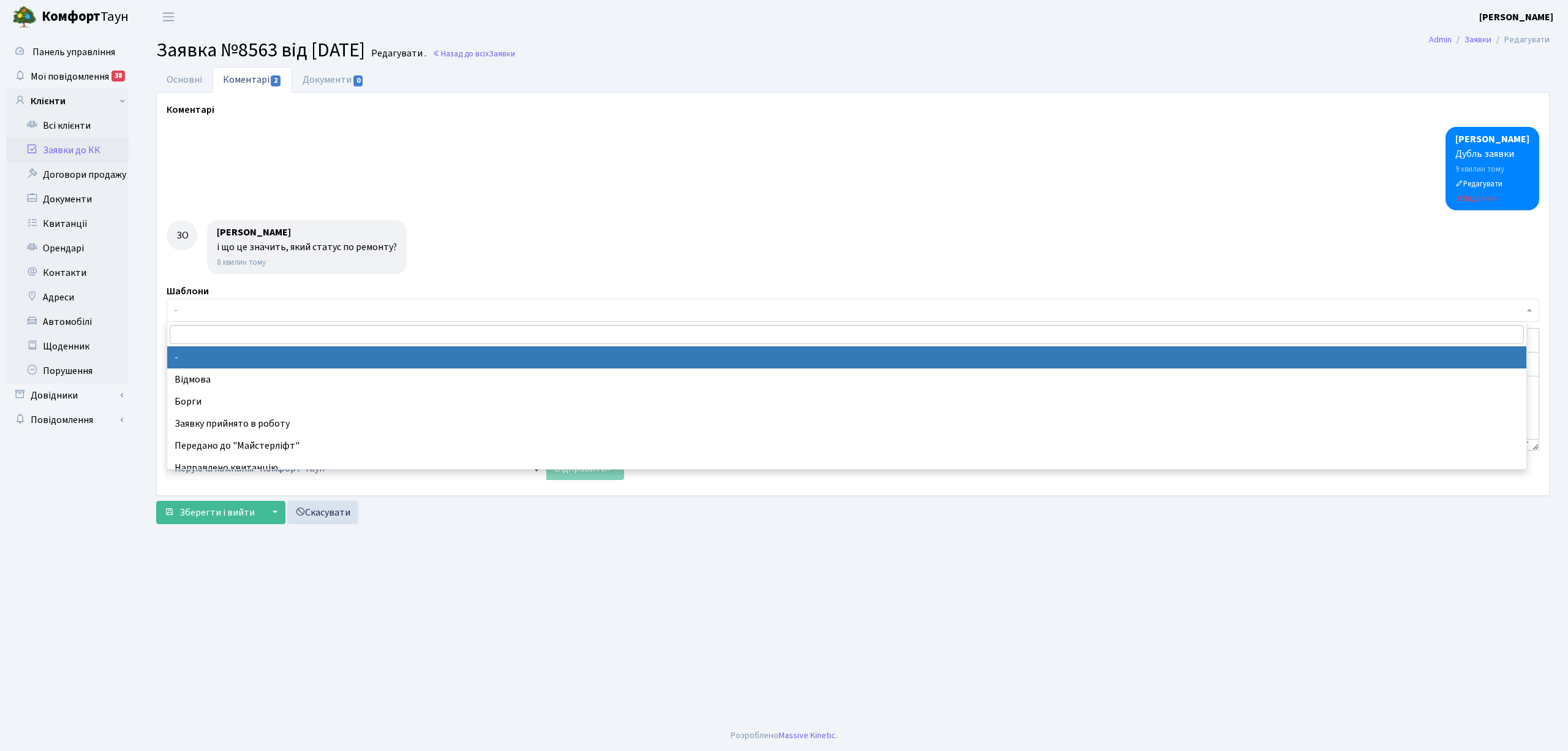
click at [523, 265] on div at bounding box center [853, 247] width 1373 height 54
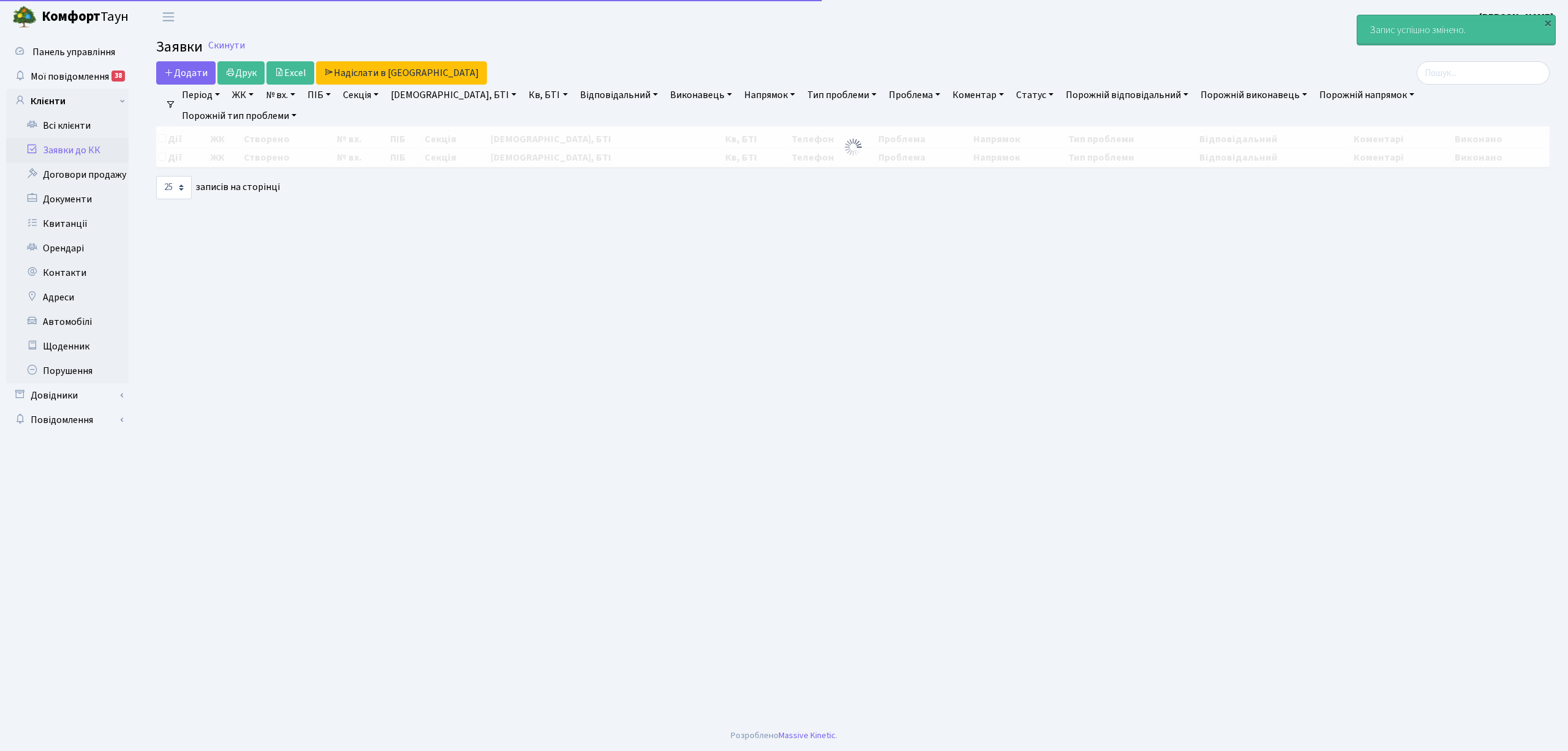
select select "25"
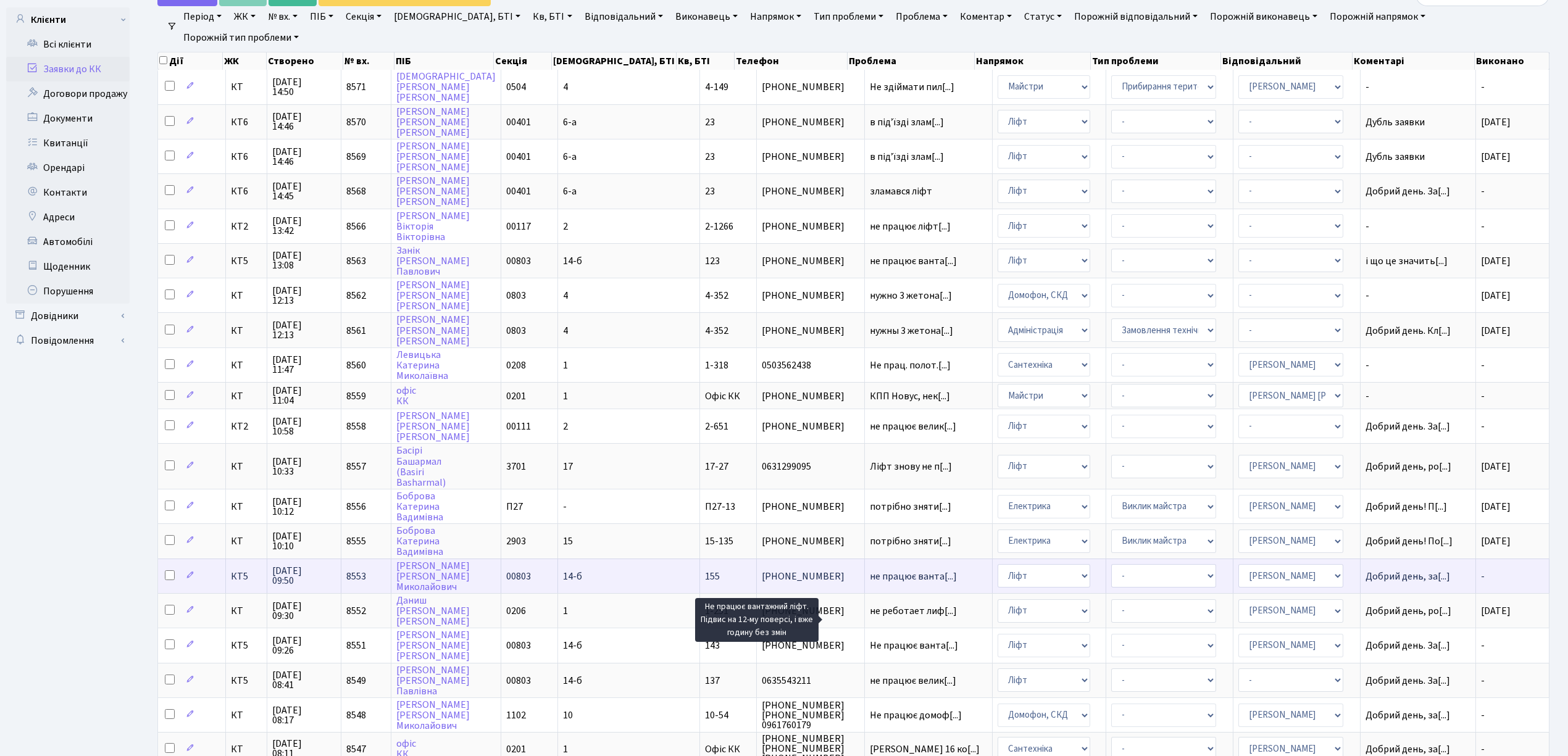
scroll to position [1, 0]
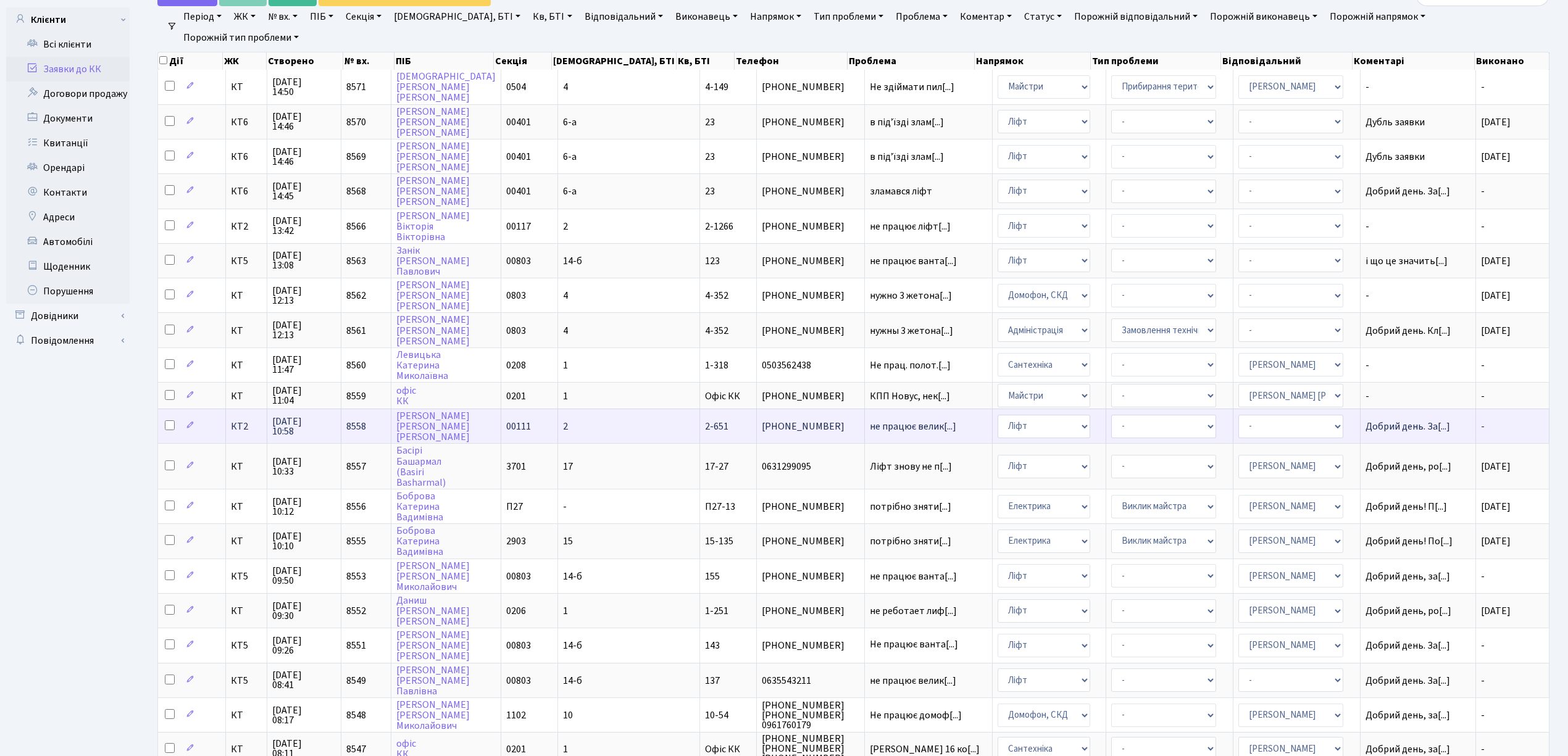
click at [610, 417] on td "2" at bounding box center [628, 425] width 142 height 34
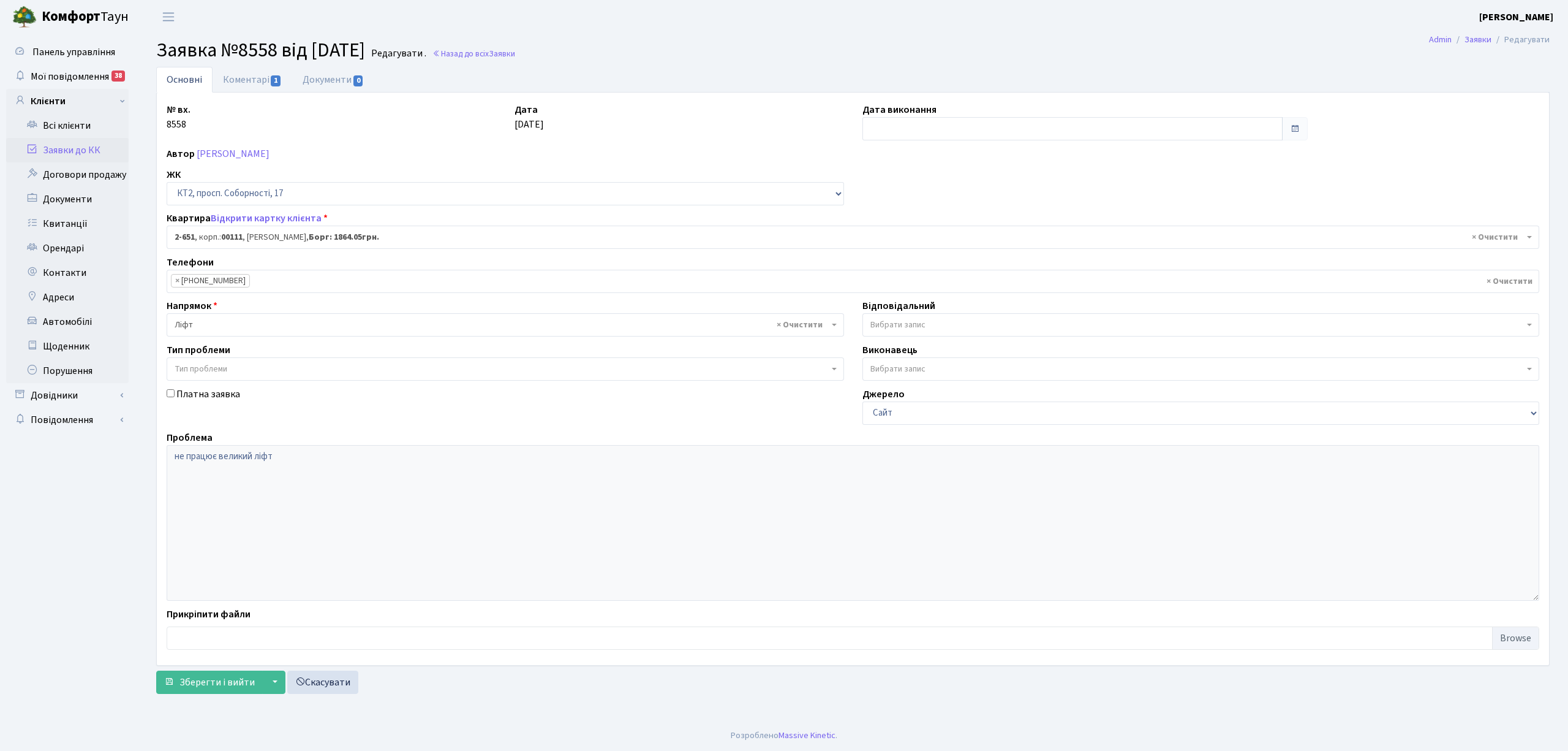
select select "15702"
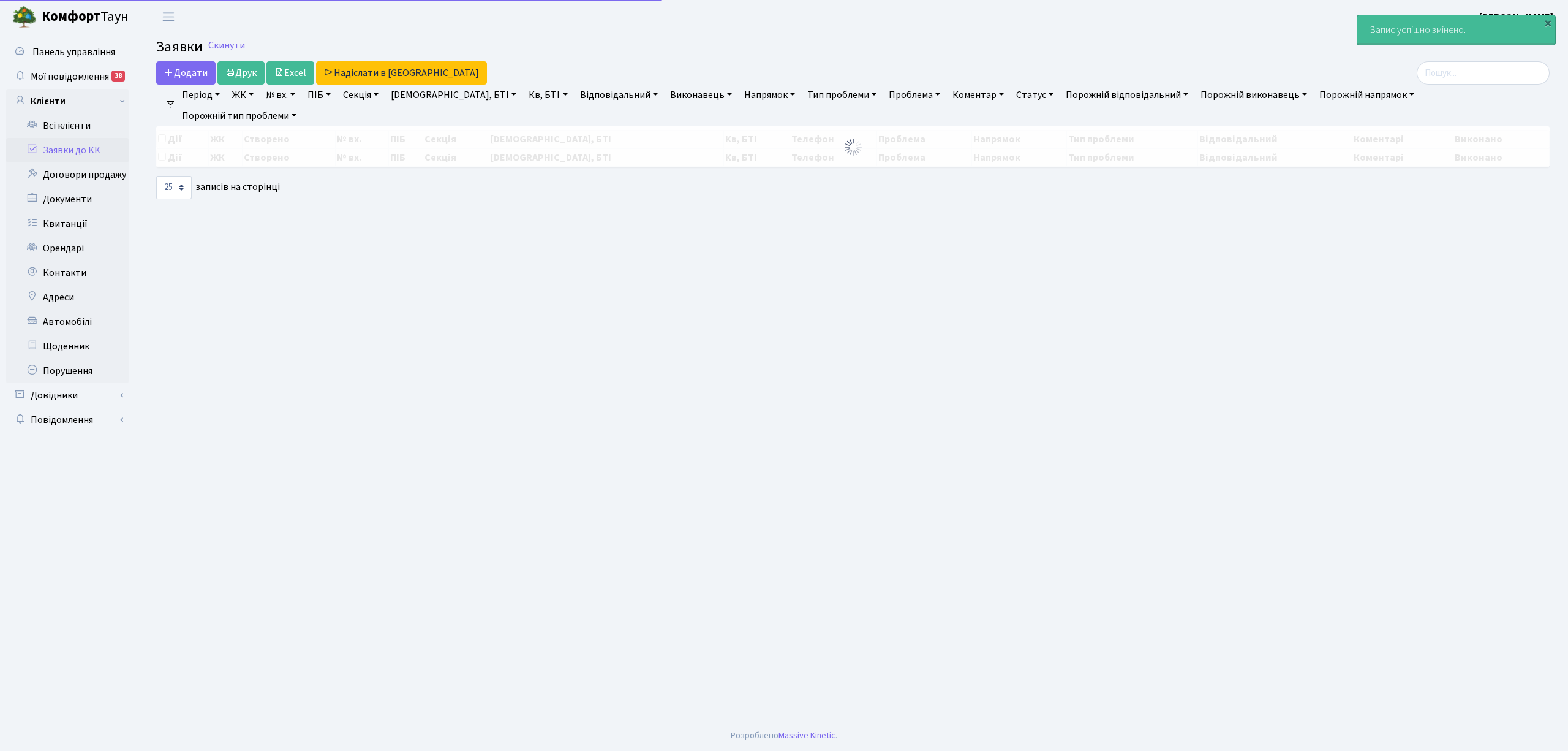
select select "25"
